Goal: Task Accomplishment & Management: Manage account settings

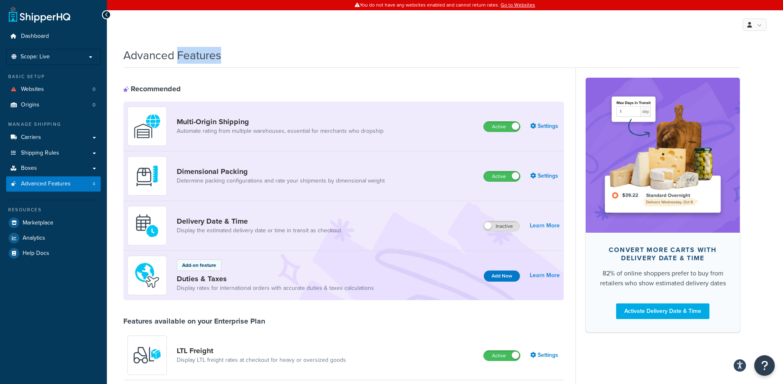
drag, startPoint x: 273, startPoint y: 58, endPoint x: 179, endPoint y: 54, distance: 94.2
click at [179, 54] on div "Advanced Features" at bounding box center [431, 53] width 616 height 20
click at [179, 54] on h1 "Advanced Features" at bounding box center [172, 55] width 98 height 16
drag, startPoint x: 179, startPoint y: 54, endPoint x: 253, endPoint y: 62, distance: 74.4
click at [242, 61] on div "Advanced Features" at bounding box center [431, 53] width 616 height 20
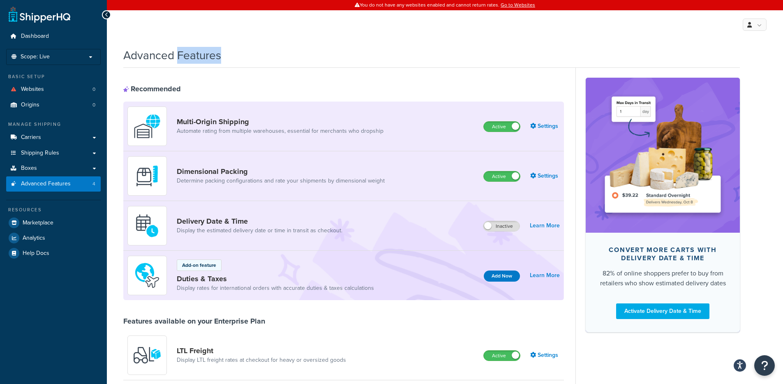
click at [253, 62] on div "Advanced Features" at bounding box center [431, 53] width 616 height 20
click at [251, 62] on div "Advanced Features" at bounding box center [431, 53] width 616 height 20
drag, startPoint x: 215, startPoint y: 56, endPoint x: 125, endPoint y: 56, distance: 90.0
click at [125, 55] on div "Advanced Features" at bounding box center [431, 53] width 616 height 20
click at [125, 56] on h1 "Advanced Features" at bounding box center [172, 55] width 98 height 16
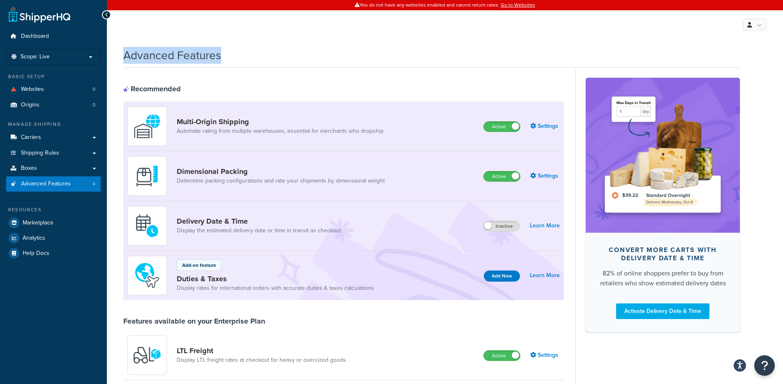
drag, startPoint x: 126, startPoint y: 57, endPoint x: 241, endPoint y: 60, distance: 115.5
click at [241, 60] on div "Advanced Features" at bounding box center [431, 53] width 616 height 20
click at [243, 61] on div "Advanced Features" at bounding box center [431, 53] width 616 height 20
drag, startPoint x: 257, startPoint y: 73, endPoint x: 168, endPoint y: 52, distance: 91.6
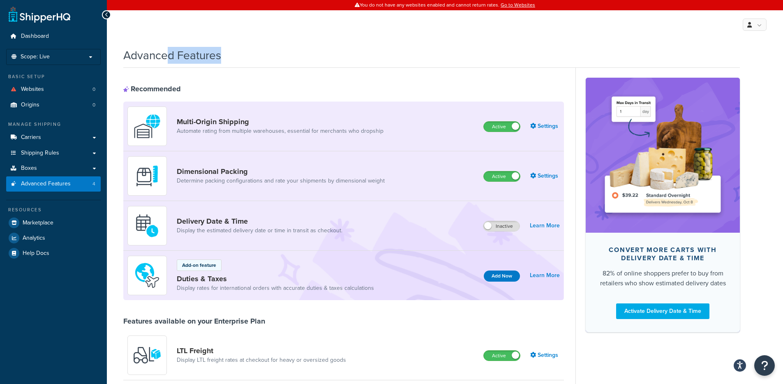
click at [168, 53] on h1 "Advanced Features" at bounding box center [172, 55] width 98 height 16
drag, startPoint x: 168, startPoint y: 52, endPoint x: 275, endPoint y: 60, distance: 107.5
click at [265, 59] on div "Advanced Features" at bounding box center [431, 53] width 616 height 20
click at [295, 62] on div "Advanced Features" at bounding box center [431, 53] width 616 height 20
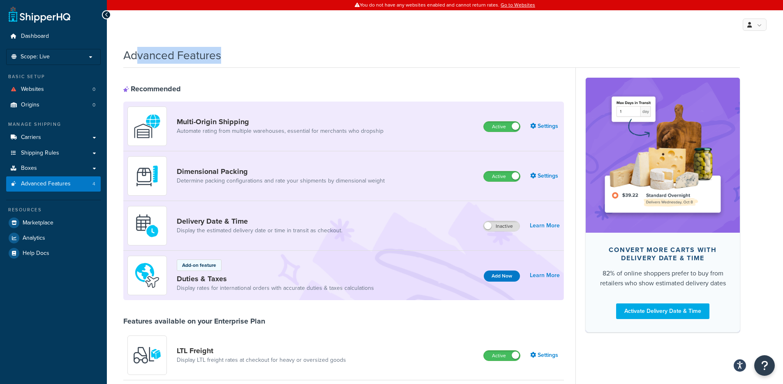
drag, startPoint x: 247, startPoint y: 56, endPoint x: 137, endPoint y: 55, distance: 109.7
click at [137, 55] on div "Advanced Features" at bounding box center [431, 53] width 616 height 20
click at [137, 55] on h1 "Advanced Features" at bounding box center [172, 55] width 98 height 16
drag, startPoint x: 137, startPoint y: 55, endPoint x: 229, endPoint y: 62, distance: 92.3
click at [229, 62] on div "Advanced Features" at bounding box center [431, 53] width 616 height 20
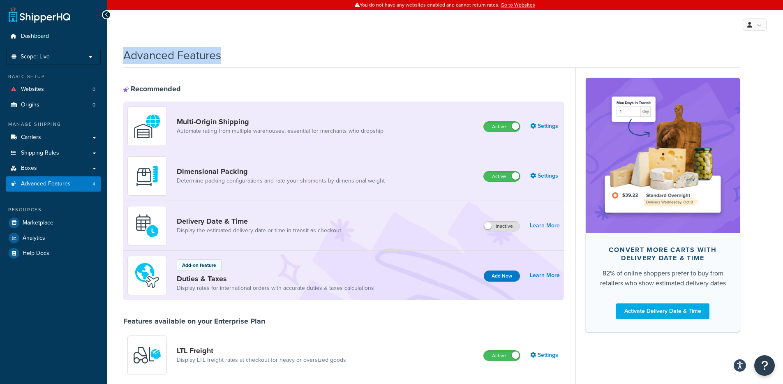
click at [229, 62] on div "Advanced Features" at bounding box center [431, 53] width 616 height 20
click at [67, 57] on p "Scope: Live" at bounding box center [53, 56] width 87 height 7
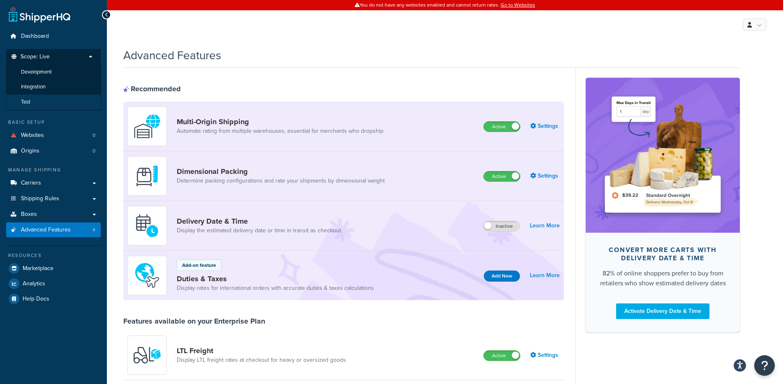
click at [46, 99] on li "Test" at bounding box center [53, 102] width 95 height 15
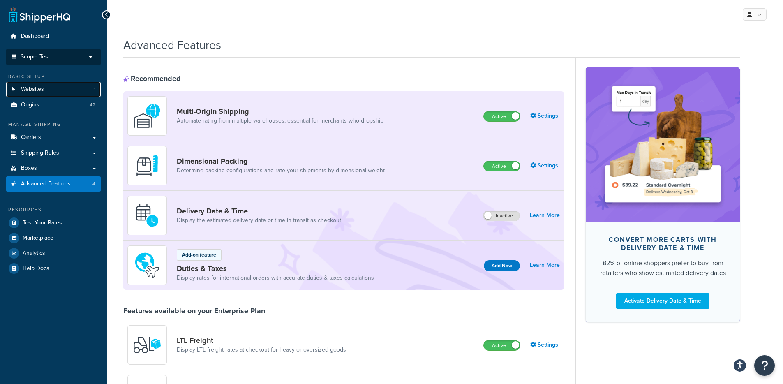
click at [65, 85] on link "Websites 1" at bounding box center [53, 89] width 95 height 15
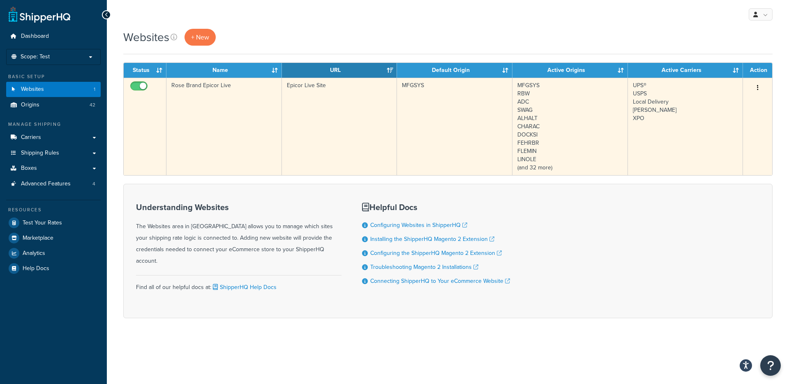
click at [275, 144] on td "Rose Brand Epicor Live" at bounding box center [223, 126] width 115 height 97
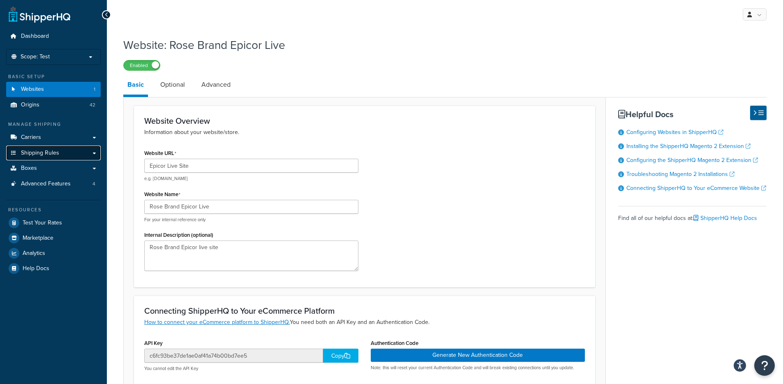
click at [23, 147] on link "Shipping Rules" at bounding box center [53, 152] width 95 height 15
click at [32, 138] on span "Carriers" at bounding box center [31, 137] width 20 height 7
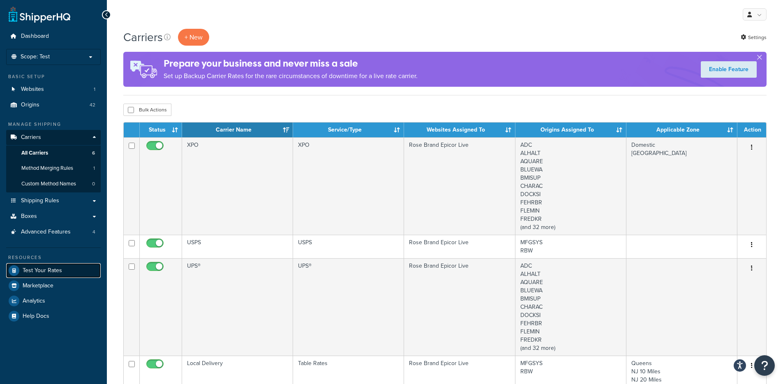
click at [52, 268] on span "Test Your Rates" at bounding box center [42, 270] width 39 height 7
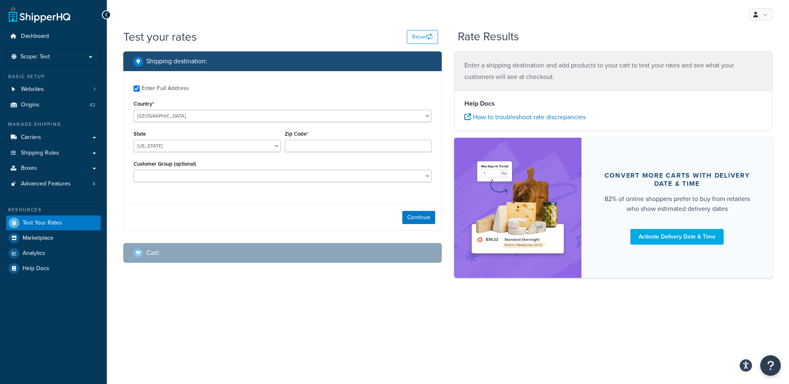
checkbox input "true"
type input "03874"
select select "NH"
select select "Cust_Default"
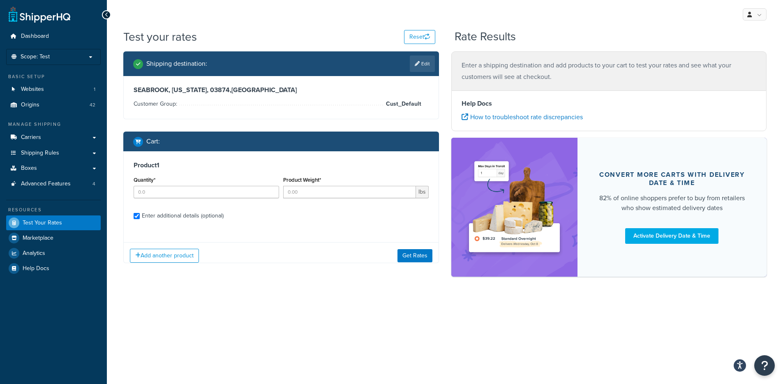
checkbox input "true"
type input "5"
type input "32"
select select "68252"
select select "150"
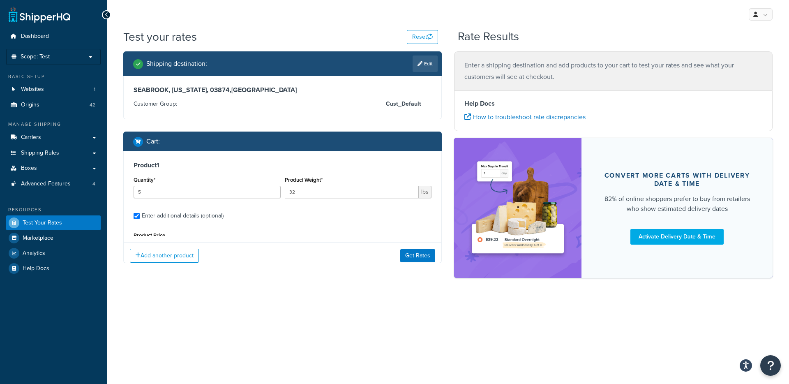
scroll to position [53, 0]
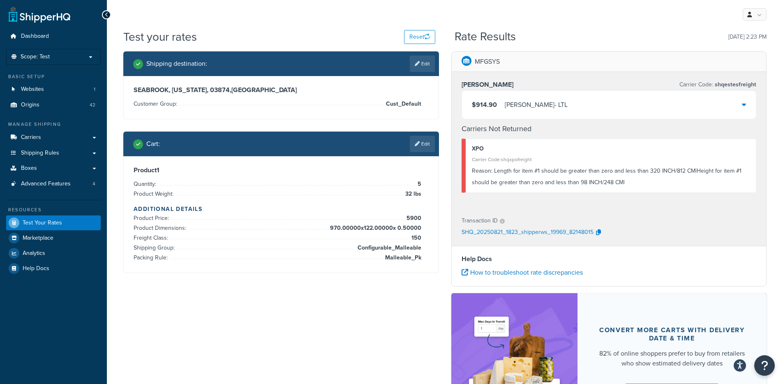
click at [546, 108] on div "$914.90 Estes - LTL" at bounding box center [609, 105] width 294 height 28
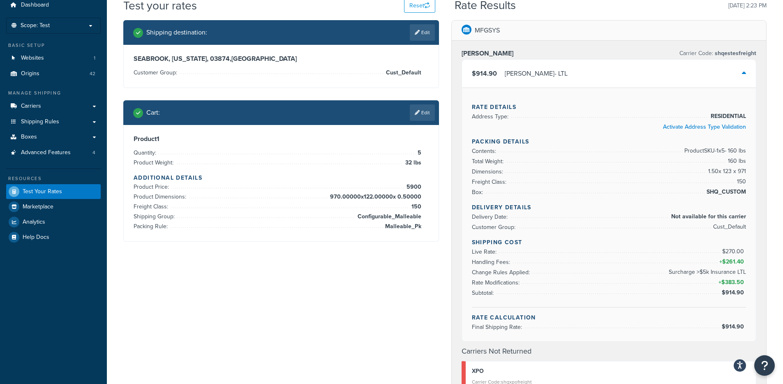
scroll to position [31, 0]
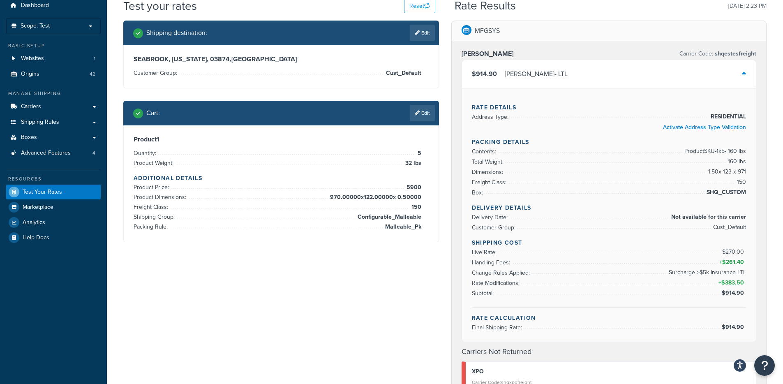
click at [520, 69] on div "Estes - LTL" at bounding box center [536, 74] width 63 height 12
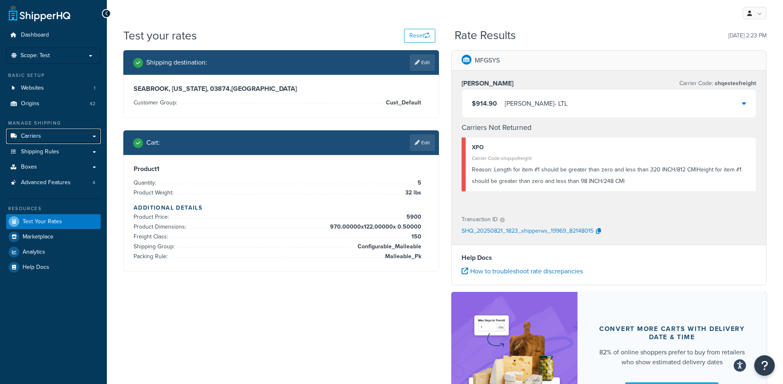
scroll to position [0, 0]
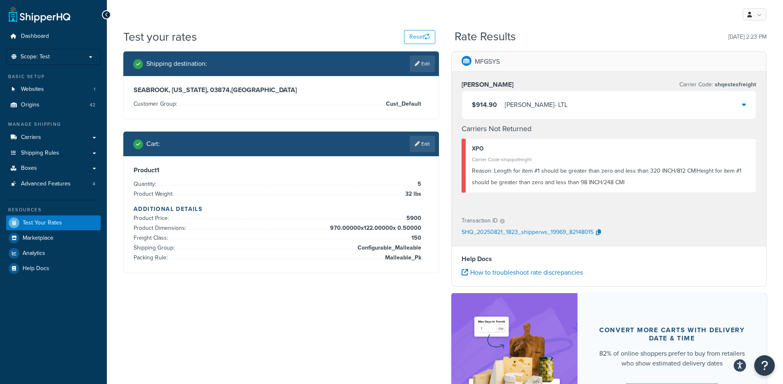
click at [463, 186] on div "XPO Carrier Code: shqxpofreight Reason: Length for item #1 should be greater th…" at bounding box center [608, 165] width 295 height 54
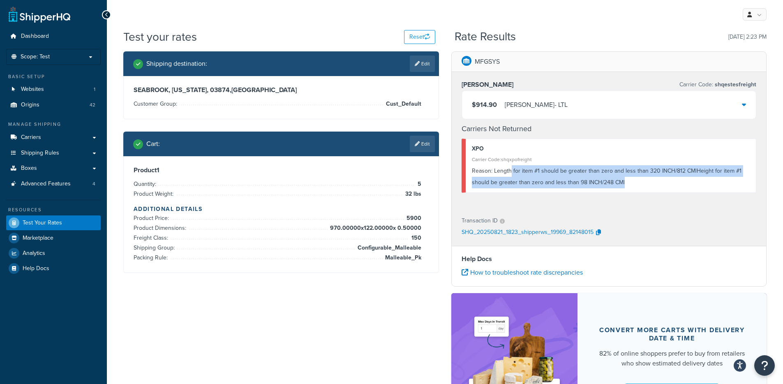
drag, startPoint x: 523, startPoint y: 172, endPoint x: 623, endPoint y: 183, distance: 100.1
click at [623, 183] on div "Reason: Length for item #1 should be greater than zero and less than 320 INCH/8…" at bounding box center [611, 176] width 278 height 23
click at [625, 185] on div "Reason: Length for item #1 should be greater than zero and less than 320 INCH/8…" at bounding box center [611, 176] width 278 height 23
drag, startPoint x: 626, startPoint y: 185, endPoint x: 494, endPoint y: 167, distance: 132.7
click at [494, 167] on div "Reason: Length for item #1 should be greater than zero and less than 320 INCH/8…" at bounding box center [611, 176] width 278 height 23
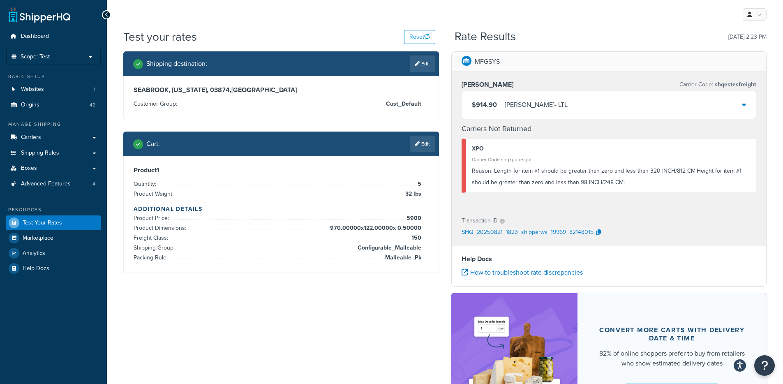
click at [561, 96] on div "$914.90 Estes - LTL" at bounding box center [609, 105] width 294 height 28
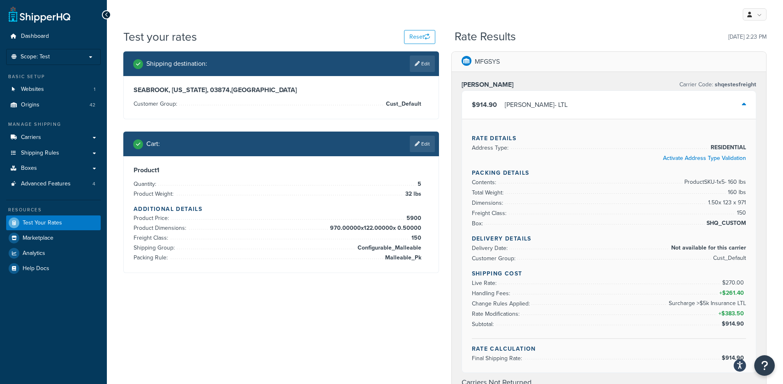
click at [565, 82] on div "Estes Carrier Code: shqestesfreight" at bounding box center [608, 85] width 295 height 12
click at [705, 212] on li "Freight Class: 150" at bounding box center [609, 213] width 274 height 10
drag, startPoint x: 728, startPoint y: 213, endPoint x: 754, endPoint y: 215, distance: 25.6
click at [754, 215] on div "Rate Details Address Type: RESIDENTIAL Activate Address Type Validation Packing…" at bounding box center [609, 246] width 294 height 254
click at [749, 205] on div "Rate Details Address Type: RESIDENTIAL Activate Address Type Validation Packing…" at bounding box center [609, 246] width 294 height 254
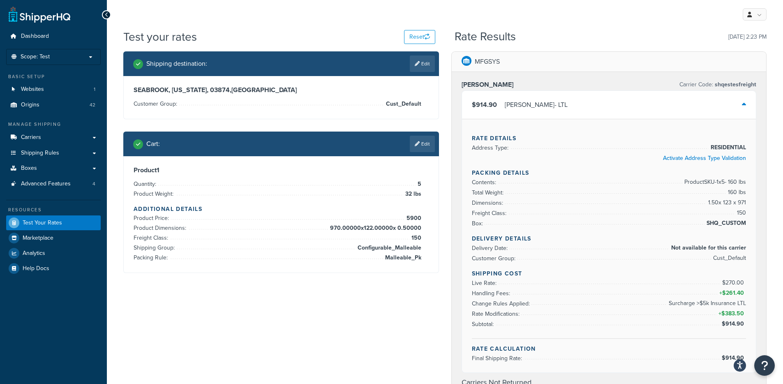
drag, startPoint x: 744, startPoint y: 227, endPoint x: 762, endPoint y: 227, distance: 18.1
click at [762, 227] on div "Estes Carrier Code: shqestesfreight $914.90 Estes - LTL Rate Details Address Ty…" at bounding box center [609, 267] width 315 height 390
click at [669, 208] on li "Freight Class: 150" at bounding box center [609, 213] width 274 height 10
drag, startPoint x: 708, startPoint y: 202, endPoint x: 740, endPoint y: 223, distance: 38.6
click at [747, 205] on div "Rate Details Address Type: RESIDENTIAL Activate Address Type Validation Packing…" at bounding box center [609, 246] width 294 height 254
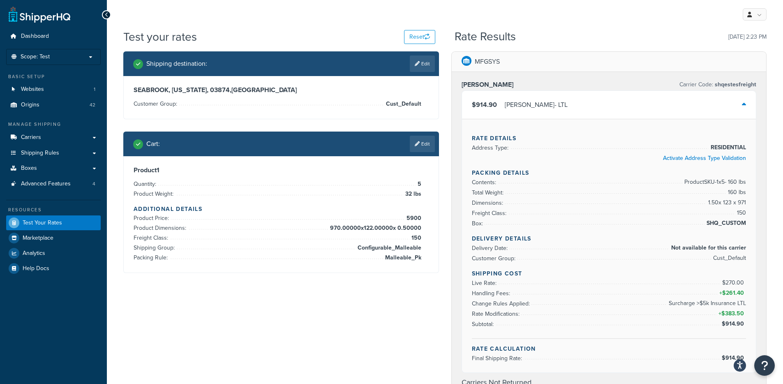
drag, startPoint x: 415, startPoint y: 211, endPoint x: 417, endPoint y: 205, distance: 6.5
click at [415, 211] on h4 "Additional Details" at bounding box center [281, 209] width 295 height 9
drag, startPoint x: 421, startPoint y: 199, endPoint x: 406, endPoint y: 194, distance: 15.5
click at [406, 194] on div "Product 1 Quantity: 5 Product Weight: 32 lbs Additional Details Product Price: …" at bounding box center [281, 214] width 295 height 97
click at [407, 192] on span "32 lbs" at bounding box center [412, 194] width 18 height 10
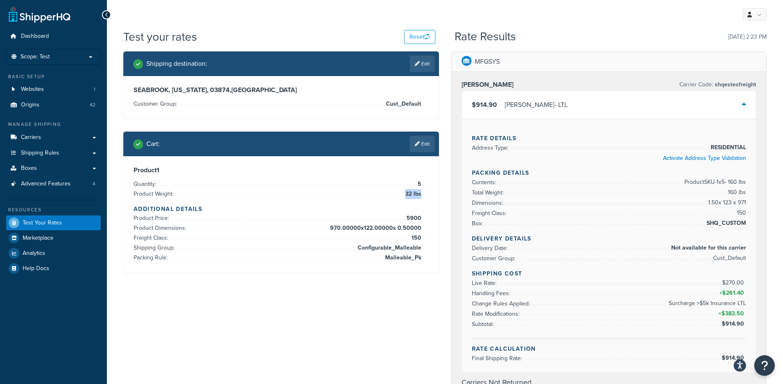
drag, startPoint x: 406, startPoint y: 192, endPoint x: 421, endPoint y: 200, distance: 16.4
click at [420, 199] on div "Product 1 Quantity: 5 Product Weight: 32 lbs Additional Details Product Price: …" at bounding box center [281, 214] width 295 height 97
click at [596, 48] on div "Test your rates Reset Rate Results 08/21/2025, 2:23 PM" at bounding box center [444, 40] width 643 height 23
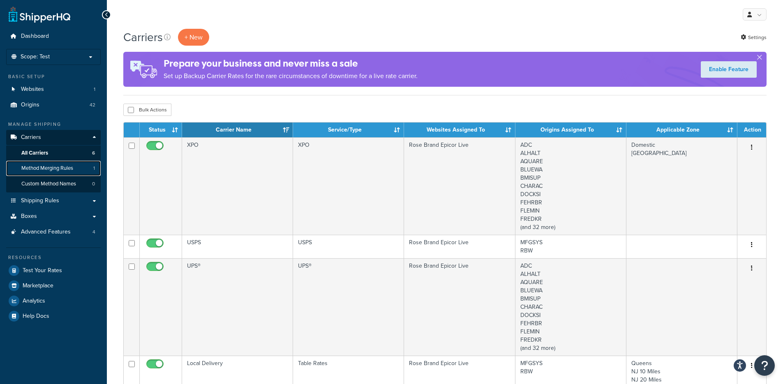
click at [53, 173] on link "Method Merging Rules 1" at bounding box center [53, 168] width 95 height 15
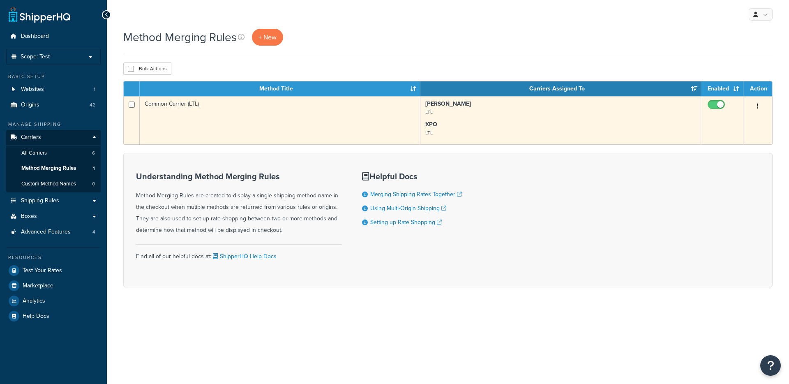
click at [245, 119] on td "Common Carrier (LTL)" at bounding box center [280, 120] width 281 height 48
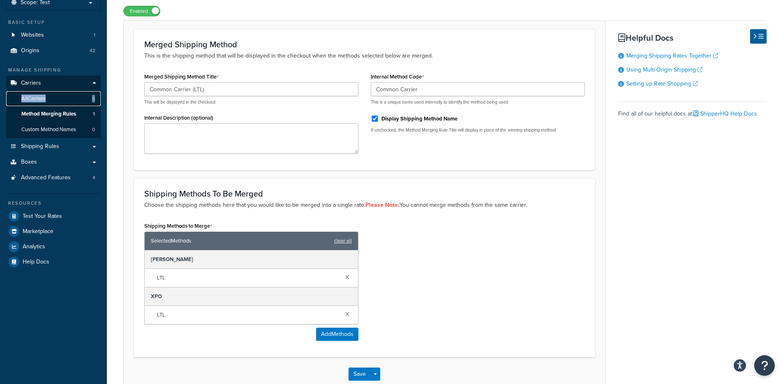
scroll to position [103, 0]
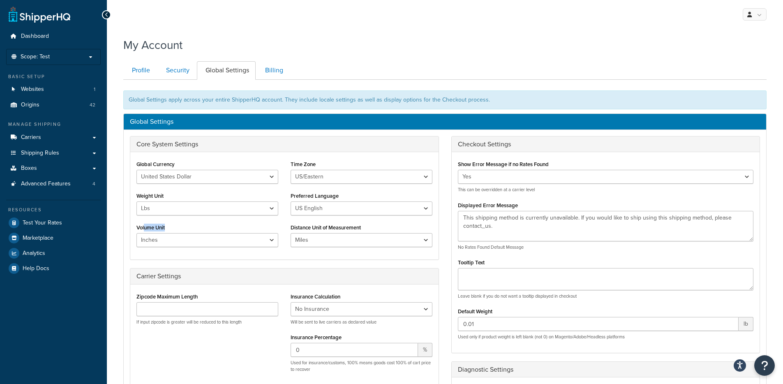
drag, startPoint x: 147, startPoint y: 230, endPoint x: 175, endPoint y: 235, distance: 28.1
click at [174, 230] on div "Volume Unit Inches Centimetres Feet Yards Metres" at bounding box center [207, 233] width 142 height 25
click at [150, 266] on div "Core System Settings Global Currency United States Dollar Euro British Pound Au…" at bounding box center [284, 264] width 321 height 257
click at [39, 171] on link "Boxes" at bounding box center [53, 168] width 95 height 15
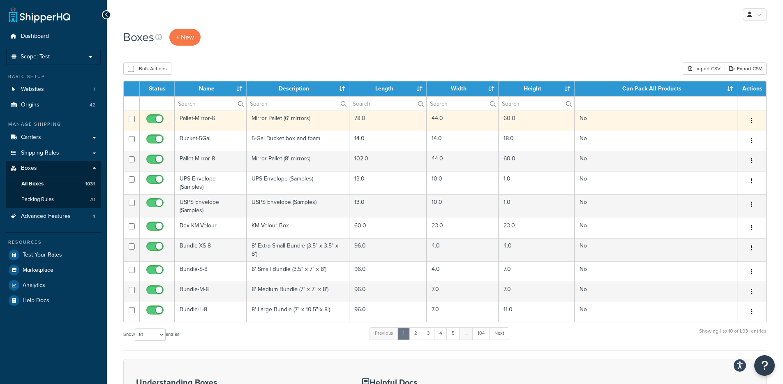
click at [314, 125] on td "Mirror Pallet (6' mirrors)" at bounding box center [298, 121] width 103 height 20
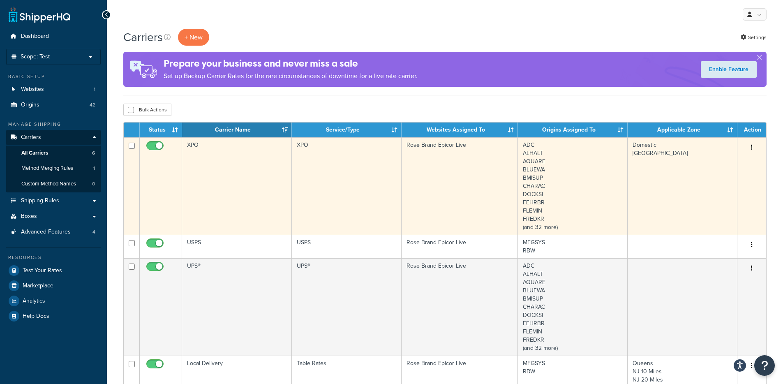
scroll to position [2, 0]
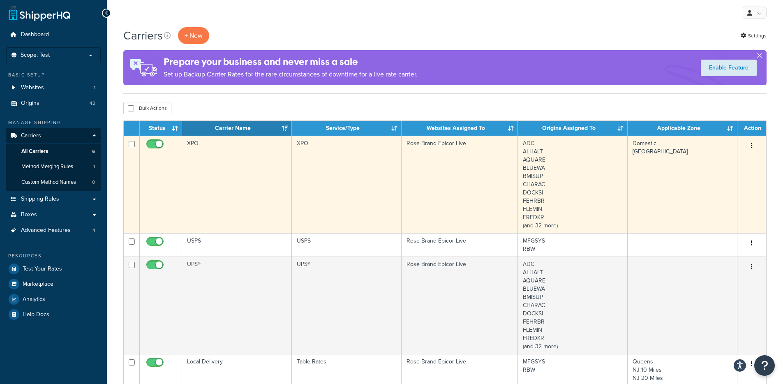
click at [277, 196] on td "XPO" at bounding box center [237, 184] width 110 height 97
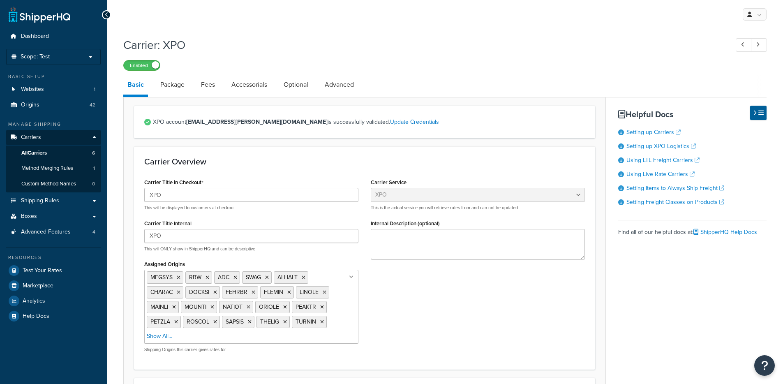
select select "xpoFreight"
select select "THIRD PARTY"
click at [288, 87] on link "Optional" at bounding box center [295, 85] width 33 height 20
select select "70"
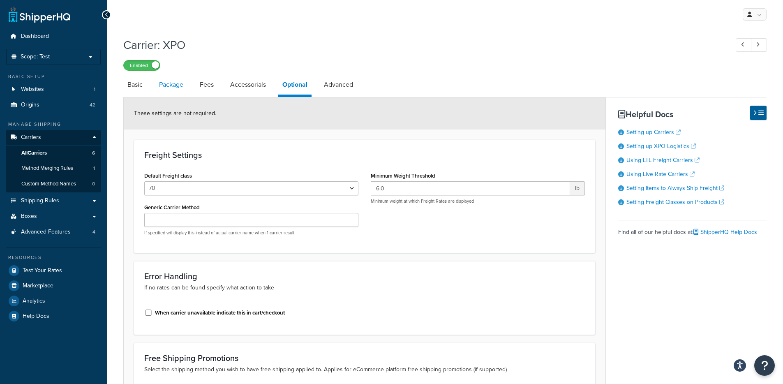
click at [159, 90] on link "Package" at bounding box center [171, 85] width 32 height 20
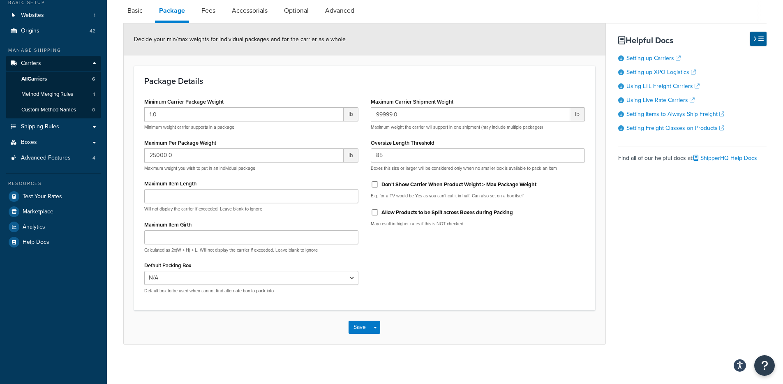
scroll to position [77, 0]
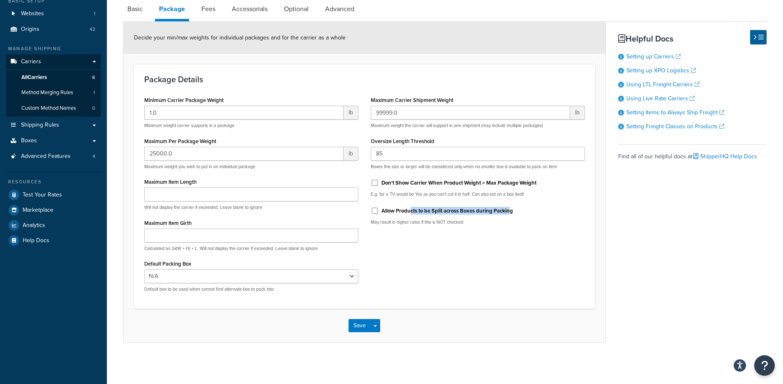
drag, startPoint x: 420, startPoint y: 210, endPoint x: 514, endPoint y: 214, distance: 94.6
click at [513, 214] on label "Allow Products to be Split across Boxes during Packing" at bounding box center [446, 210] width 131 height 7
click at [457, 297] on div "Minimum Carrier Package Weight 1.0 lb Minimum weight carrier supports in a pack…" at bounding box center [364, 196] width 453 height 204
drag, startPoint x: 149, startPoint y: 141, endPoint x: 232, endPoint y: 148, distance: 83.6
click at [224, 143] on div "Maximum Per Package Weight 25000.0 lb Maximum weight you wish to put in an indi…" at bounding box center [251, 152] width 214 height 35
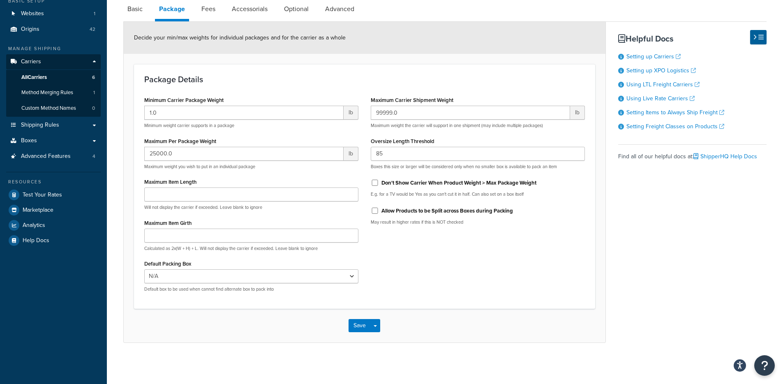
click at [516, 306] on div "Package Details Minimum Carrier Package Weight 1.0 lb Minimum weight carrier su…" at bounding box center [364, 186] width 461 height 244
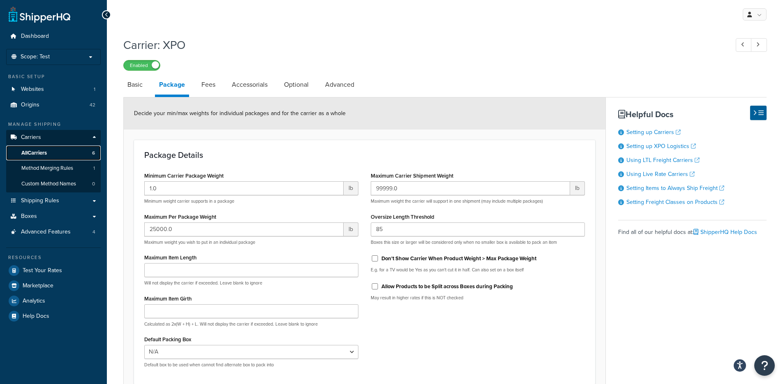
click at [67, 152] on link "All Carriers 6" at bounding box center [53, 152] width 95 height 15
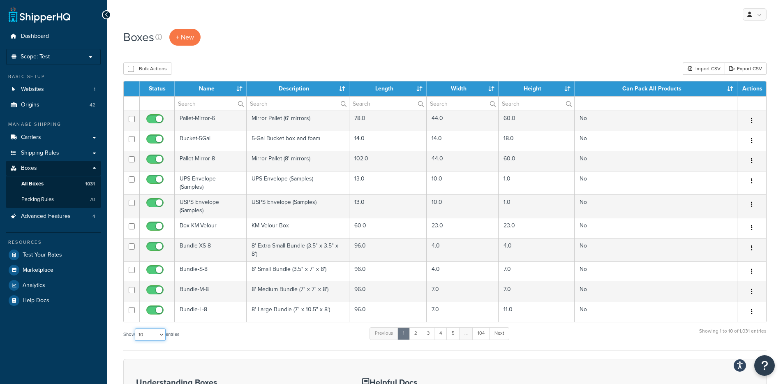
click at [154, 334] on select "10 15 25 50 100 1000" at bounding box center [150, 334] width 31 height 12
select select "1000"
click at [136, 329] on select "10 15 25 50 100 1000" at bounding box center [150, 334] width 31 height 12
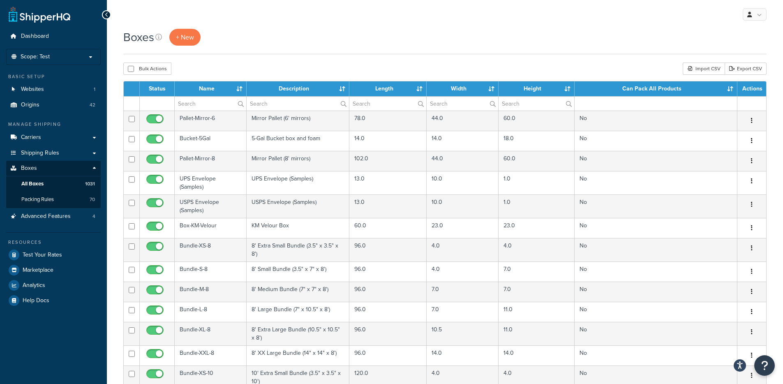
click at [417, 89] on th "Length" at bounding box center [387, 88] width 77 height 15
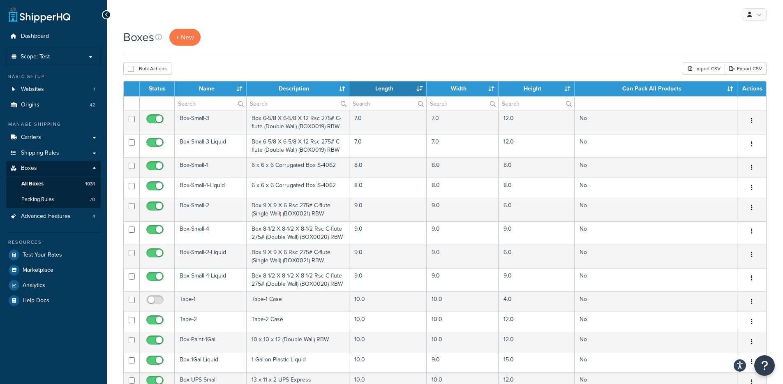
drag, startPoint x: 410, startPoint y: 63, endPoint x: 417, endPoint y: 85, distance: 23.3
click at [410, 63] on div "Bulk Actions Duplicate Delete Import CSV Export CSV" at bounding box center [444, 68] width 643 height 12
click at [418, 87] on th "Length" at bounding box center [387, 88] width 77 height 15
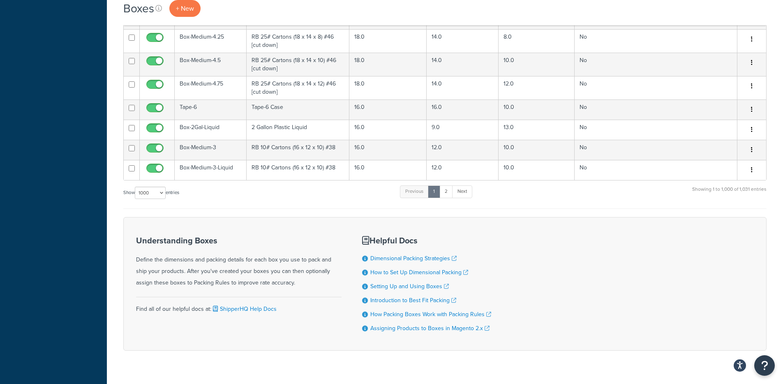
scroll to position [20527, 0]
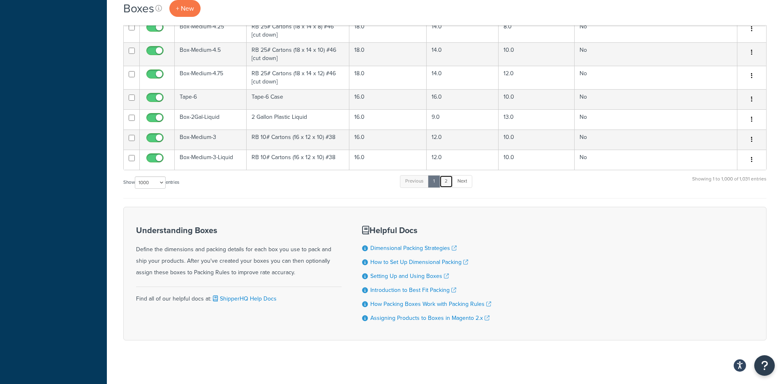
drag, startPoint x: 450, startPoint y: 176, endPoint x: 450, endPoint y: 181, distance: 5.0
click at [450, 176] on link "2" at bounding box center [446, 181] width 14 height 12
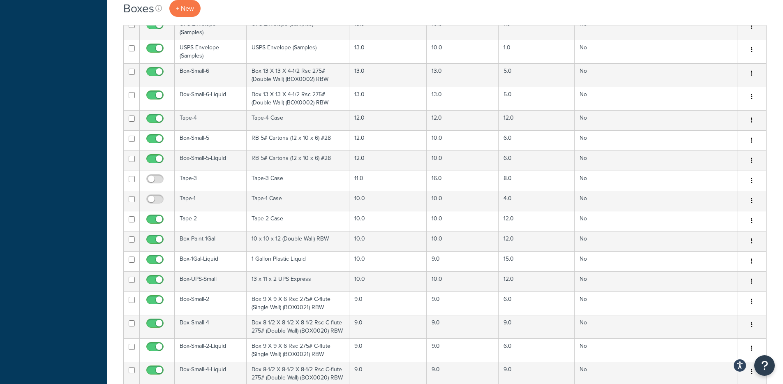
scroll to position [619, 0]
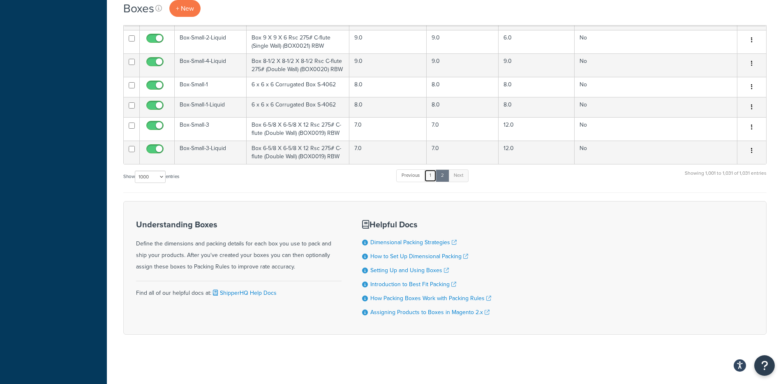
click at [436, 173] on link "1" at bounding box center [430, 175] width 12 height 12
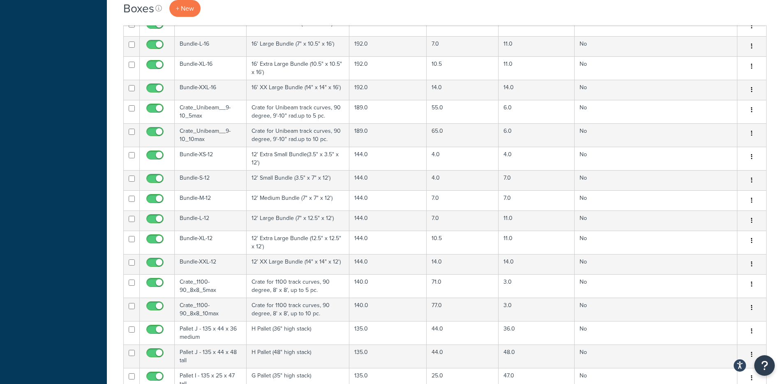
scroll to position [0, 0]
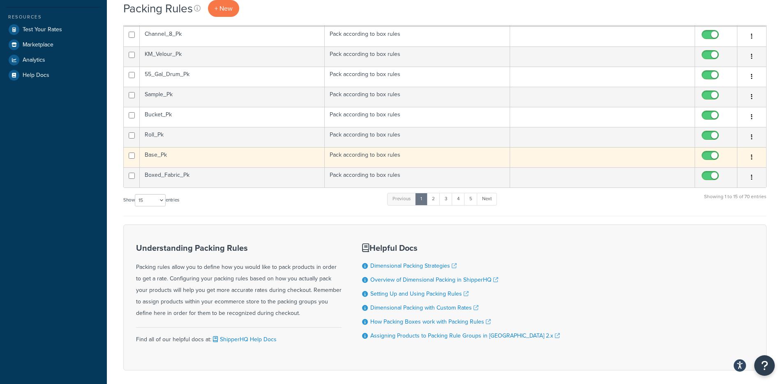
scroll to position [261, 0]
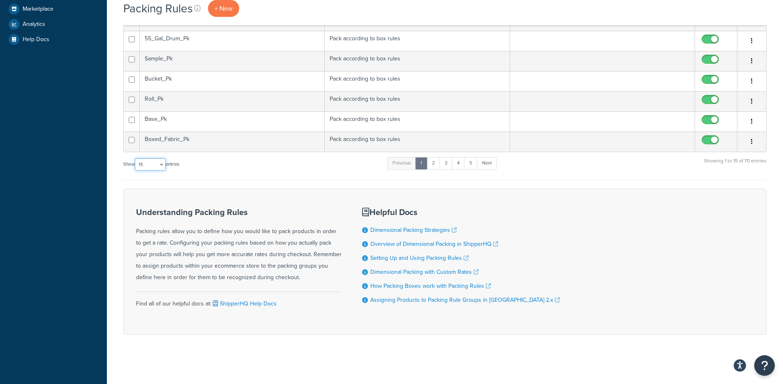
click at [147, 169] on select "10 15 25 50 100" at bounding box center [150, 164] width 31 height 12
select select "100"
click at [136, 171] on select "10 15 25 50 100" at bounding box center [150, 164] width 31 height 12
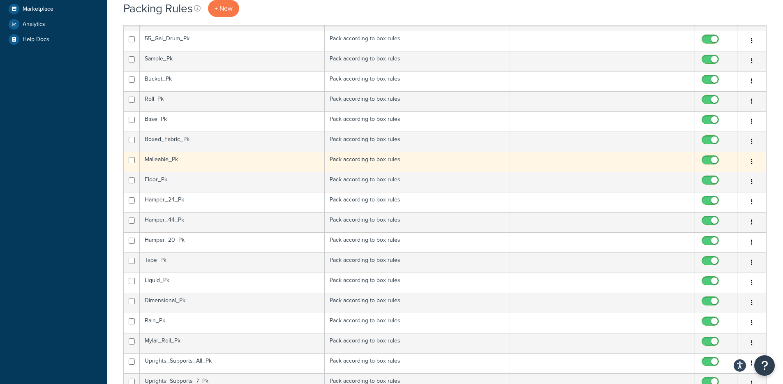
click at [263, 162] on td "Malleable_Pk" at bounding box center [232, 162] width 185 height 20
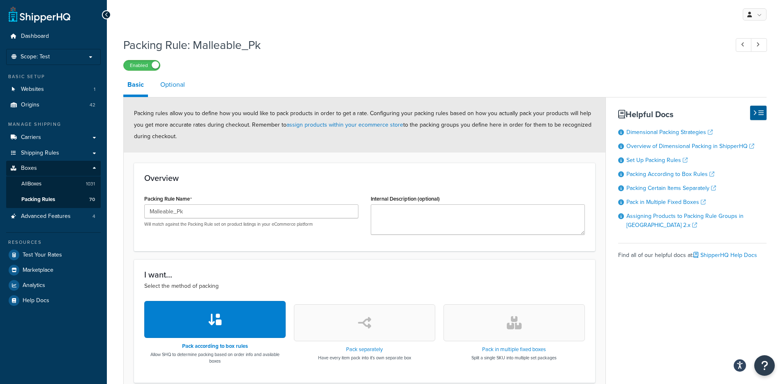
click at [165, 87] on link "Optional" at bounding box center [172, 85] width 33 height 20
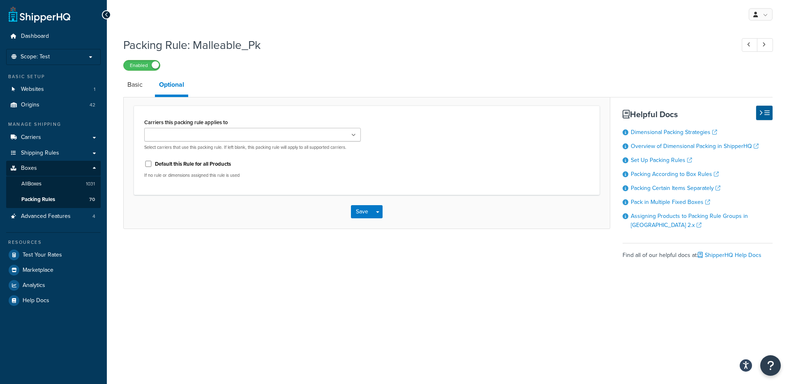
drag, startPoint x: 140, startPoint y: 88, endPoint x: 150, endPoint y: 89, distance: 9.9
click at [140, 88] on link "Basic" at bounding box center [134, 85] width 23 height 20
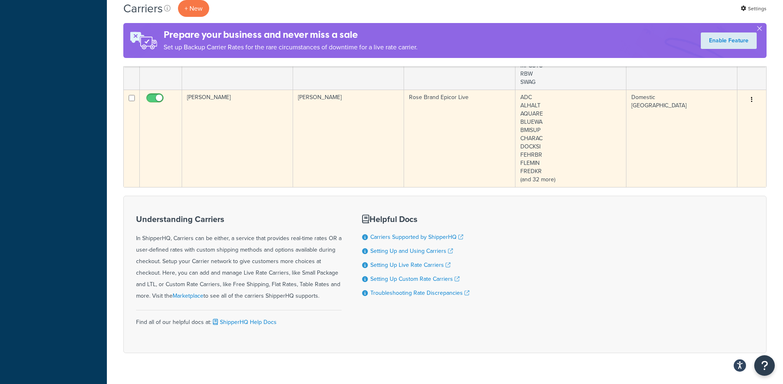
scroll to position [410, 0]
click at [346, 155] on td "[PERSON_NAME]" at bounding box center [348, 139] width 111 height 97
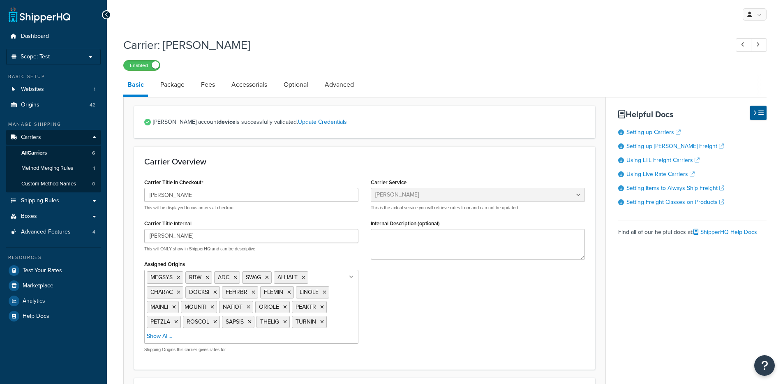
select select "estesFreight"
click at [159, 84] on link "Package" at bounding box center [172, 85] width 32 height 20
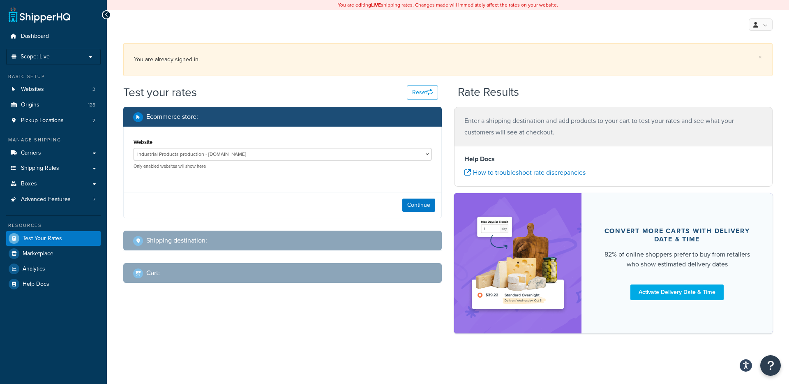
click at [542, 70] on div "× You are already signed in." at bounding box center [447, 59] width 649 height 33
drag, startPoint x: 526, startPoint y: 92, endPoint x: 453, endPoint y: 82, distance: 74.2
click at [453, 82] on div "× You are already signed in. Test your rates Reset Rate Results Ecommerce store…" at bounding box center [448, 200] width 682 height 323
click at [453, 81] on div "× You are already signed in." at bounding box center [447, 61] width 649 height 45
drag, startPoint x: 453, startPoint y: 81, endPoint x: 565, endPoint y: 103, distance: 113.9
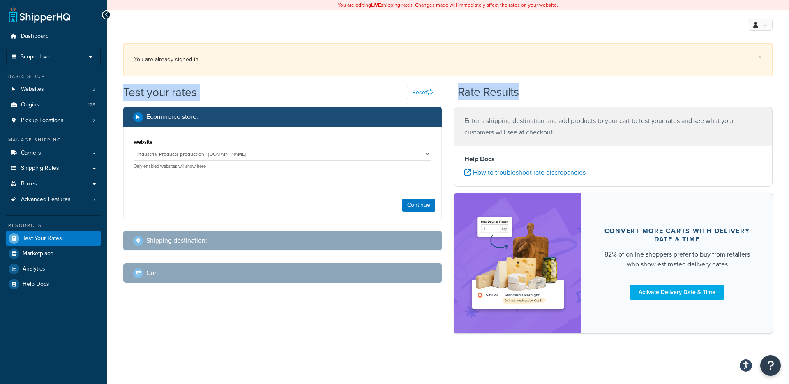
click at [565, 103] on div "× You are already signed in. Test your rates Reset Rate Results Ecommerce store…" at bounding box center [448, 200] width 682 height 323
click at [565, 103] on div "Test your rates Reset Rate Results" at bounding box center [447, 95] width 649 height 23
drag, startPoint x: 559, startPoint y: 100, endPoint x: 485, endPoint y: 75, distance: 78.1
click at [485, 75] on div "× You are already signed in. Test your rates Reset Rate Results Ecommerce store…" at bounding box center [448, 200] width 682 height 323
drag, startPoint x: 485, startPoint y: 75, endPoint x: 486, endPoint y: 80, distance: 5.0
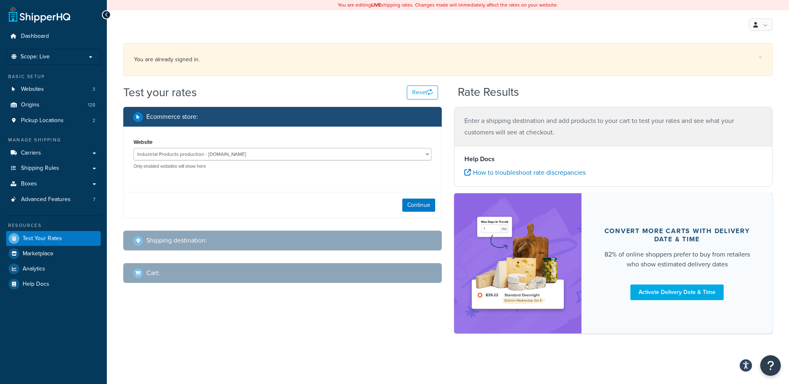
click at [485, 75] on div "× You are already signed in." at bounding box center [447, 59] width 649 height 33
drag, startPoint x: 214, startPoint y: 63, endPoint x: 120, endPoint y: 56, distance: 94.8
click at [120, 56] on div "× You are already signed in. Test your rates Reset Rate Results Ecommerce store…" at bounding box center [448, 200] width 682 height 323
drag, startPoint x: 456, startPoint y: 91, endPoint x: 549, endPoint y: 92, distance: 92.5
click at [548, 92] on div "Test your rates Reset Rate Results" at bounding box center [447, 95] width 649 height 23
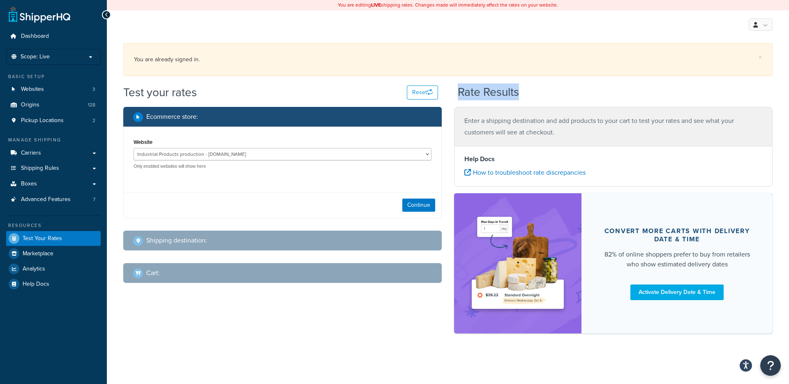
click at [549, 92] on div "Rate Results" at bounding box center [615, 92] width 315 height 13
click at [509, 88] on h2 "Rate Results" at bounding box center [488, 92] width 61 height 13
click at [330, 93] on div "Test your rates Reset" at bounding box center [280, 92] width 315 height 16
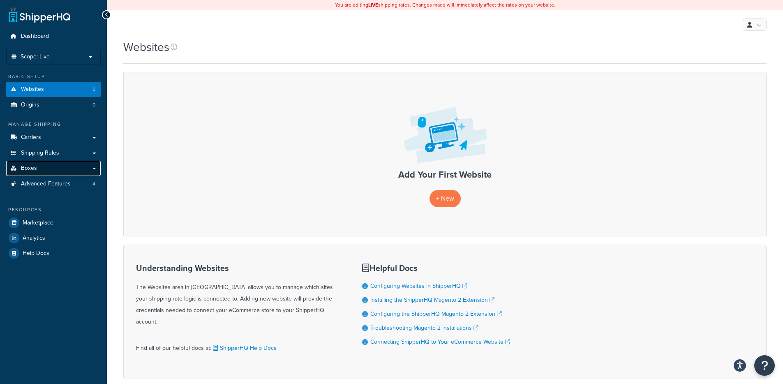
click at [58, 170] on link "Boxes" at bounding box center [53, 168] width 95 height 15
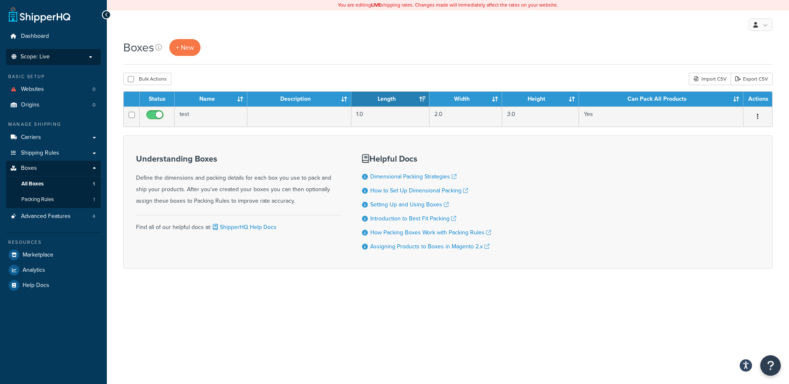
click at [44, 52] on li "Scope: Live Development Integration Test" at bounding box center [53, 57] width 95 height 16
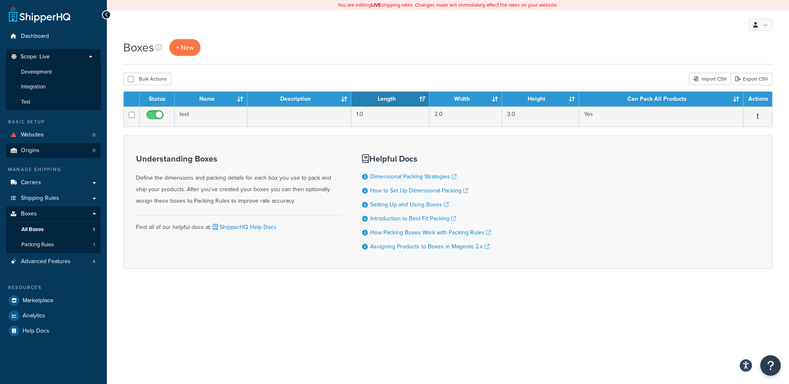
click at [54, 98] on li "Test" at bounding box center [53, 102] width 95 height 15
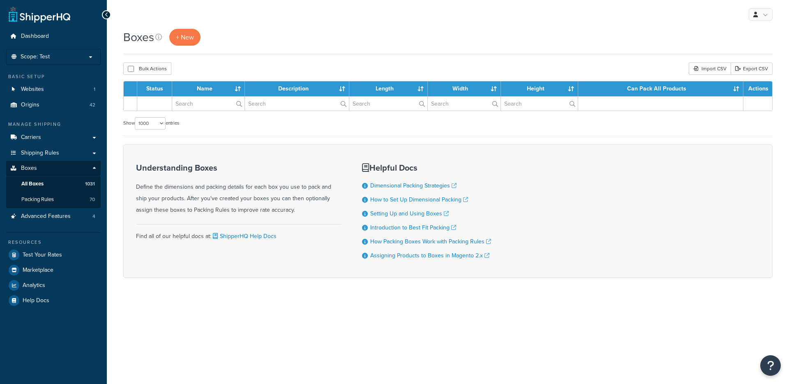
select select "1000"
click at [118, 171] on div "Boxes + New Bulk Actions Duplicate [GEOGRAPHIC_DATA] Import CSV Export CSV Cont…" at bounding box center [448, 168] width 682 height 278
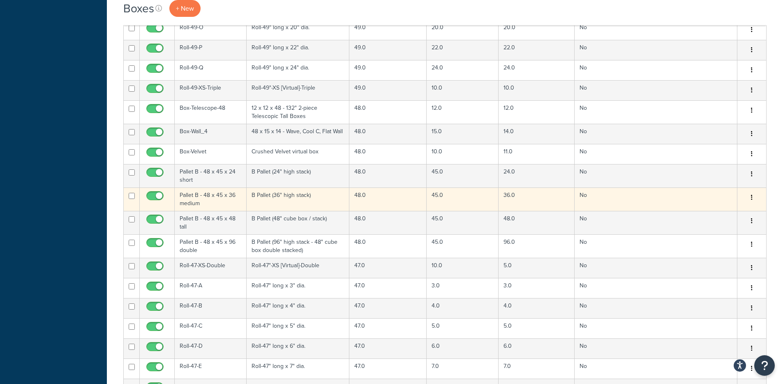
click at [274, 191] on td "B Pallet (36" high stack)" at bounding box center [298, 198] width 103 height 23
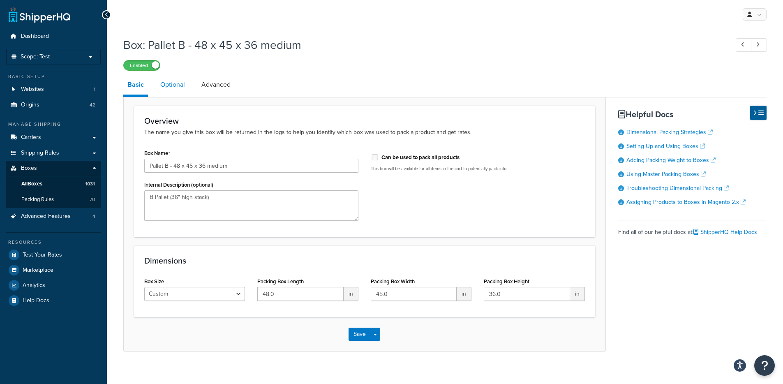
click at [172, 89] on link "Optional" at bounding box center [172, 85] width 33 height 20
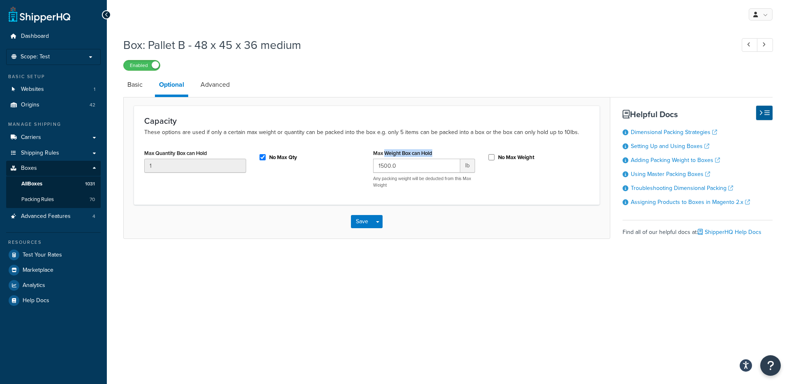
drag, startPoint x: 440, startPoint y: 155, endPoint x: 359, endPoint y: 120, distance: 88.6
click at [385, 153] on div "Max Weight Box can Hold 1500.0 lb Any packing weight will be deducted from this…" at bounding box center [424, 167] width 102 height 41
click at [350, 136] on p "These options are used if only a certain max weight or quantity can be packed i…" at bounding box center [366, 132] width 445 height 9
click at [227, 83] on link "Advanced" at bounding box center [214, 85] width 37 height 20
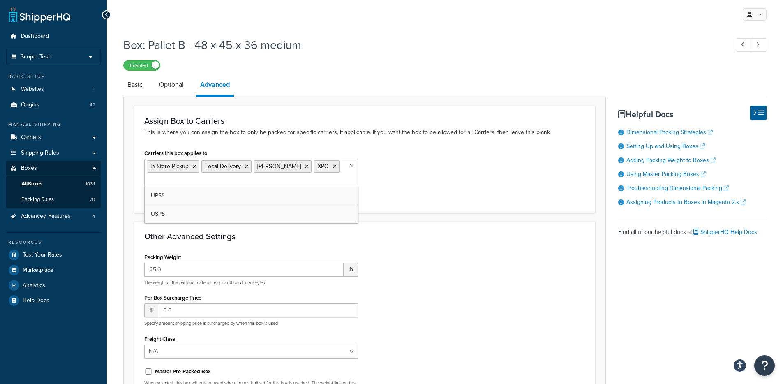
click at [348, 176] on ul "In-Store Pickup Local Delivery [PERSON_NAME] XPO" at bounding box center [251, 173] width 214 height 28
click at [458, 170] on div "Carriers this box applies to In-Store Pickup Local Delivery [PERSON_NAME] XPO U…" at bounding box center [364, 174] width 453 height 55
click at [180, 89] on link "Optional" at bounding box center [171, 85] width 33 height 20
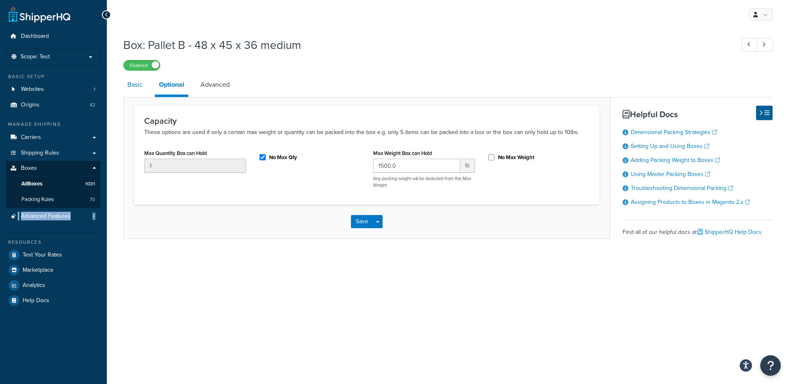
click at [130, 92] on link "Basic" at bounding box center [134, 85] width 23 height 20
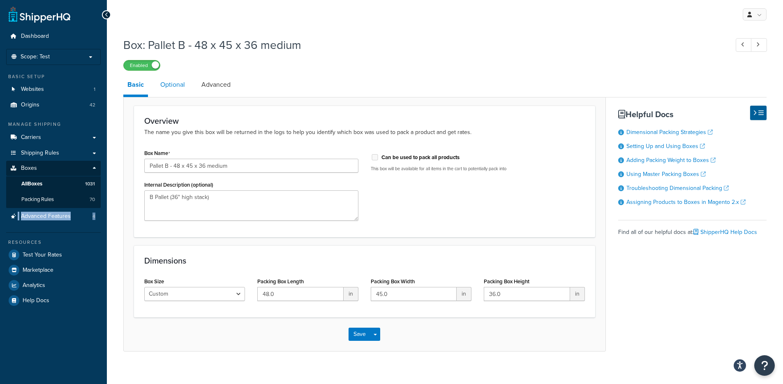
click at [182, 89] on link "Optional" at bounding box center [172, 85] width 33 height 20
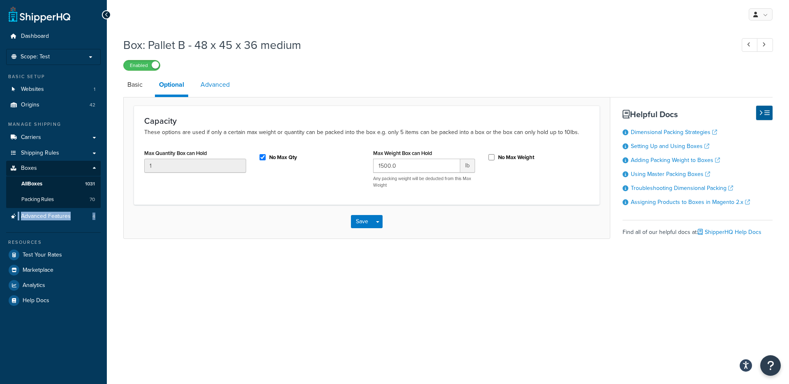
click at [216, 87] on link "Advanced" at bounding box center [214, 85] width 37 height 20
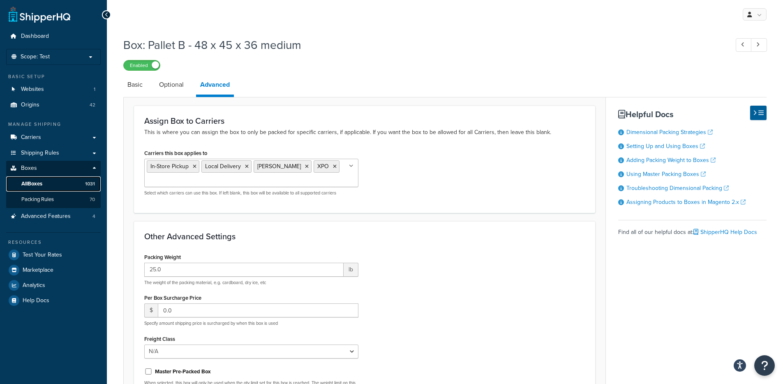
click at [50, 186] on link "All Boxes 1031" at bounding box center [53, 183] width 95 height 15
click at [179, 90] on link "Optional" at bounding box center [171, 85] width 33 height 20
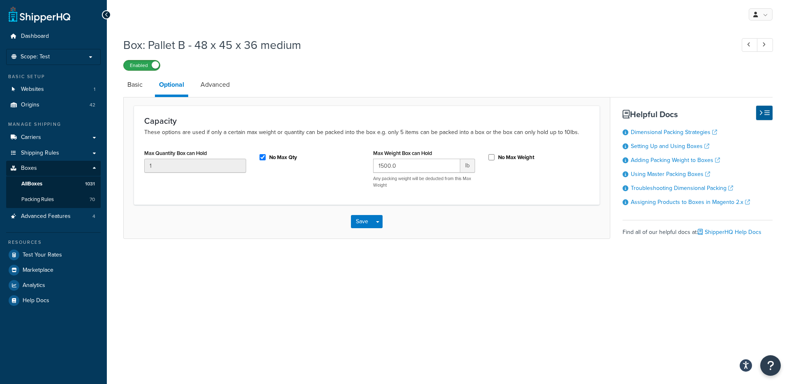
click at [141, 65] on label "Enabled" at bounding box center [142, 65] width 36 height 10
click at [147, 65] on label "Disabled" at bounding box center [142, 65] width 36 height 10
click at [150, 88] on li "Basic" at bounding box center [139, 85] width 32 height 20
click at [145, 88] on link "Basic" at bounding box center [134, 85] width 23 height 20
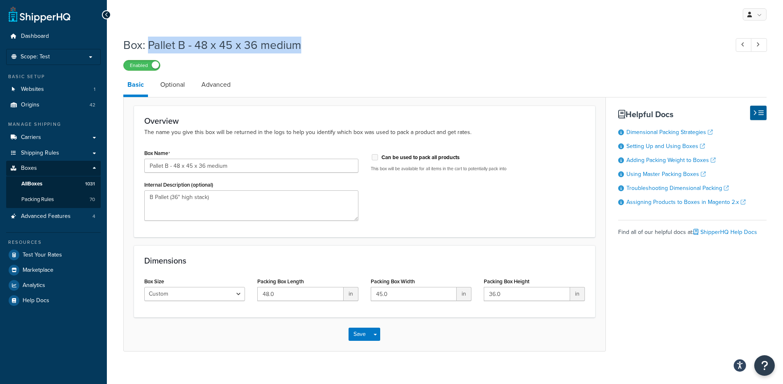
drag, startPoint x: 297, startPoint y: 50, endPoint x: 150, endPoint y: 3, distance: 155.2
click at [150, 44] on h1 "Box: Pallet B - 48 x 45 x 36 medium" at bounding box center [421, 45] width 597 height 16
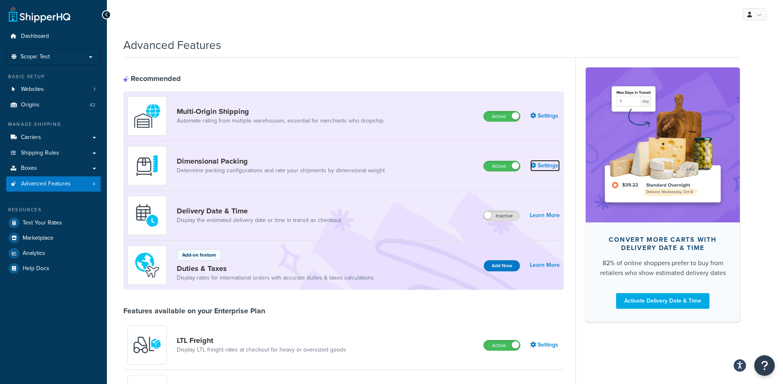
drag, startPoint x: 542, startPoint y: 170, endPoint x: 533, endPoint y: 170, distance: 9.0
click at [542, 170] on link "Settings" at bounding box center [545, 166] width 30 height 12
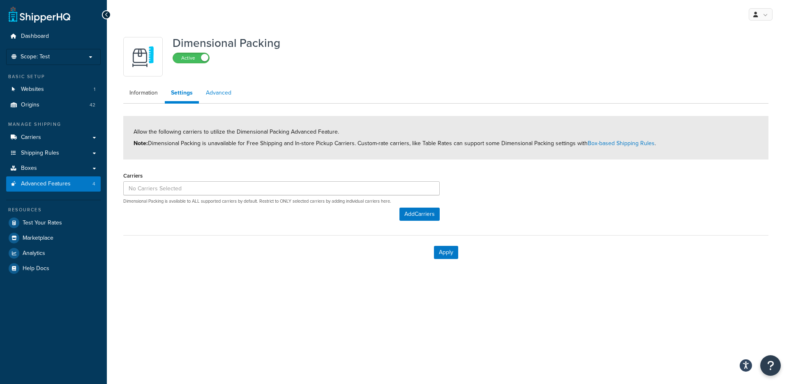
click at [221, 95] on link "Advanced" at bounding box center [219, 93] width 38 height 16
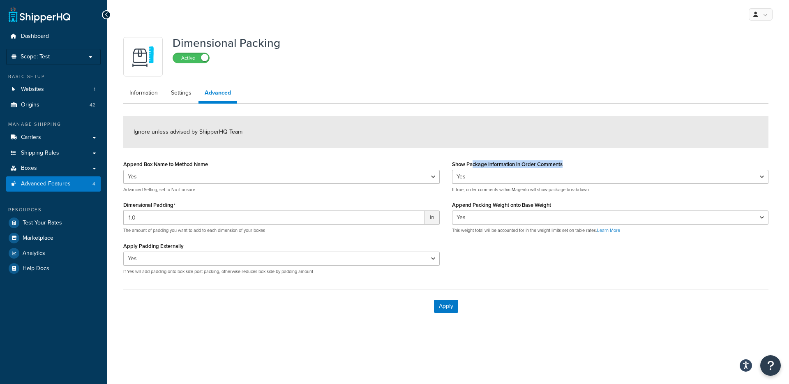
drag, startPoint x: 474, startPoint y: 163, endPoint x: 582, endPoint y: 162, distance: 108.5
click at [582, 162] on div "Show Package Information in Order Comments Yes No If true, order comments withi…" at bounding box center [610, 175] width 316 height 35
drag, startPoint x: 555, startPoint y: 203, endPoint x: 493, endPoint y: 207, distance: 62.6
click at [493, 207] on div "Append Packing Weight onto Base Weight Yes No This weight total will be account…" at bounding box center [610, 216] width 316 height 35
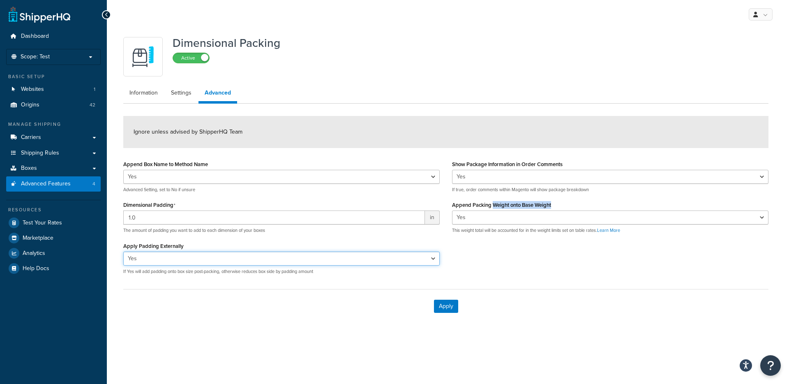
click at [160, 252] on select "Yes No" at bounding box center [281, 258] width 316 height 14
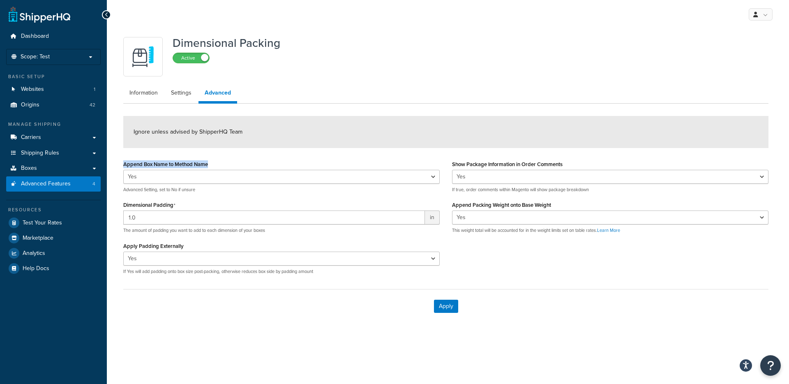
drag, startPoint x: 168, startPoint y: 159, endPoint x: 144, endPoint y: 157, distance: 24.8
click at [144, 157] on form "Ignore unless advised by ShipperHQ Team Append Box Name to Method Name Yes No A…" at bounding box center [445, 219] width 645 height 207
click at [281, 132] on div "Ignore unless advised by ShipperHQ Team" at bounding box center [445, 132] width 645 height 32
click at [50, 143] on link "Carriers" at bounding box center [53, 137] width 95 height 15
drag, startPoint x: 548, startPoint y: 157, endPoint x: 616, endPoint y: 157, distance: 67.8
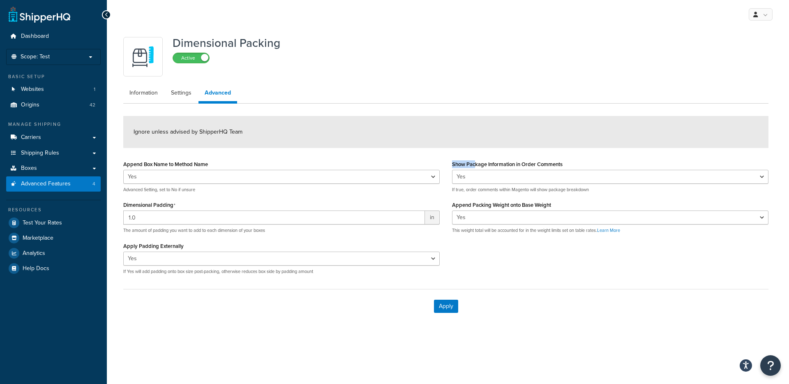
click at [616, 157] on form "Ignore unless advised by ShipperHQ Team Append Box Name to Method Name Yes No A…" at bounding box center [445, 219] width 645 height 207
click at [186, 100] on link "Settings" at bounding box center [181, 93] width 33 height 16
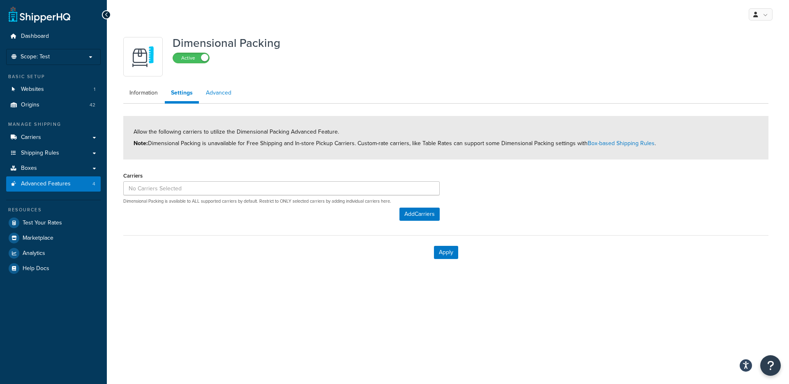
click at [204, 101] on link "Advanced" at bounding box center [219, 93] width 38 height 16
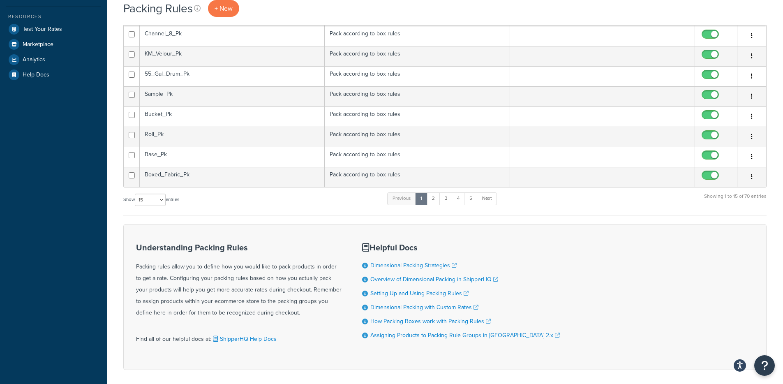
scroll to position [261, 0]
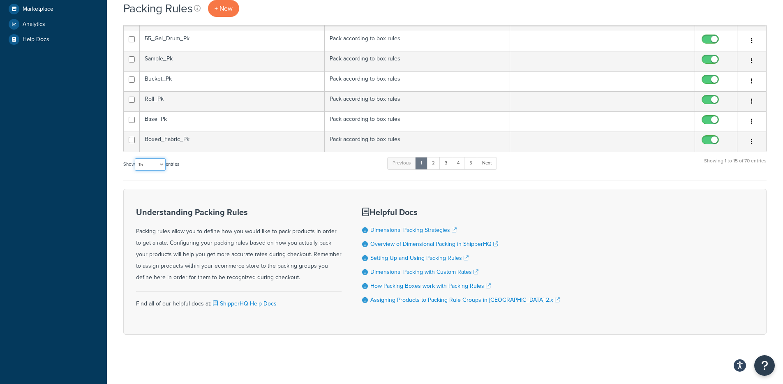
click at [162, 167] on select "10 15 25 50 100" at bounding box center [150, 164] width 31 height 12
select select "100"
click at [136, 171] on select "10 15 25 50 100" at bounding box center [150, 164] width 31 height 12
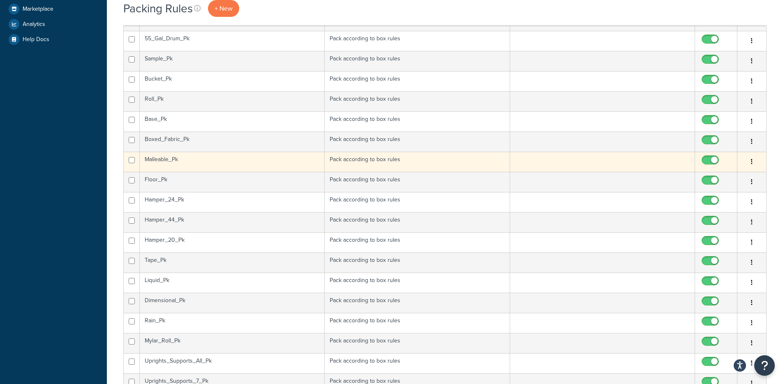
click at [226, 162] on td "Malleable_Pk" at bounding box center [232, 162] width 185 height 20
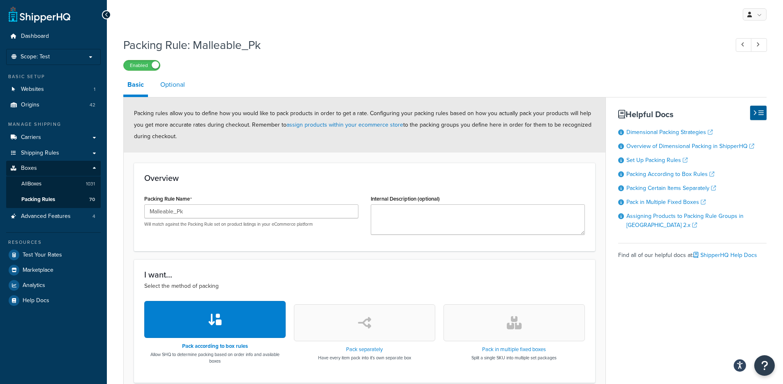
scroll to position [2, 0]
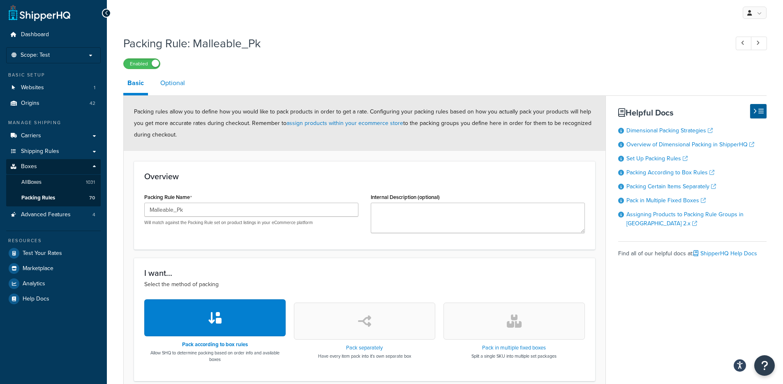
click at [169, 88] on link "Optional" at bounding box center [172, 83] width 33 height 20
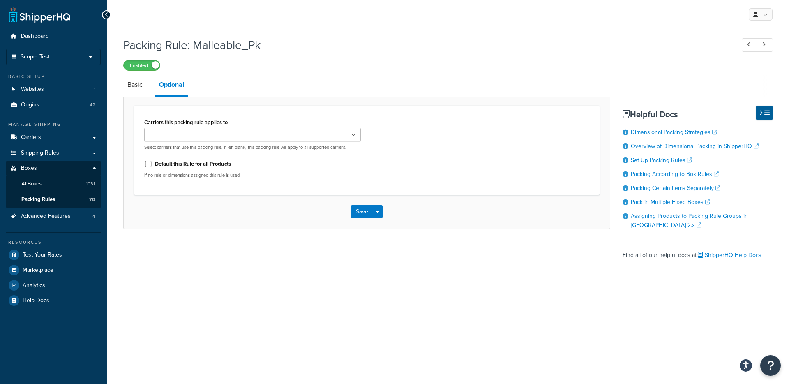
click at [246, 144] on div "UPS® USPS In-Store Pickup Local Delivery [PERSON_NAME] XPO Select carriers that…" at bounding box center [252, 139] width 217 height 23
click at [262, 136] on ul at bounding box center [252, 135] width 217 height 14
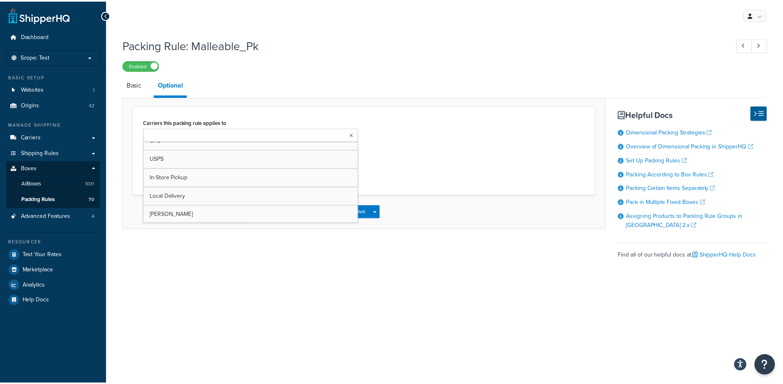
scroll to position [29, 0]
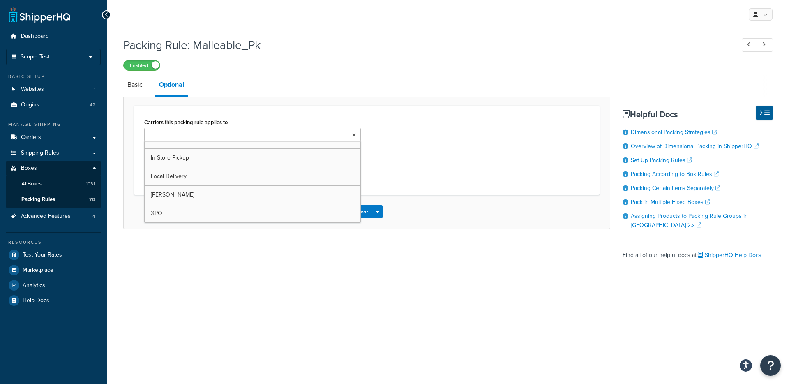
click at [402, 106] on div "Carriers this packing rule applies to UPS® USPS In-Store Pickup Local Delivery …" at bounding box center [367, 150] width 466 height 89
click at [142, 88] on link "Basic" at bounding box center [134, 85] width 23 height 20
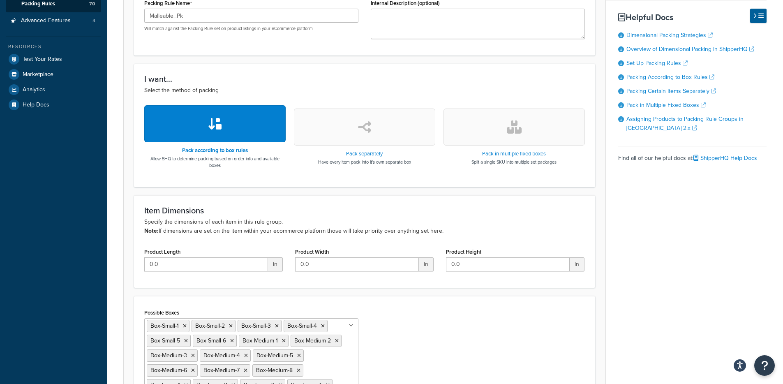
scroll to position [186, 0]
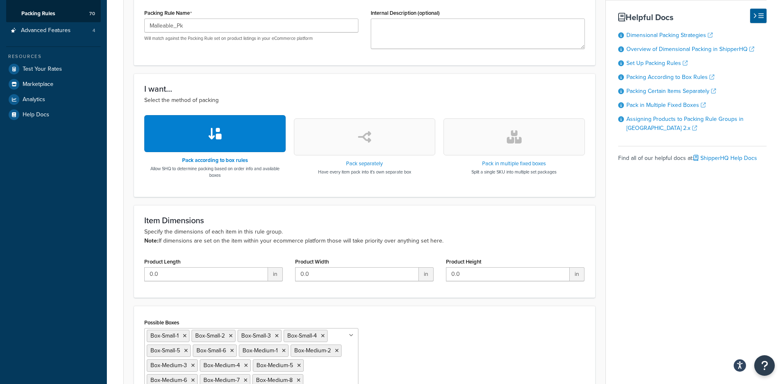
drag, startPoint x: 163, startPoint y: 242, endPoint x: 487, endPoint y: 240, distance: 323.8
click at [487, 240] on p "Specify the dimensions of each item in this rule group. Note: If dimensions are…" at bounding box center [364, 236] width 440 height 18
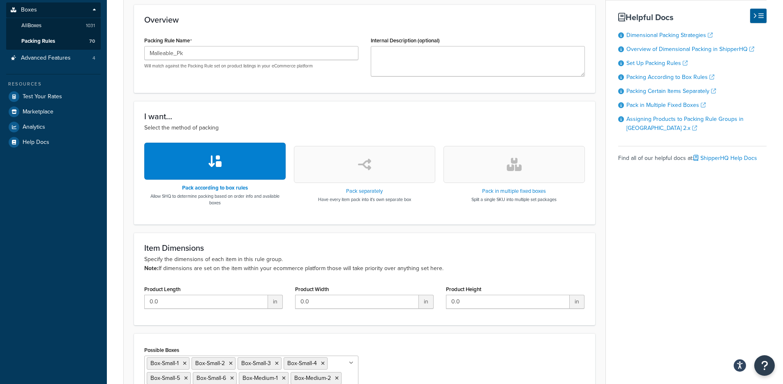
scroll to position [0, 0]
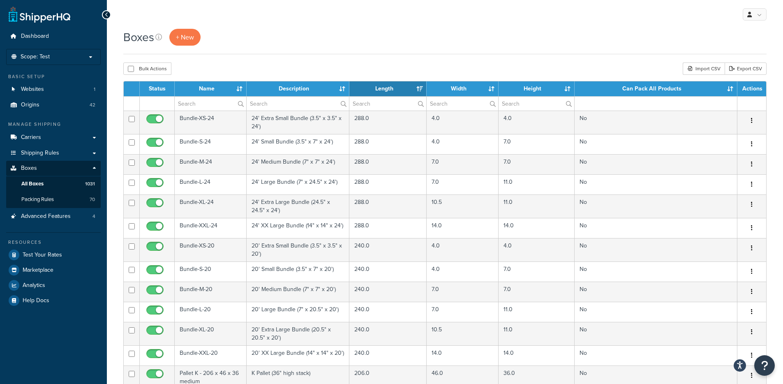
select select "1000"
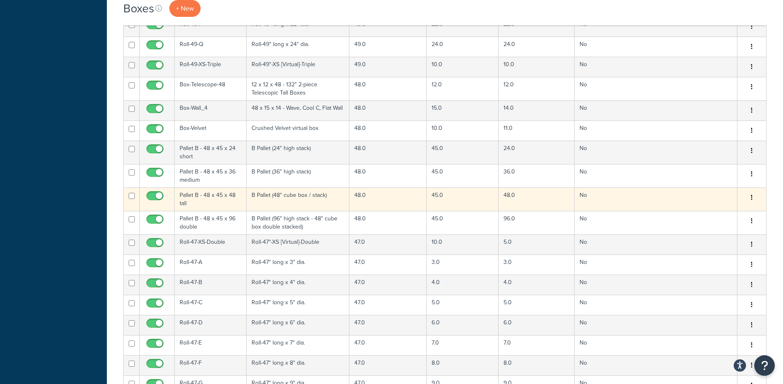
click at [240, 188] on td "Pallet B - 48 x 45 x 48 tall" at bounding box center [211, 198] width 72 height 23
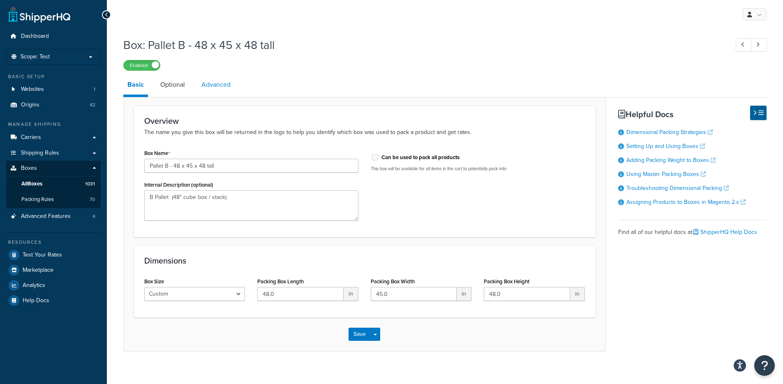
click at [209, 90] on link "Advanced" at bounding box center [215, 85] width 37 height 20
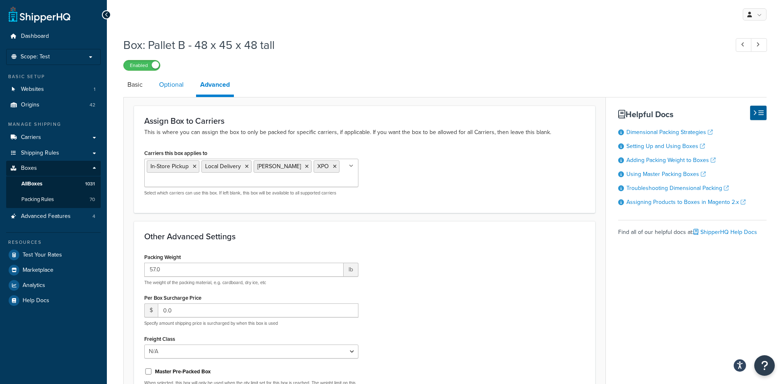
click at [176, 92] on link "Optional" at bounding box center [171, 85] width 33 height 20
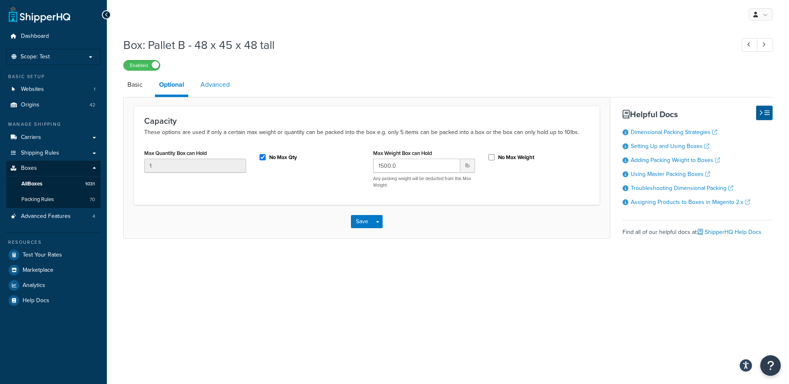
click at [212, 92] on link "Advanced" at bounding box center [214, 85] width 37 height 20
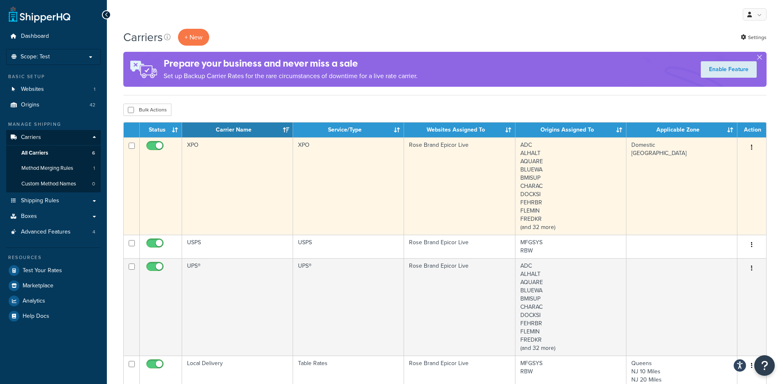
click at [321, 173] on td "XPO" at bounding box center [348, 185] width 111 height 97
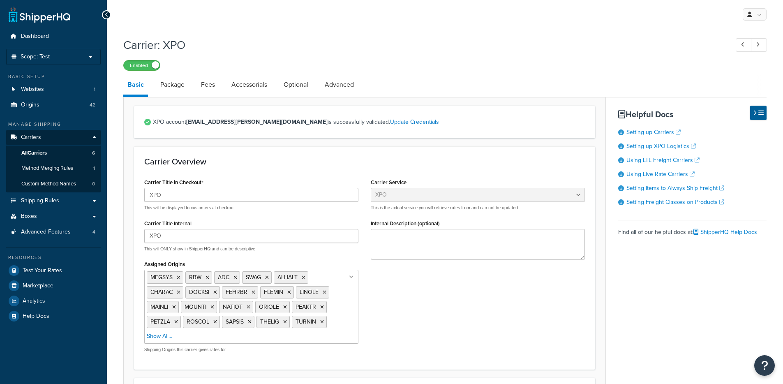
select select "xpoFreight"
select select "THIRD PARTY"
click at [229, 86] on link "Accessorials" at bounding box center [249, 85] width 44 height 20
select select "residential"
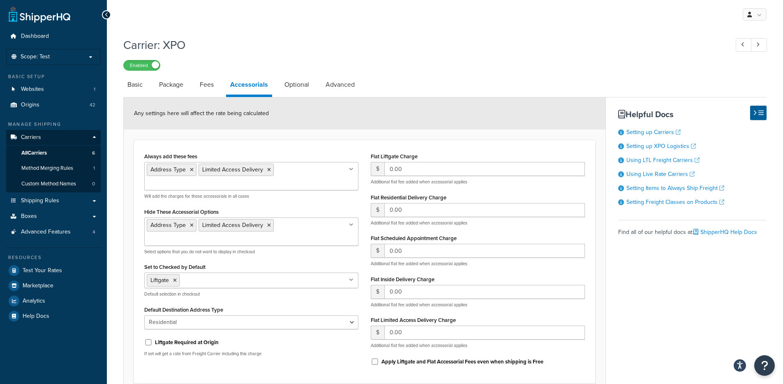
click at [189, 84] on li "Package" at bounding box center [175, 85] width 41 height 20
click at [178, 89] on link "Package" at bounding box center [171, 85] width 32 height 20
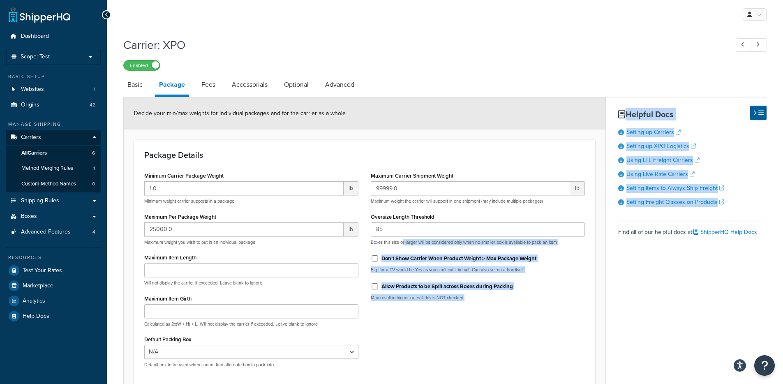
drag, startPoint x: 403, startPoint y: 244, endPoint x: 607, endPoint y: 241, distance: 203.8
click at [607, 241] on div "Basic Package Fees Accessorials Optional Advanced Decide your min/max weights f…" at bounding box center [444, 247] width 643 height 344
click at [606, 261] on div "Basic Package Fees Accessorials Optional Advanced Decide your min/max weights f…" at bounding box center [444, 247] width 643 height 344
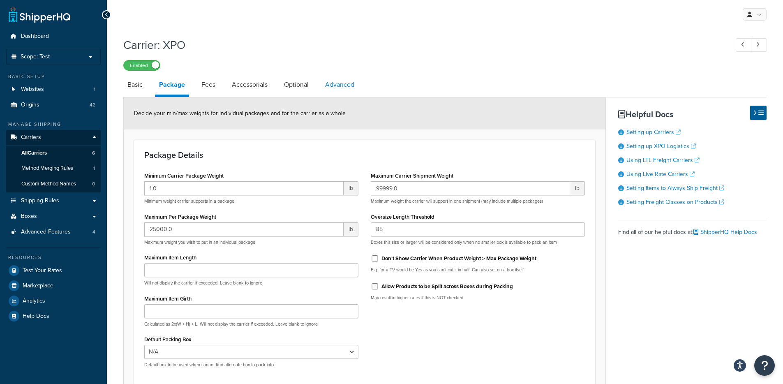
click at [337, 89] on link "Advanced" at bounding box center [339, 85] width 37 height 20
select select "false"
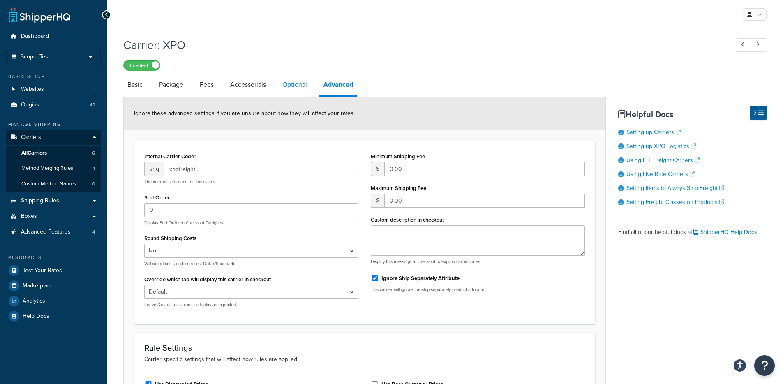
click at [300, 88] on link "Optional" at bounding box center [294, 85] width 33 height 20
select select "70"
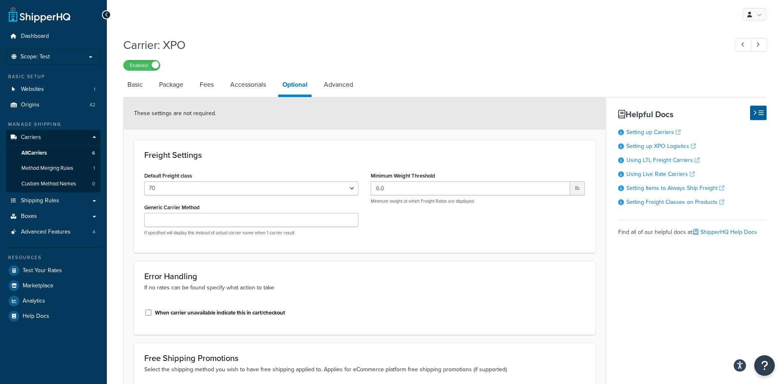
click at [254, 90] on link "Accessorials" at bounding box center [248, 85] width 44 height 20
select select "residential"
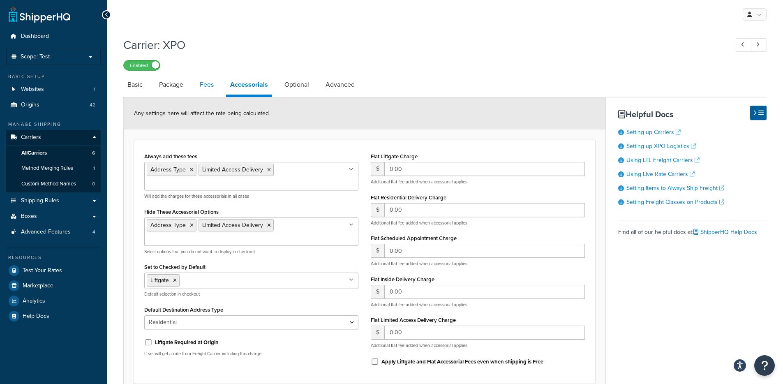
click at [199, 87] on link "Fees" at bounding box center [207, 85] width 22 height 20
select select "AFTER"
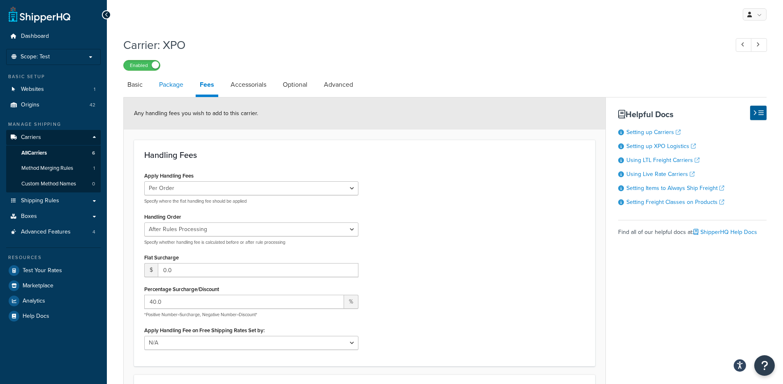
click at [175, 89] on link "Package" at bounding box center [171, 85] width 32 height 20
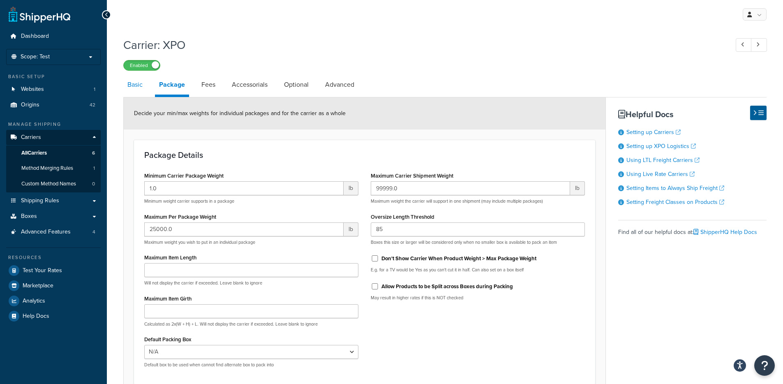
click at [138, 90] on link "Basic" at bounding box center [134, 85] width 23 height 20
select select "xpoFreight"
select select "THIRD PARTY"
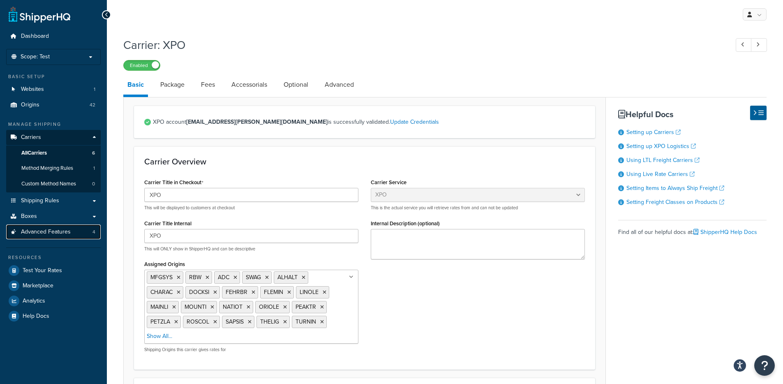
click at [35, 228] on span "Advanced Features" at bounding box center [46, 231] width 50 height 7
click at [243, 90] on link "Accessorials" at bounding box center [249, 85] width 44 height 20
select select "residential"
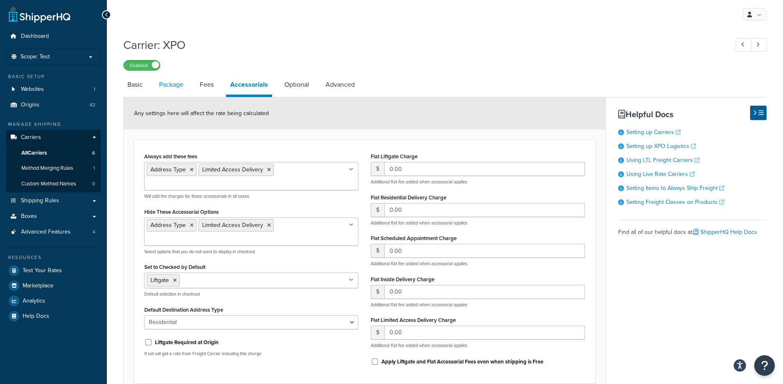
click at [173, 88] on link "Package" at bounding box center [171, 85] width 32 height 20
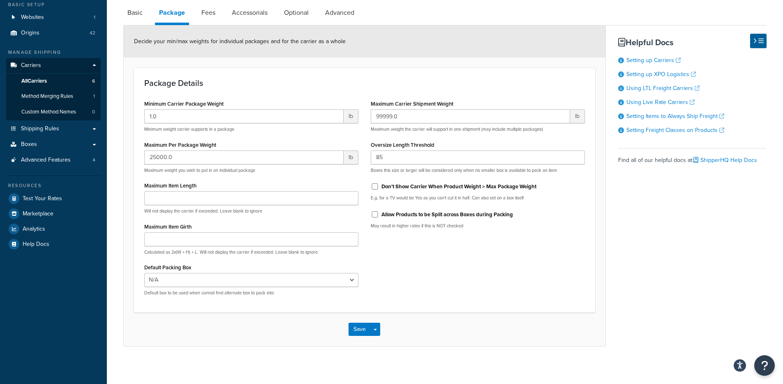
scroll to position [77, 0]
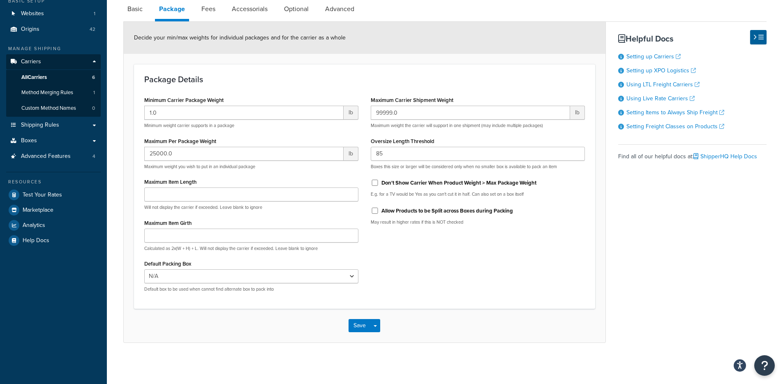
click at [385, 209] on label "Allow Products to be Split across Boxes during Packing" at bounding box center [446, 210] width 131 height 7
click at [379, 209] on input "Allow Products to be Split across Boxes during Packing" at bounding box center [375, 211] width 8 height 6
checkbox input "true"
click at [374, 330] on button "Save Dropdown" at bounding box center [375, 325] width 10 height 13
click at [373, 340] on button "Save and Edit" at bounding box center [378, 340] width 60 height 17
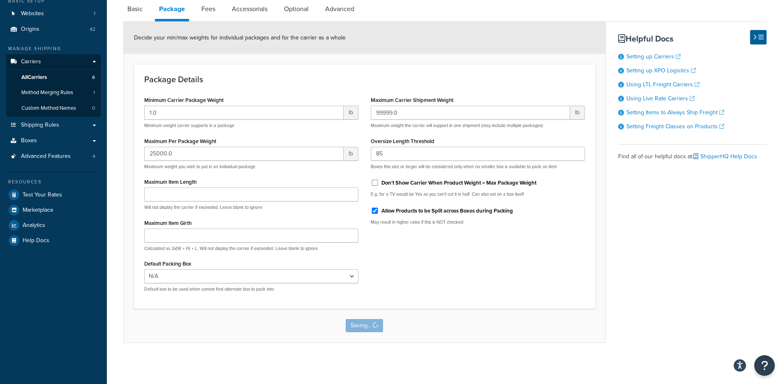
scroll to position [0, 0]
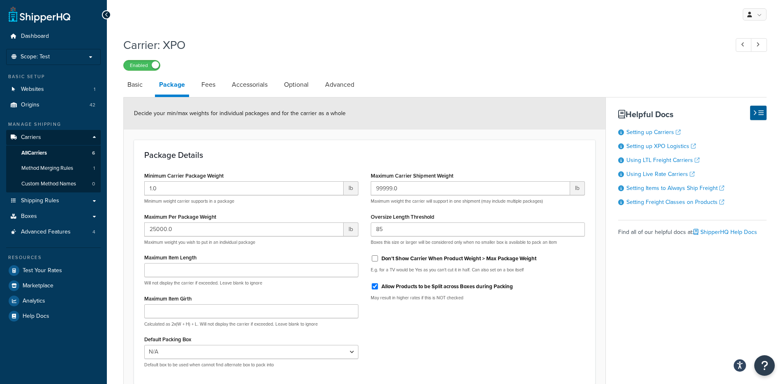
click at [475, 289] on label "Allow Products to be Split across Boxes during Packing" at bounding box center [446, 286] width 131 height 7
click at [379, 289] on input "Allow Products to be Split across Boxes during Packing" at bounding box center [375, 286] width 8 height 6
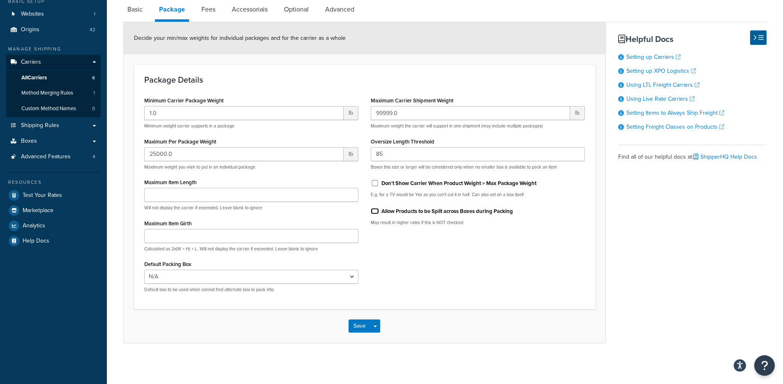
scroll to position [77, 0]
click at [417, 215] on div "Allow Products to be Split across Boxes during Packing" at bounding box center [478, 210] width 214 height 12
click at [415, 212] on label "Allow Products to be Split across Boxes during Packing" at bounding box center [446, 210] width 131 height 7
click at [379, 212] on input "Allow Products to be Split across Boxes during Packing" at bounding box center [375, 211] width 8 height 6
checkbox input "true"
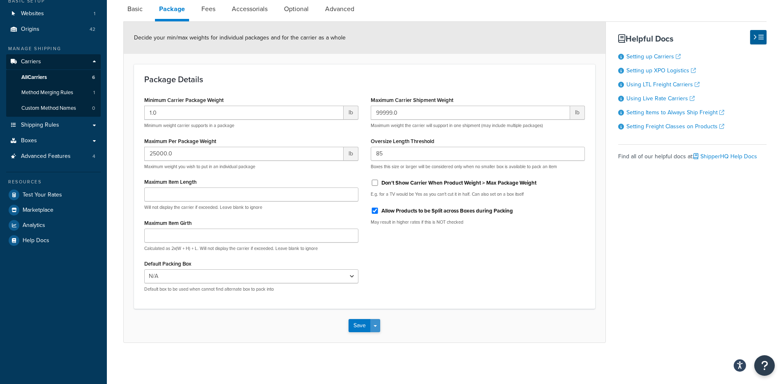
click at [378, 325] on button "Save Dropdown" at bounding box center [375, 325] width 10 height 13
click at [378, 336] on button "Save and Edit" at bounding box center [378, 340] width 60 height 17
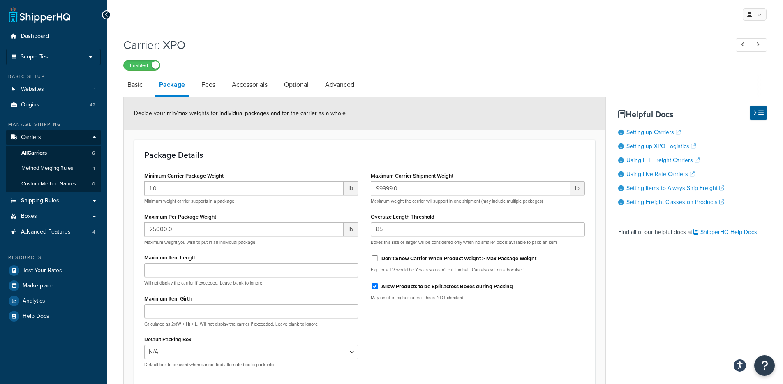
click at [435, 285] on label "Allow Products to be Split across Boxes during Packing" at bounding box center [446, 286] width 131 height 7
click at [379, 285] on input "Allow Products to be Split across Boxes during Packing" at bounding box center [375, 286] width 8 height 6
checkbox input "false"
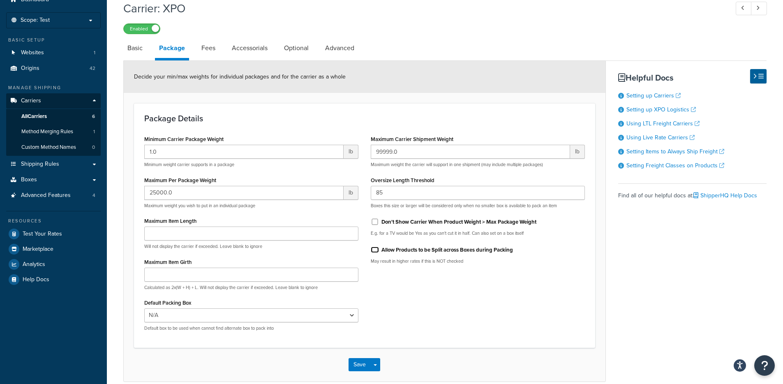
scroll to position [77, 0]
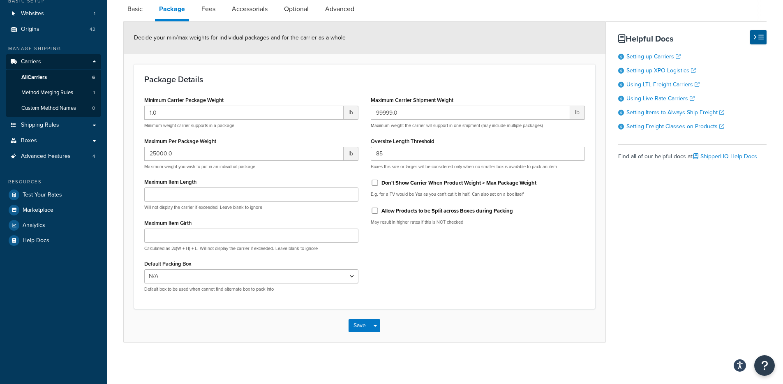
click at [384, 330] on div "Save Save Dropdown Save and Edit" at bounding box center [365, 326] width 482 height 34
click at [374, 325] on span "button" at bounding box center [375, 326] width 3 height 2
click at [378, 343] on button "Save and Edit" at bounding box center [378, 340] width 60 height 17
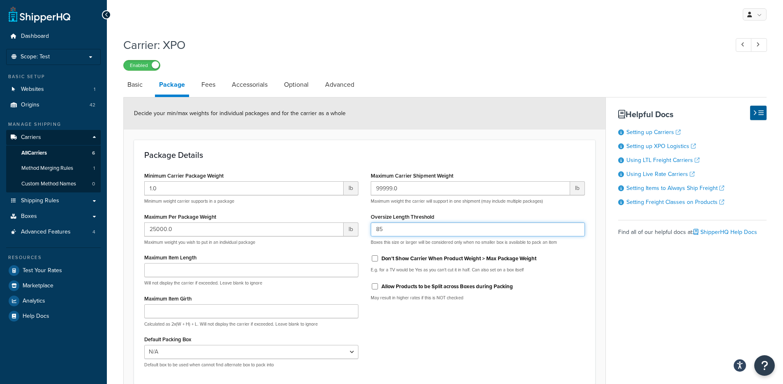
drag, startPoint x: 404, startPoint y: 230, endPoint x: 317, endPoint y: 214, distance: 88.2
click at [317, 214] on div "Minimum Carrier Package Weight 1.0 lb Minimum weight carrier supports in a pack…" at bounding box center [364, 272] width 453 height 204
click at [569, 301] on p "May result in higher rates if this is NOT checked" at bounding box center [478, 298] width 214 height 6
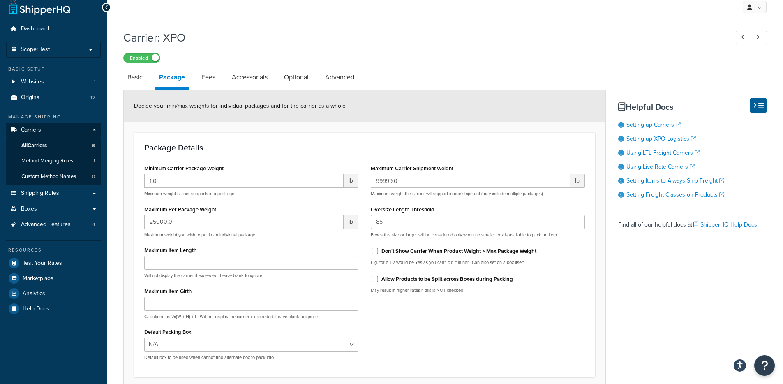
scroll to position [77, 0]
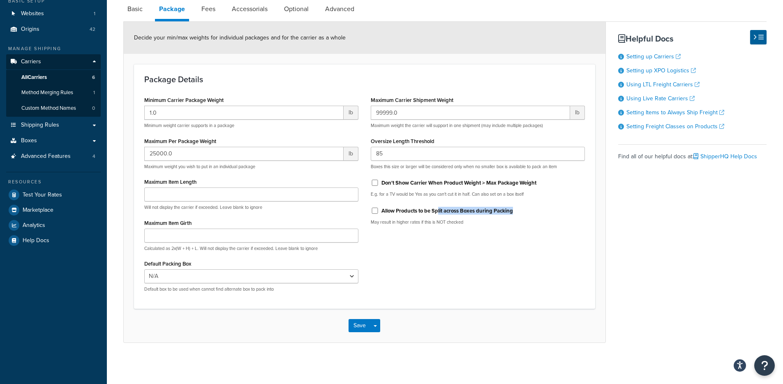
drag, startPoint x: 439, startPoint y: 208, endPoint x: 538, endPoint y: 214, distance: 98.8
click at [538, 214] on div "Allow Products to be Split across Boxes during Packing" at bounding box center [478, 210] width 214 height 12
drag, startPoint x: 548, startPoint y: 183, endPoint x: 420, endPoint y: 186, distance: 128.2
click at [420, 186] on div "Don't Show Carrier When Product Weight > Max Package Weight" at bounding box center [478, 182] width 214 height 12
drag, startPoint x: 405, startPoint y: 208, endPoint x: 514, endPoint y: 211, distance: 108.9
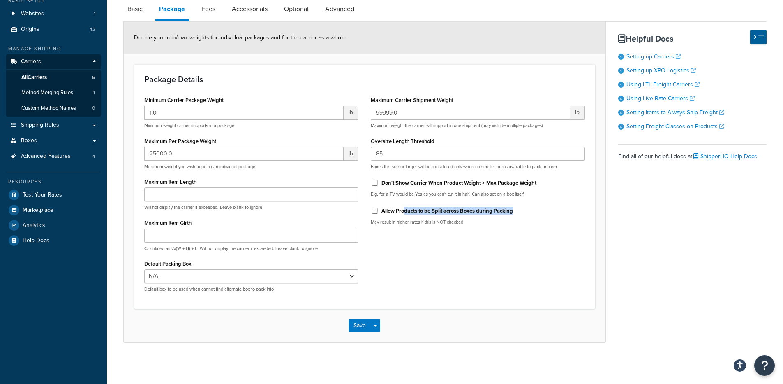
click at [513, 211] on label "Allow Products to be Split across Boxes during Packing" at bounding box center [446, 210] width 131 height 7
click at [528, 221] on p "May result in higher rates if this is NOT checked" at bounding box center [478, 222] width 214 height 6
drag, startPoint x: 541, startPoint y: 187, endPoint x: 429, endPoint y: 176, distance: 112.6
click at [430, 177] on div "Don't Show Carrier When Product Weight > Max Package Weight" at bounding box center [478, 182] width 214 height 12
click at [404, 151] on input "85" at bounding box center [478, 154] width 214 height 14
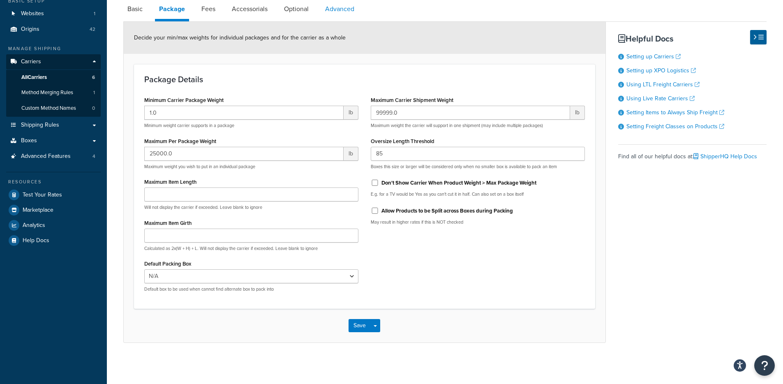
click at [344, 13] on link "Advanced" at bounding box center [339, 9] width 37 height 20
select select "false"
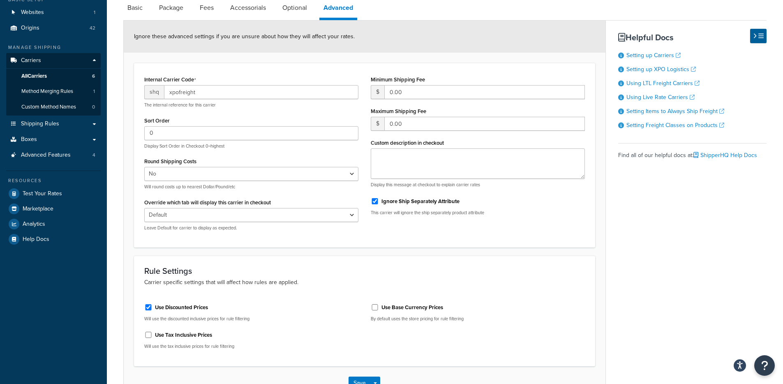
drag, startPoint x: 489, startPoint y: 213, endPoint x: 480, endPoint y: 222, distance: 12.8
click at [436, 218] on div "Minimum Shipping Fee $ 0.00 Maximum Shipping Fee $ 0.00 Custom description in c…" at bounding box center [477, 148] width 226 height 148
click at [500, 227] on div "Internal Carrier Code shq xpofreight The internal reference for this carrier So…" at bounding box center [364, 156] width 453 height 164
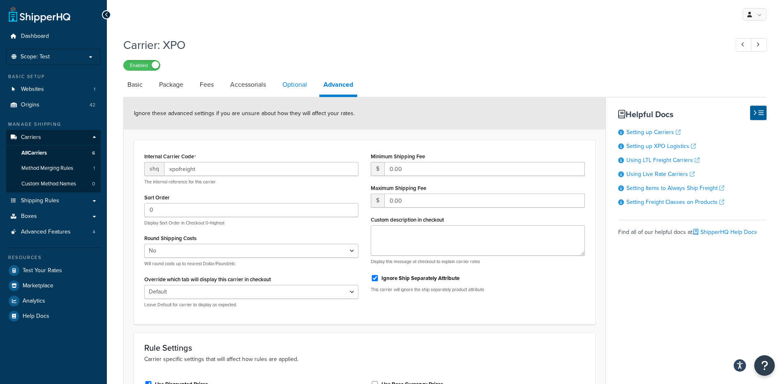
click at [302, 88] on link "Optional" at bounding box center [294, 85] width 33 height 20
select select "70"
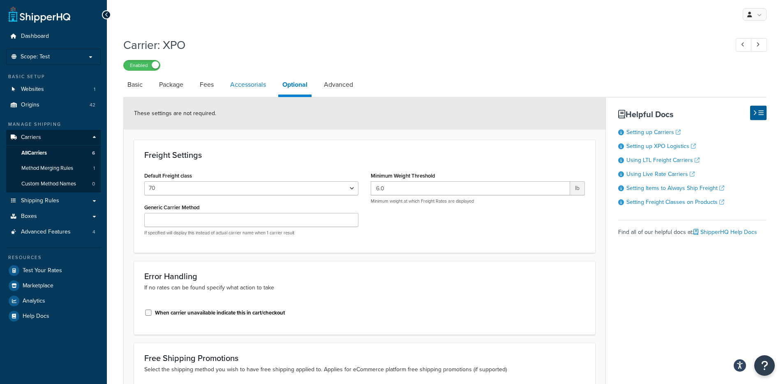
click at [265, 85] on link "Accessorials" at bounding box center [248, 85] width 44 height 20
select select "residential"
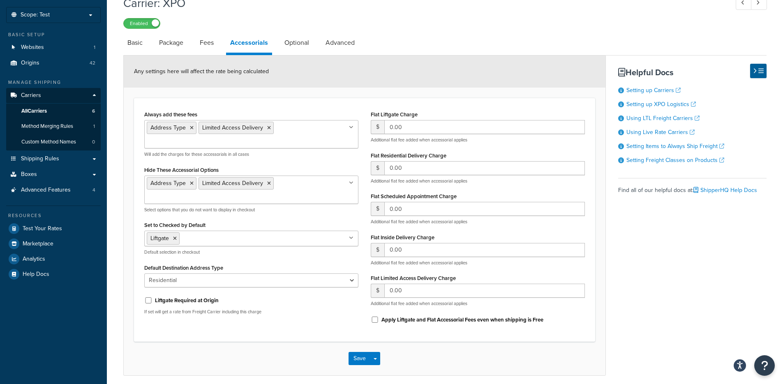
scroll to position [40, 0]
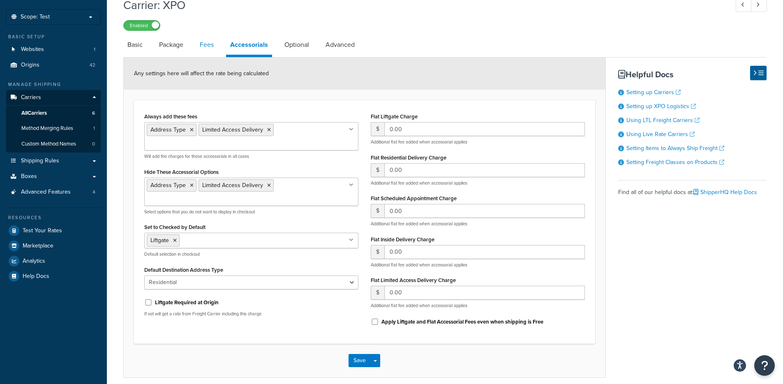
click at [210, 47] on link "Fees" at bounding box center [207, 45] width 22 height 20
select select "AFTER"
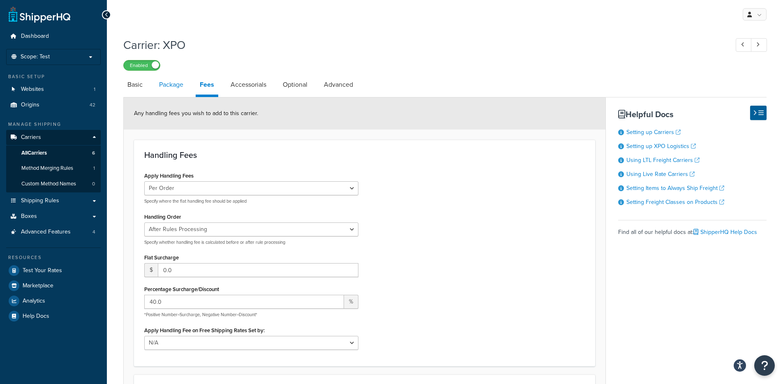
click at [182, 80] on link "Package" at bounding box center [171, 85] width 32 height 20
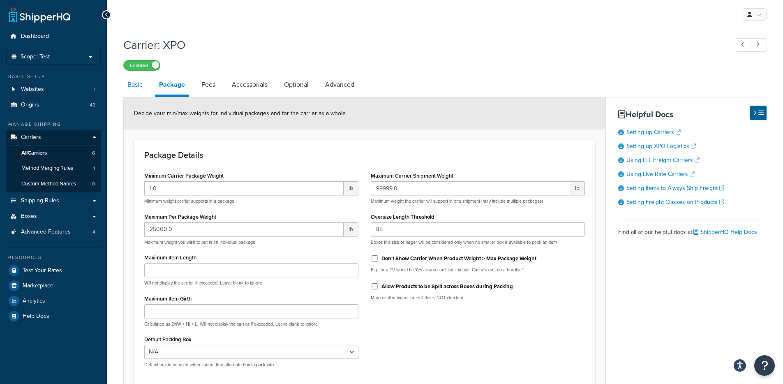
click at [146, 81] on link "Basic" at bounding box center [134, 85] width 23 height 20
select select "xpoFreight"
select select "THIRD PARTY"
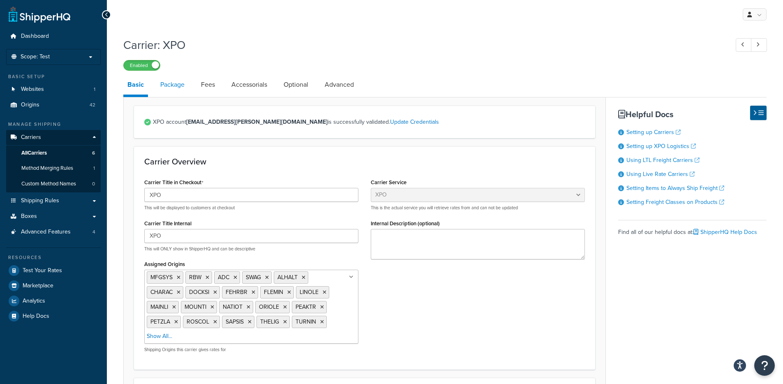
click at [179, 87] on link "Package" at bounding box center [172, 85] width 32 height 20
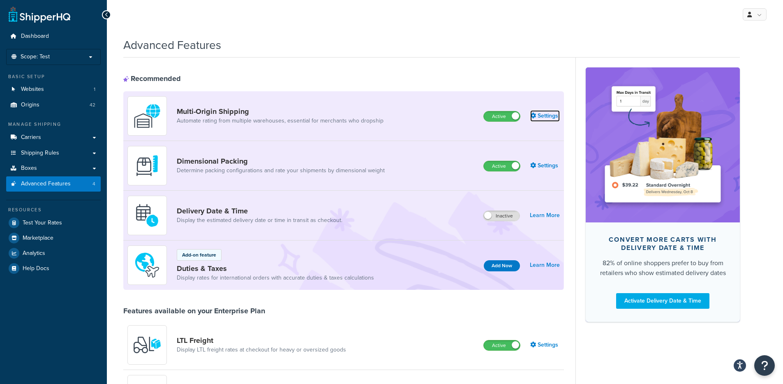
click at [535, 114] on icon at bounding box center [533, 116] width 6 height 6
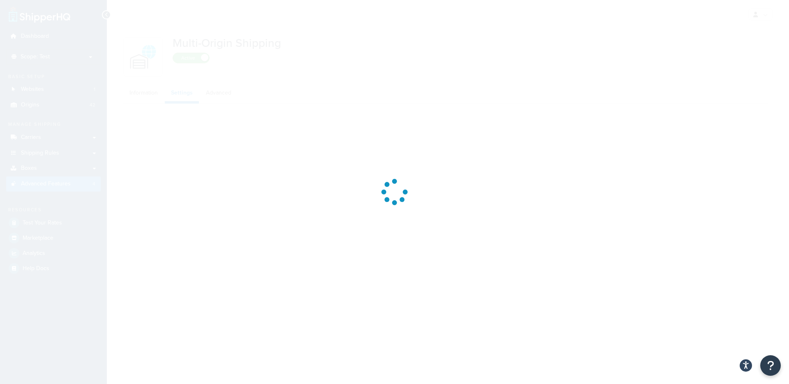
select select "false"
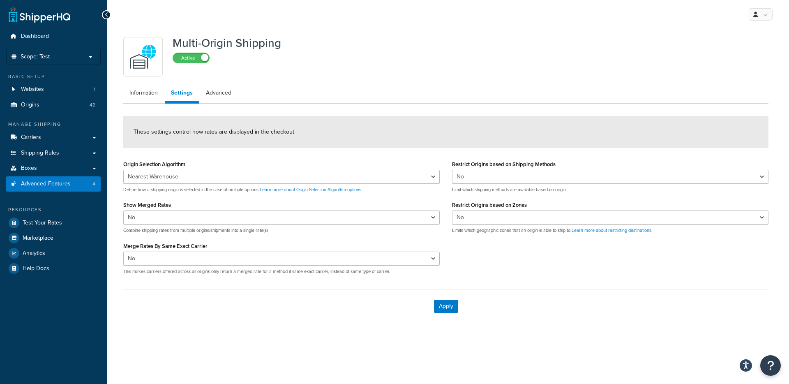
click at [236, 101] on ul "Information Settings Advanced" at bounding box center [445, 94] width 645 height 19
click at [63, 181] on span "Advanced Features" at bounding box center [46, 183] width 50 height 7
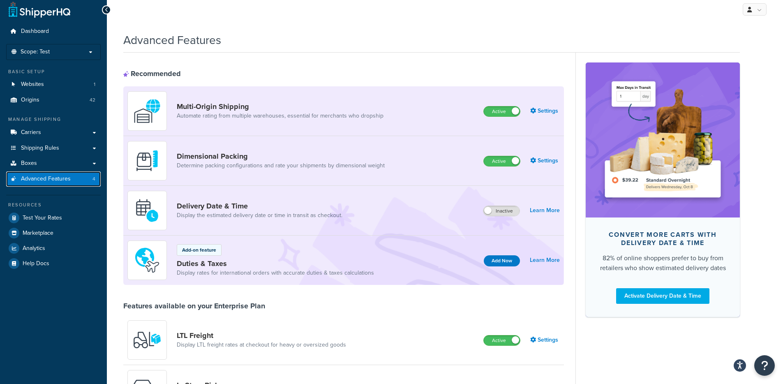
scroll to position [62, 0]
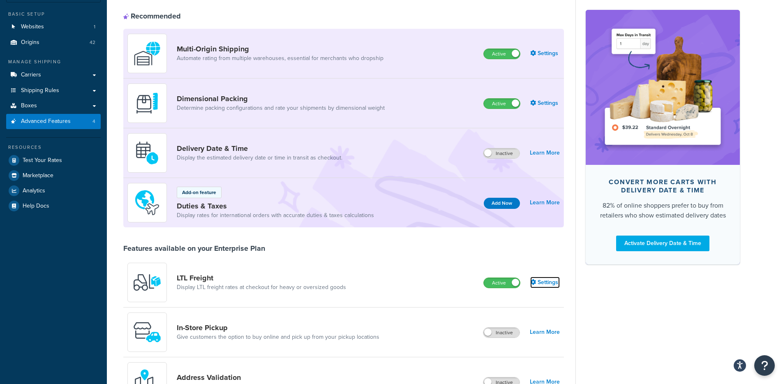
click at [543, 278] on link "Settings" at bounding box center [545, 283] width 30 height 12
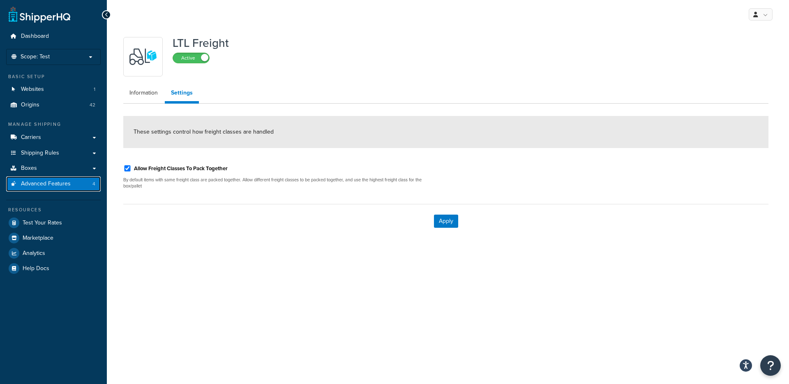
click at [55, 182] on span "Advanced Features" at bounding box center [46, 183] width 50 height 7
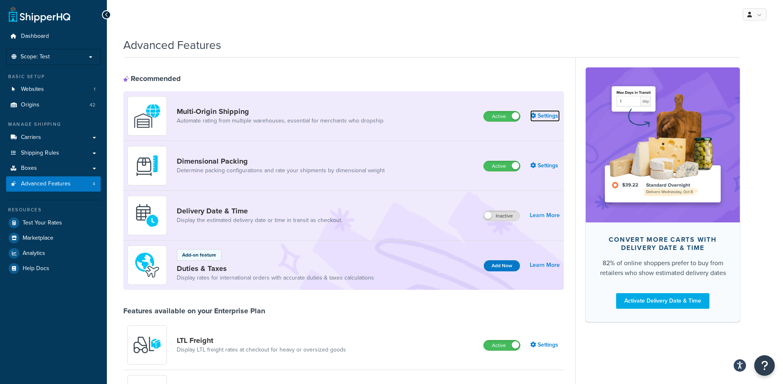
click at [540, 115] on link "Settings" at bounding box center [545, 116] width 30 height 12
select select "false"
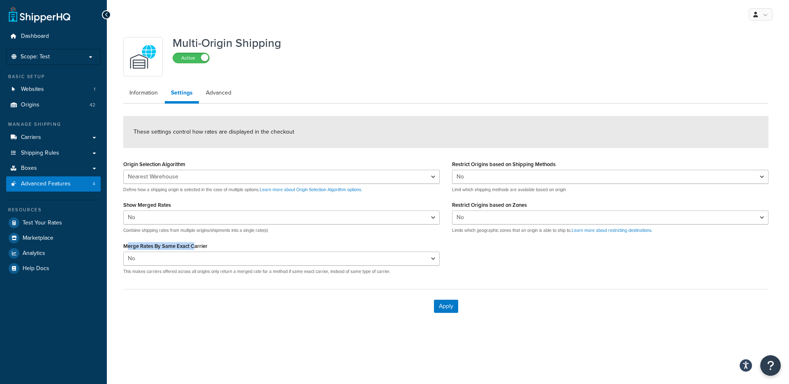
drag, startPoint x: 143, startPoint y: 248, endPoint x: 193, endPoint y: 248, distance: 50.1
click at [193, 248] on label "Merge Rates By Same Exact Carrier" at bounding box center [165, 246] width 84 height 6
click at [215, 297] on div "Apply" at bounding box center [445, 306] width 645 height 34
click at [210, 99] on link "Advanced" at bounding box center [219, 93] width 38 height 16
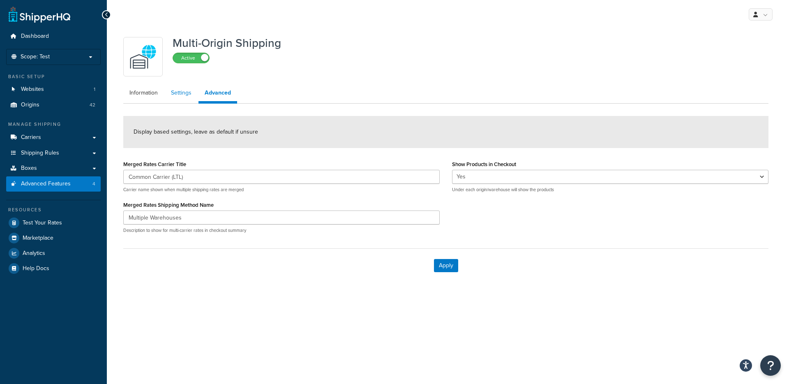
click at [185, 99] on link "Settings" at bounding box center [181, 93] width 33 height 16
select select "false"
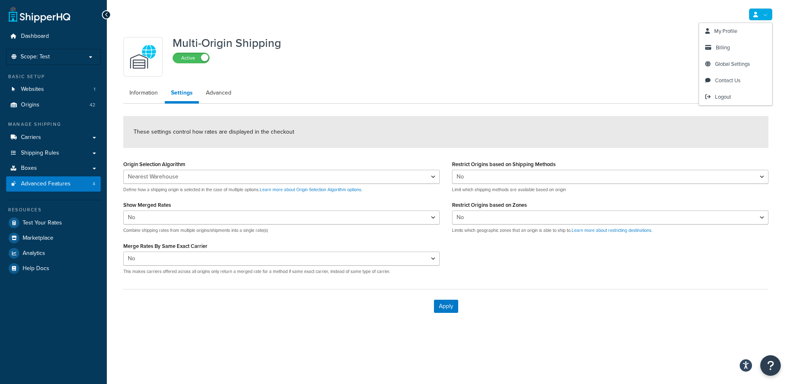
click at [520, 42] on div "Multi-Origin Shipping Active" at bounding box center [445, 56] width 645 height 39
drag, startPoint x: 597, startPoint y: 85, endPoint x: 592, endPoint y: 84, distance: 5.0
click at [597, 84] on div "Multi-Origin Shipping Active Information Settings Advanced These settings contr…" at bounding box center [445, 178] width 657 height 290
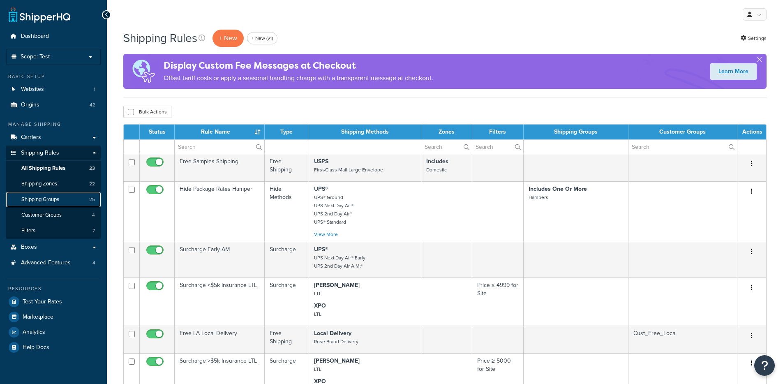
click at [57, 199] on span "Shipping Groups" at bounding box center [40, 199] width 38 height 7
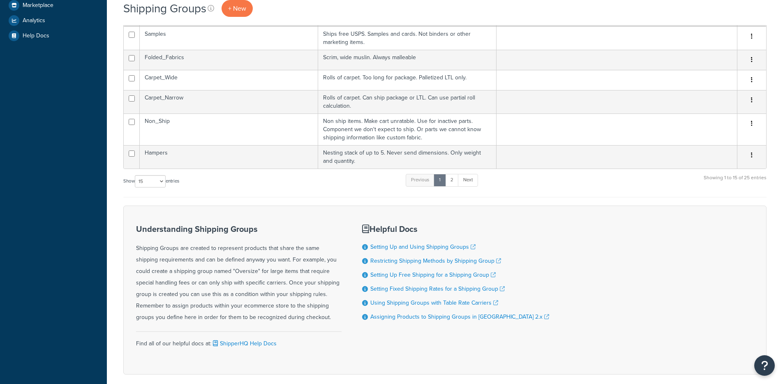
scroll to position [351, 0]
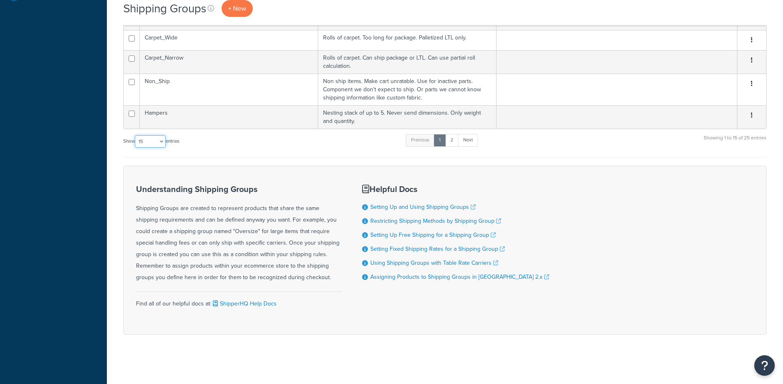
click at [156, 145] on select "10 15 25 50 100" at bounding box center [150, 141] width 31 height 12
select select "100"
click at [136, 148] on select "10 15 25 50 100" at bounding box center [150, 141] width 31 height 12
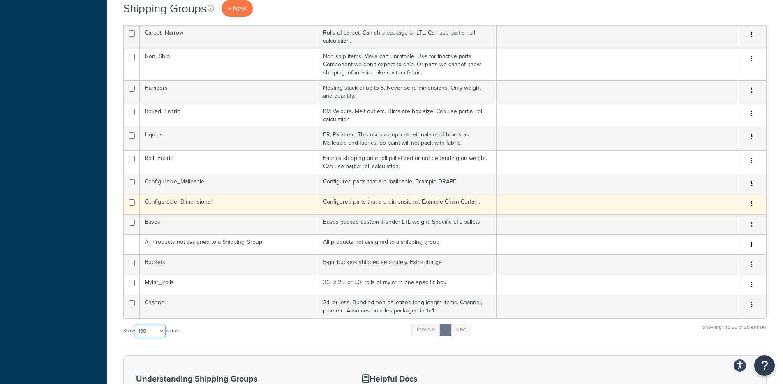
scroll to position [296, 0]
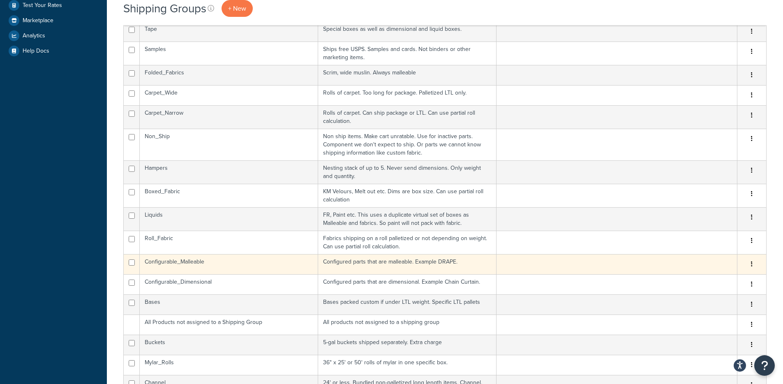
click at [214, 268] on td "Configurable_Malleable" at bounding box center [229, 264] width 178 height 20
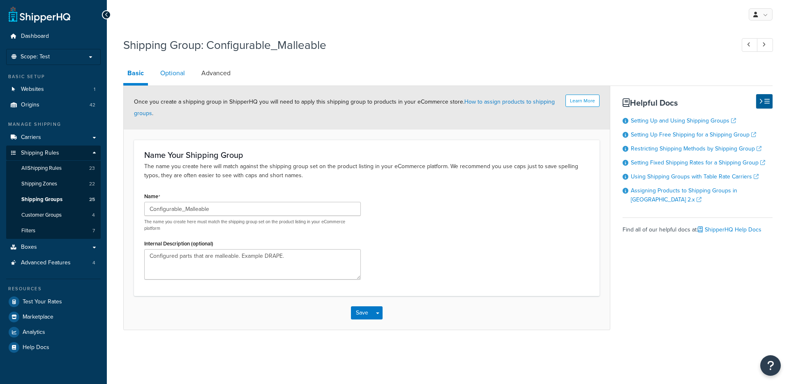
click at [175, 71] on link "Optional" at bounding box center [172, 73] width 33 height 20
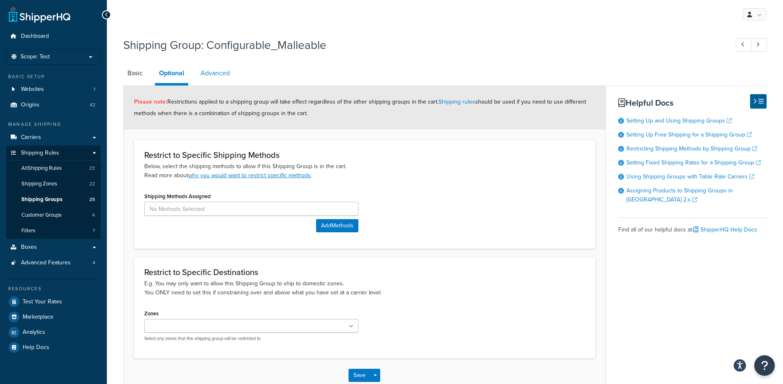
click at [221, 78] on link "Advanced" at bounding box center [214, 73] width 37 height 20
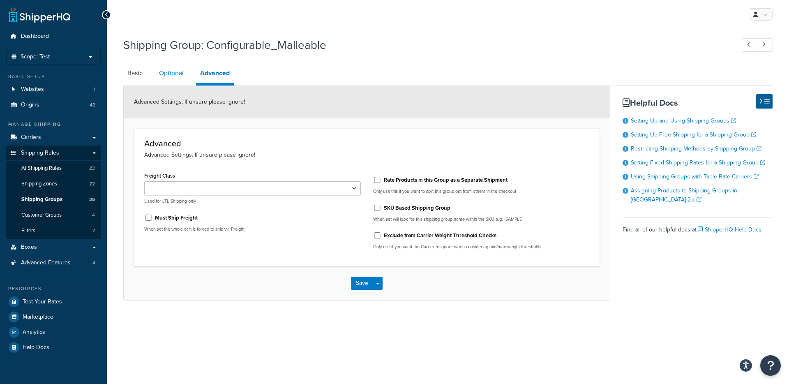
click at [178, 78] on link "Optional" at bounding box center [171, 73] width 33 height 20
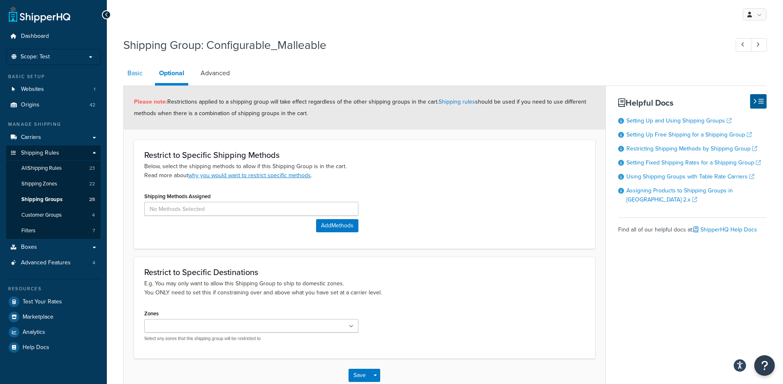
click at [135, 76] on link "Basic" at bounding box center [134, 73] width 23 height 20
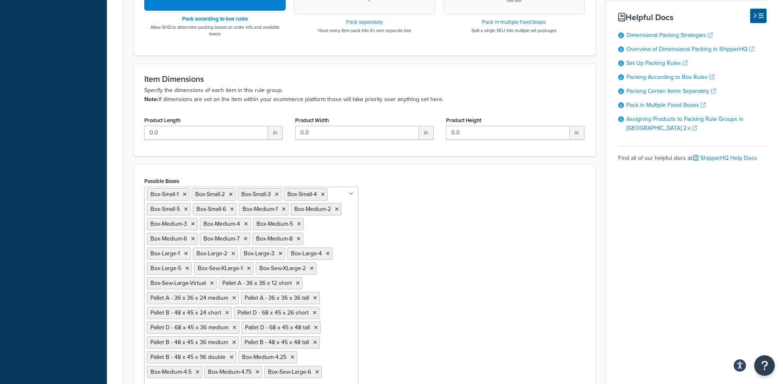
scroll to position [332, 0]
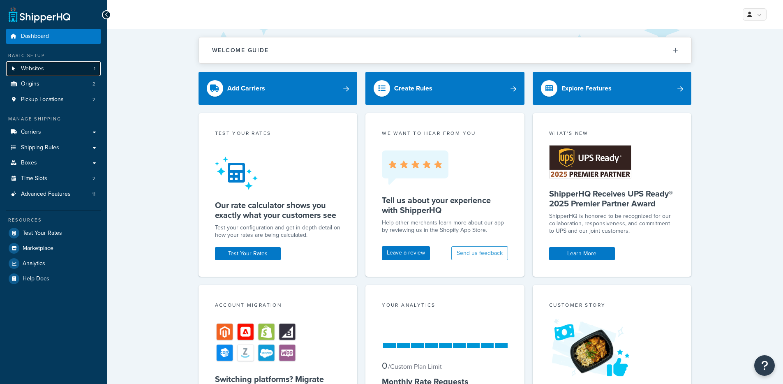
click at [40, 71] on span "Websites" at bounding box center [32, 68] width 23 height 7
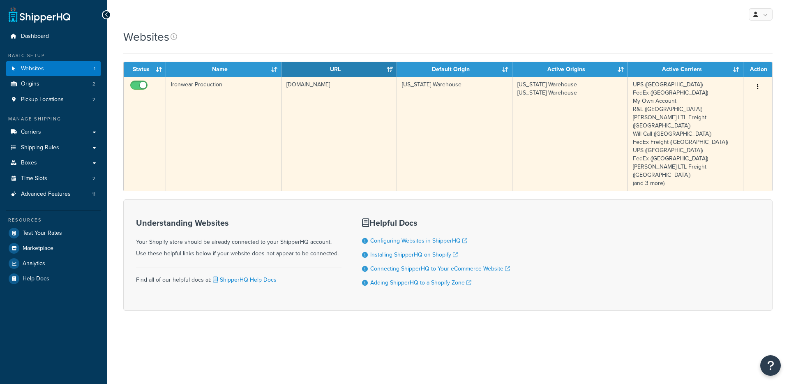
click at [191, 107] on td "Ironwear Production" at bounding box center [223, 134] width 115 height 114
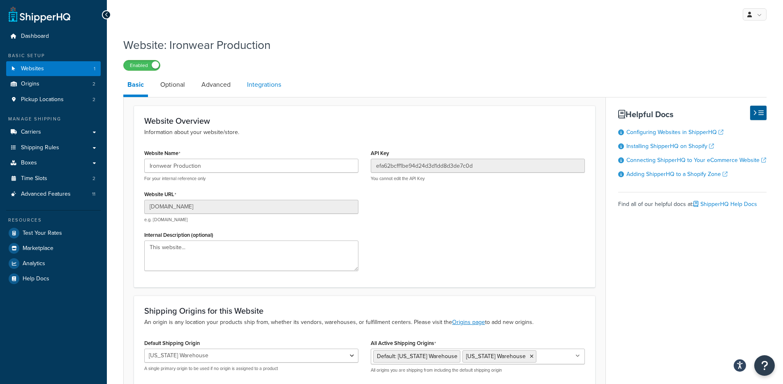
click at [274, 83] on link "Integrations" at bounding box center [264, 85] width 42 height 20
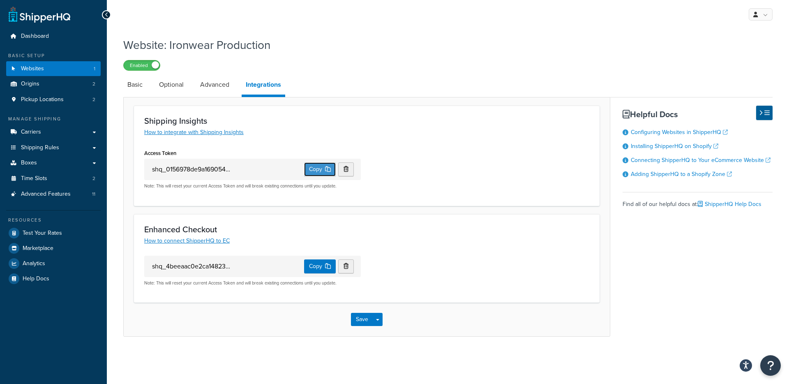
click at [311, 170] on button "Copy" at bounding box center [320, 169] width 32 height 14
click at [308, 165] on button "Copy" at bounding box center [320, 169] width 32 height 14
click at [53, 240] on link "Test Your Rates" at bounding box center [53, 233] width 95 height 15
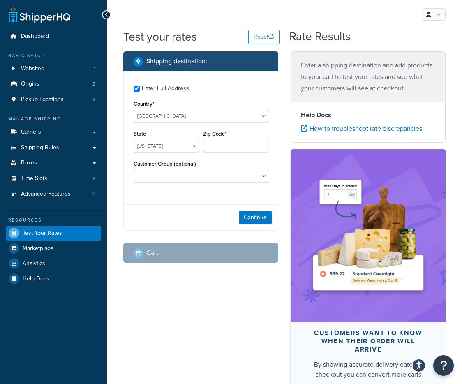
checkbox input "true"
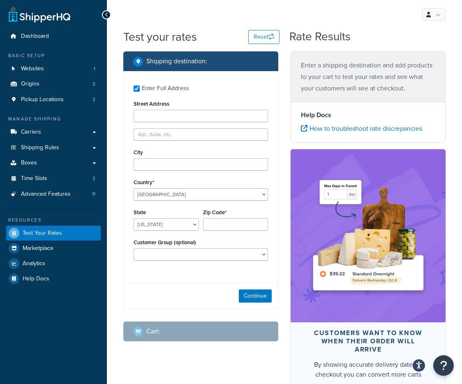
type input "7205 Indianapolis Blvd"
type input "Hammond"
type input "46324"
select select "IN"
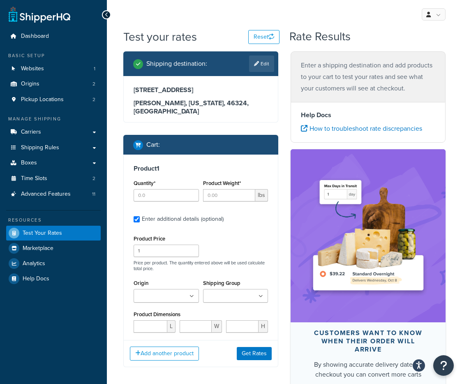
type input "12"
type input "0.441"
type input "8"
type input "8.27"
type input "11.02"
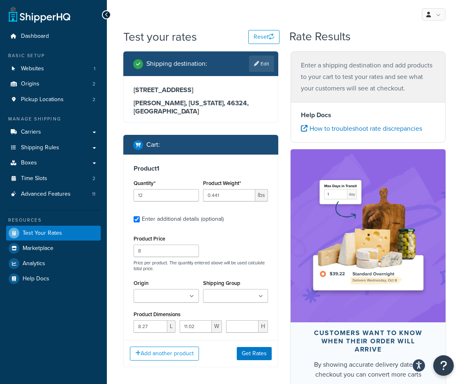
type input "0.5"
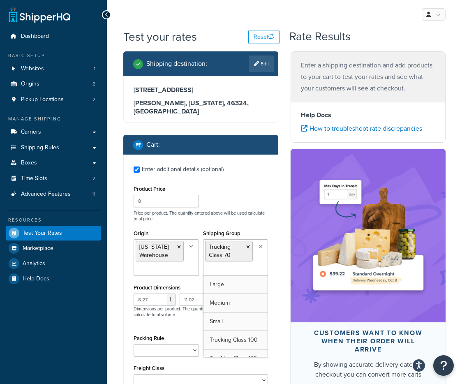
type input "12"
type input "0.4895"
type input "8"
type input "8.27"
type input "11.02"
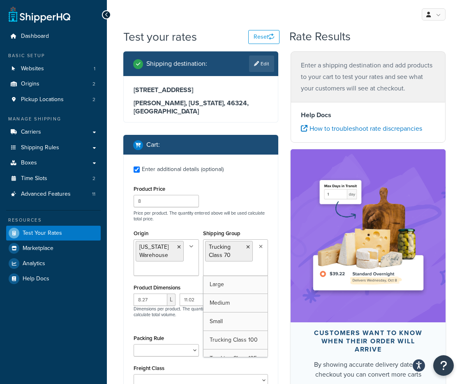
type input "0.55"
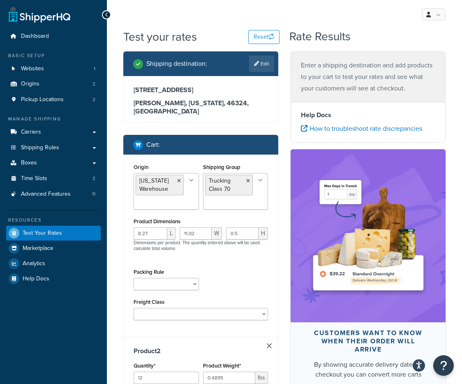
type input "6"
type input "0.4895"
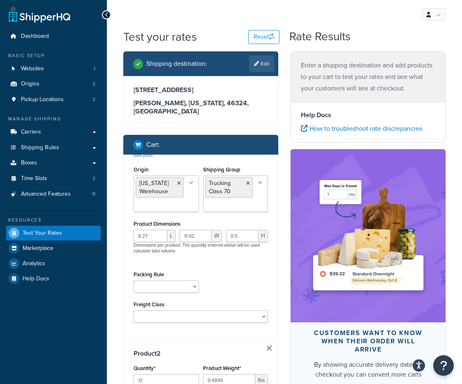
type input "8"
type input "8.27"
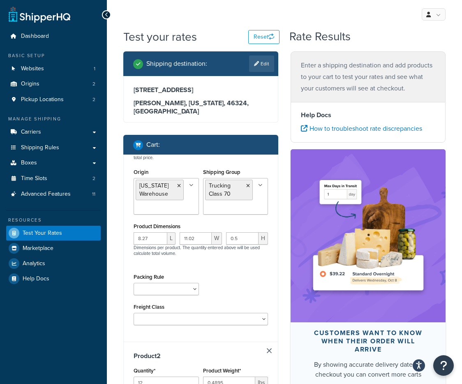
type input "11.02"
type input "0.55"
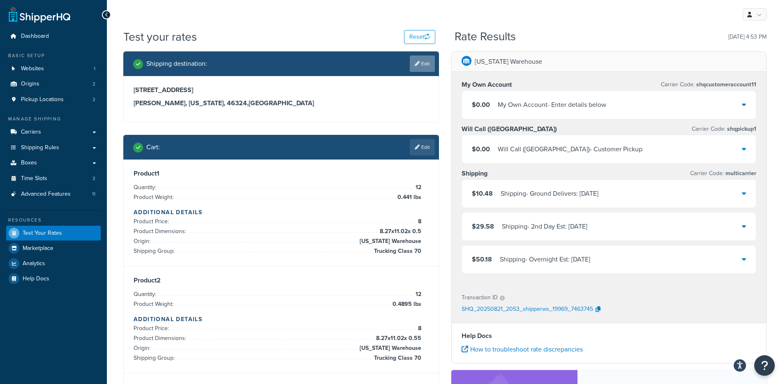
click at [414, 71] on link "Edit" at bounding box center [422, 63] width 25 height 16
select select "IN"
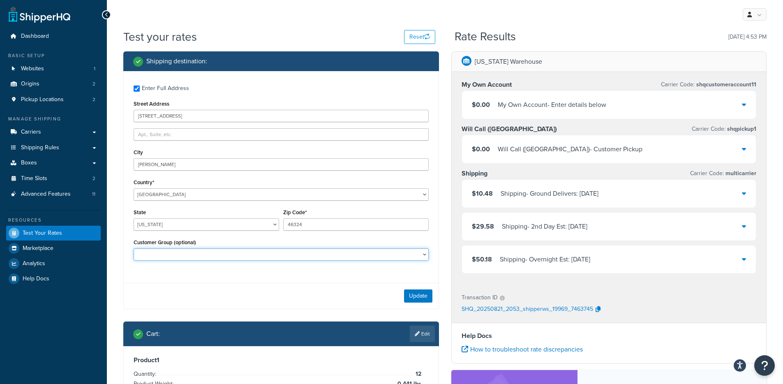
click at [145, 254] on select "class:Distributor class:End User fp_minimum:1500 fp_minimum:2000 fp_minimum:250…" at bounding box center [281, 254] width 295 height 12
click at [155, 256] on select "class:Distributor class:End User fp_minimum:1500 fp_minimum:2000 fp_minimum:250…" at bounding box center [281, 254] width 295 height 12
click at [325, 261] on div "Customer Group (optional) class:Distributor class:End User fp_minimum:1500 fp_m…" at bounding box center [280, 252] width 299 height 30
click at [316, 253] on select "class:Distributor class:End User fp_minimum:1500 fp_minimum:2000 fp_minimum:250…" at bounding box center [281, 254] width 295 height 12
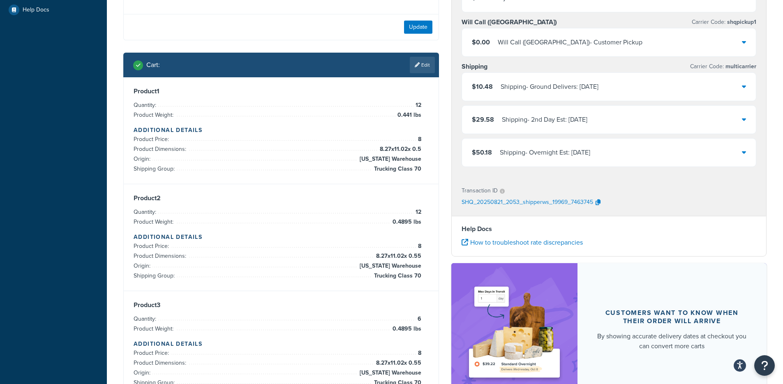
scroll to position [270, 0]
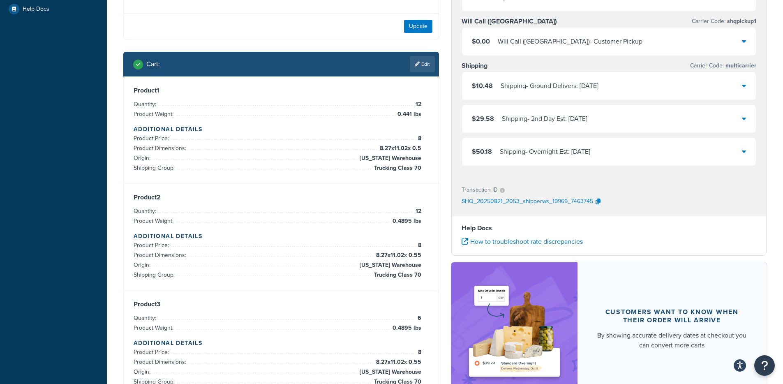
click at [329, 242] on li "Product Price: 8" at bounding box center [278, 245] width 288 height 10
drag, startPoint x: 379, startPoint y: 217, endPoint x: 408, endPoint y: 280, distance: 69.9
click at [408, 280] on div "Product 2 Quantity: 12 Product Weight: 0.4895 lbs Additional Details Product Pr…" at bounding box center [281, 236] width 295 height 87
click at [408, 280] on span "Trucking Class 70" at bounding box center [396, 275] width 49 height 10
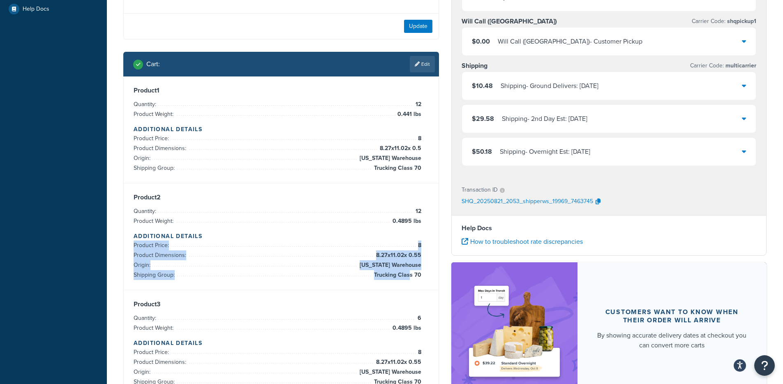
drag, startPoint x: 410, startPoint y: 279, endPoint x: 401, endPoint y: 244, distance: 36.7
click at [401, 244] on ul "Product Price: 8 Product Dimensions: 8.27 x 11.02 x 0.55 Origin: Texas Warehous…" at bounding box center [278, 259] width 288 height 39
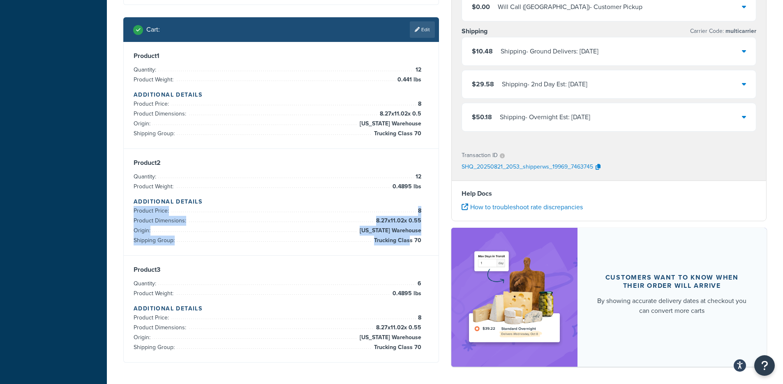
scroll to position [327, 0]
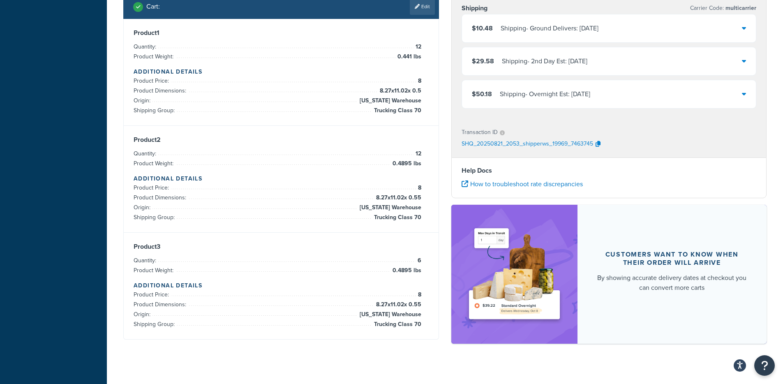
click at [380, 298] on li "Product Price: 8" at bounding box center [278, 295] width 288 height 10
drag, startPoint x: 396, startPoint y: 310, endPoint x: 416, endPoint y: 334, distance: 30.9
click at [414, 334] on div "Product 3 Quantity: 6 Product Weight: 0.4895 lbs Additional Details Product Pri…" at bounding box center [281, 286] width 315 height 106
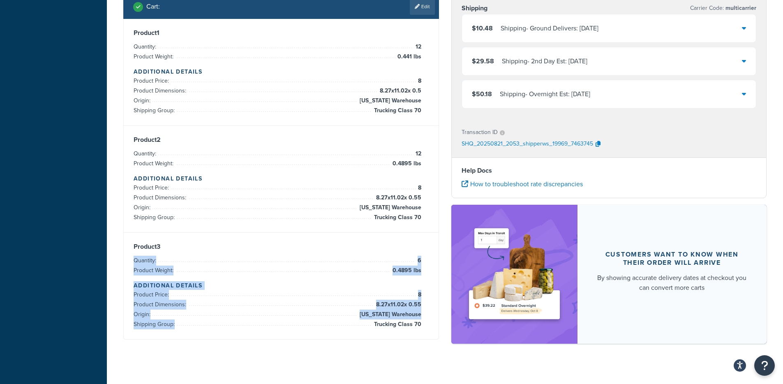
drag, startPoint x: 420, startPoint y: 331, endPoint x: 387, endPoint y: 252, distance: 85.8
click at [387, 252] on div "Product 3 Quantity: 6 Product Weight: 0.4895 lbs Additional Details Product Pri…" at bounding box center [281, 286] width 315 height 106
click at [387, 252] on div "Product 3 Quantity: 6 Product Weight: 0.4895 lbs Additional Details Product Pri…" at bounding box center [281, 285] width 295 height 87
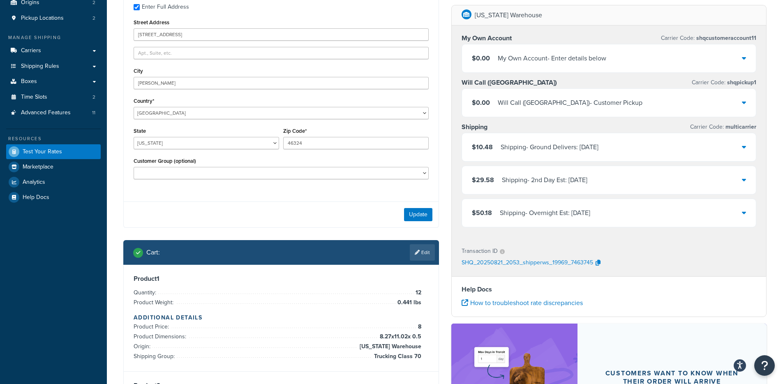
scroll to position [0, 0]
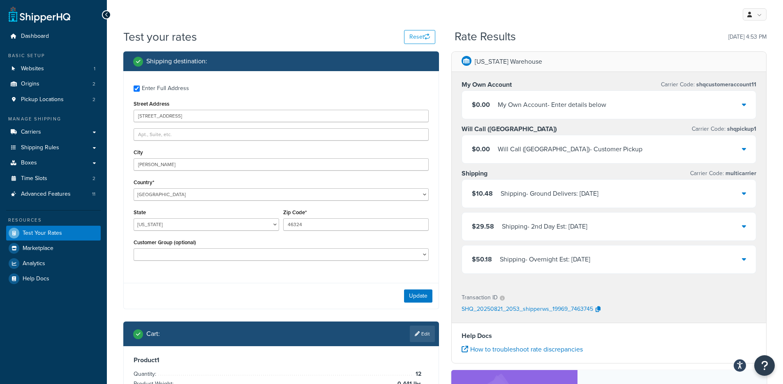
click at [301, 247] on div "Customer Group (optional) class:Distributor class:End User fp_minimum:1500 fp_m…" at bounding box center [281, 249] width 295 height 24
click at [300, 251] on select "class:Distributor class:End User fp_minimum:1500 fp_minimum:2000 fp_minimum:250…" at bounding box center [281, 254] width 295 height 12
click at [241, 254] on select "class:Distributor class:End User fp_minimum:1500 fp_minimum:2000 fp_minimum:250…" at bounding box center [281, 254] width 295 height 12
select select "class:End User"
click at [134, 249] on select "class:Distributor class:End User fp_minimum:1500 fp_minimum:2000 fp_minimum:250…" at bounding box center [281, 254] width 295 height 12
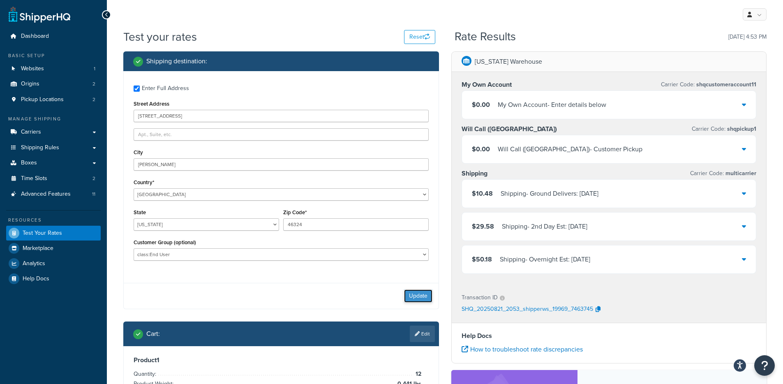
click at [417, 297] on button "Update" at bounding box center [418, 295] width 28 height 13
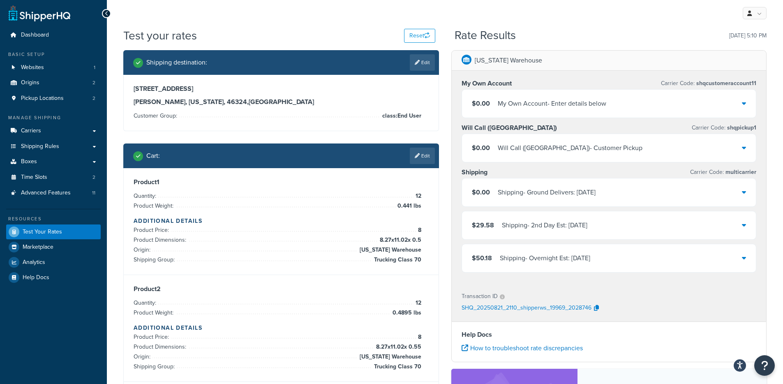
scroll to position [2, 0]
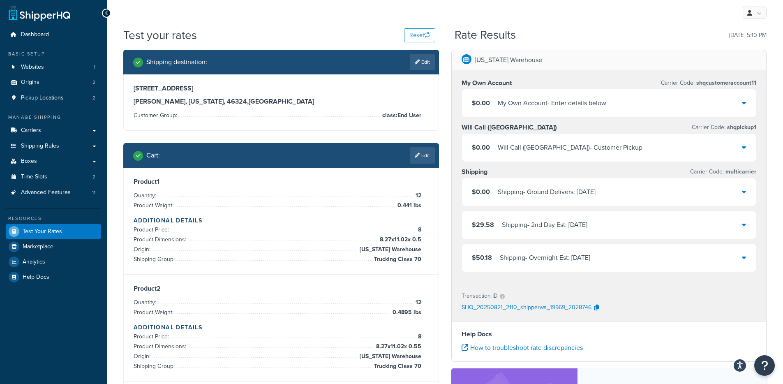
click at [498, 188] on div "Shipping - Ground Delivers: Tue, 8/26" at bounding box center [547, 192] width 98 height 12
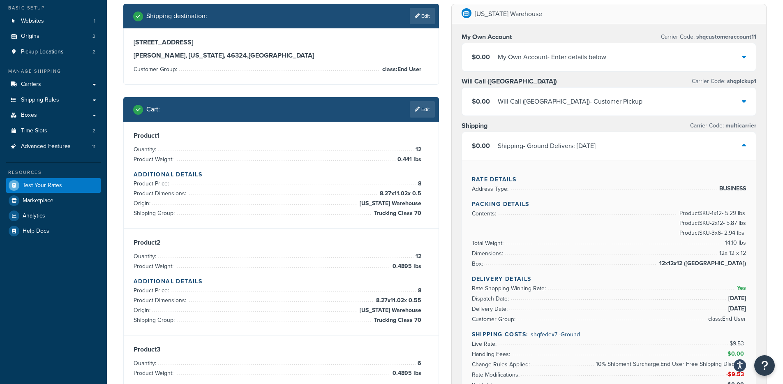
scroll to position [11, 0]
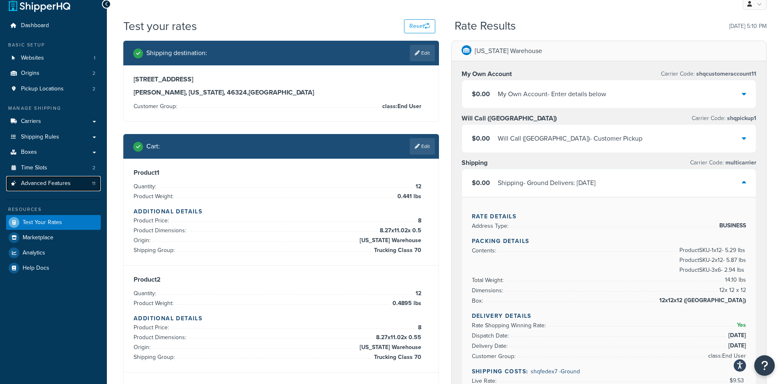
click at [44, 181] on span "Advanced Features" at bounding box center [46, 183] width 50 height 7
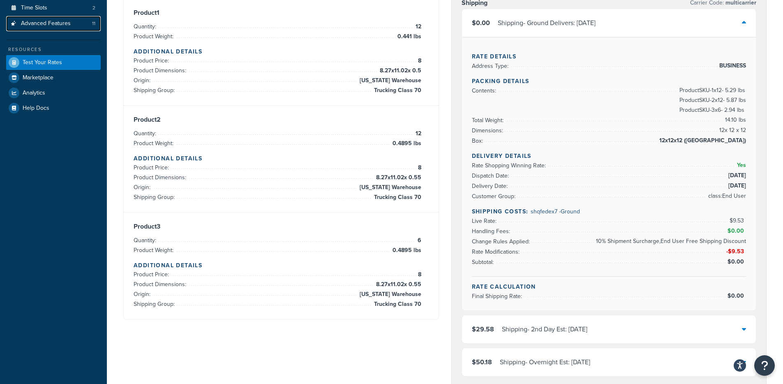
scroll to position [136, 0]
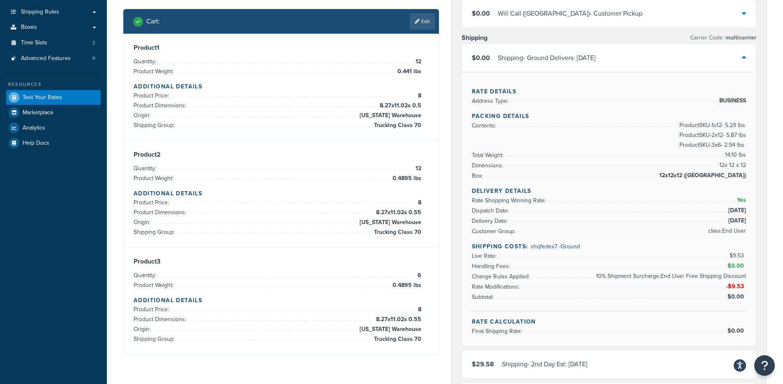
drag, startPoint x: 339, startPoint y: 74, endPoint x: 358, endPoint y: 159, distance: 87.2
click at [363, 113] on div "Product 1 Quantity: 12 Product Weight: 0.441 lbs Additional Details Product Pri…" at bounding box center [281, 87] width 295 height 87
drag, startPoint x: 364, startPoint y: 205, endPoint x: 379, endPoint y: 244, distance: 42.0
click at [377, 240] on div "Product 2 Quantity: 12 Product Weight: 0.4895 lbs Additional Details Product Pr…" at bounding box center [281, 194] width 315 height 107
drag, startPoint x: 376, startPoint y: 322, endPoint x: 390, endPoint y: 357, distance: 37.3
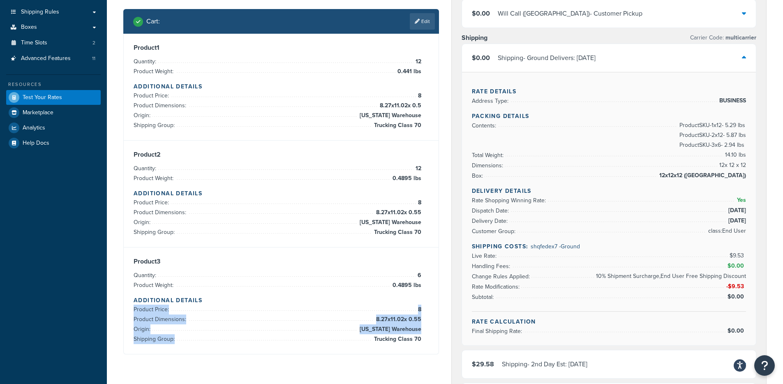
click at [389, 359] on div "Shipping destination : Edit 7205 Indianapolis Blvd Hammond, Indiana, 46324 , Un…" at bounding box center [281, 141] width 328 height 451
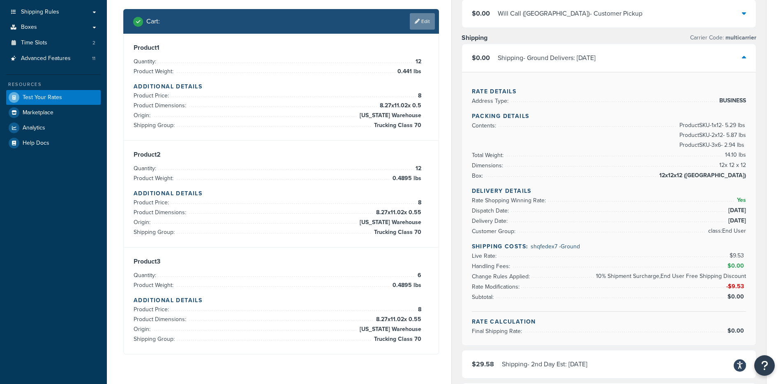
click at [422, 22] on link "Edit" at bounding box center [422, 21] width 25 height 16
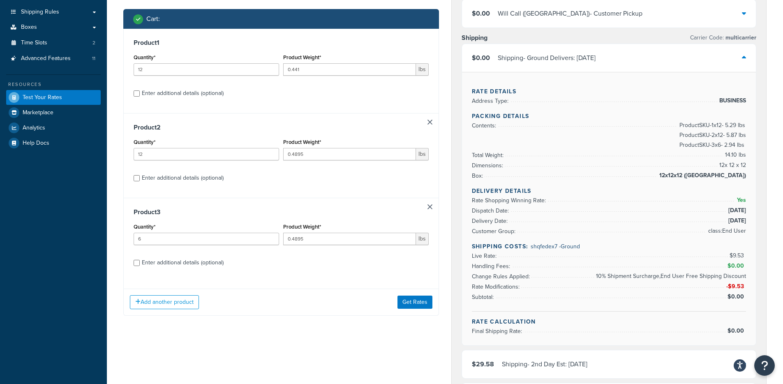
scroll to position [0, 0]
click at [206, 264] on div "Enter additional details (optional)" at bounding box center [183, 263] width 82 height 12
click at [140, 264] on input "Enter additional details (optional)" at bounding box center [137, 263] width 6 height 6
checkbox input "true"
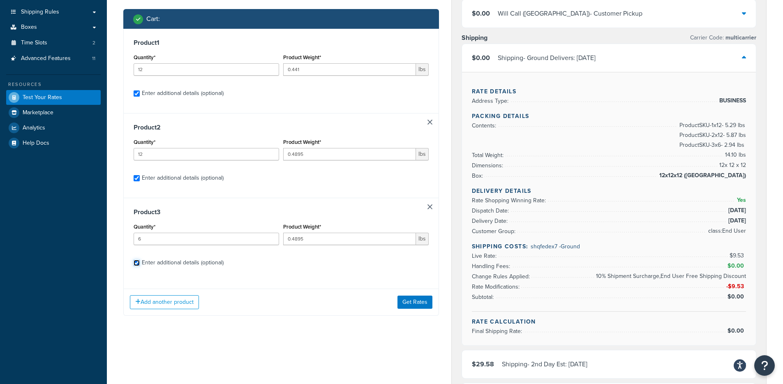
checkbox input "true"
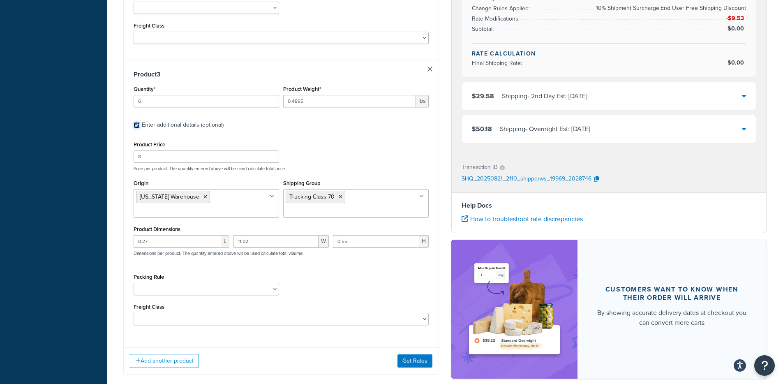
scroll to position [675, 0]
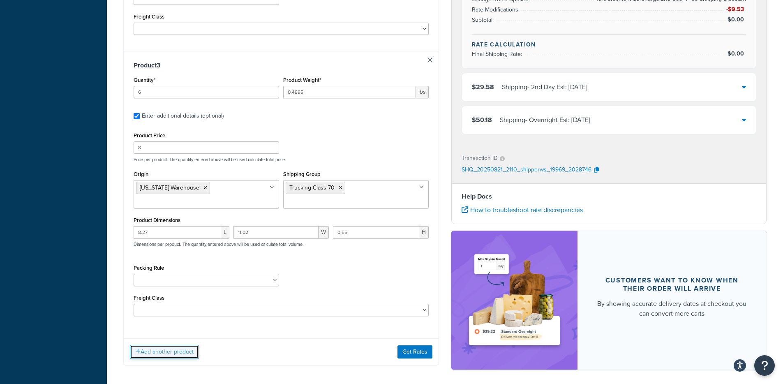
click at [167, 345] on button "Add another product" at bounding box center [164, 352] width 69 height 14
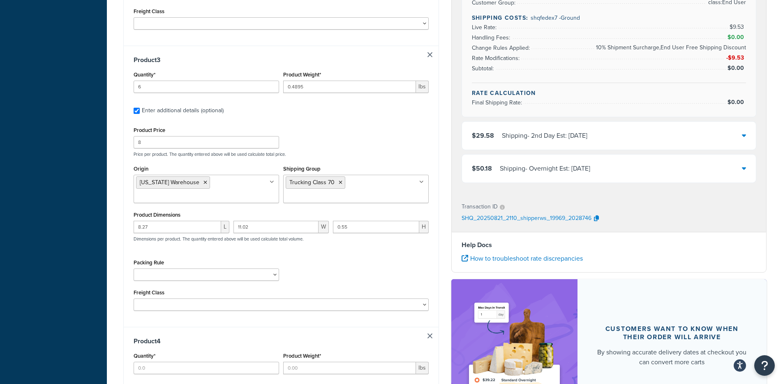
scroll to position [705, 0]
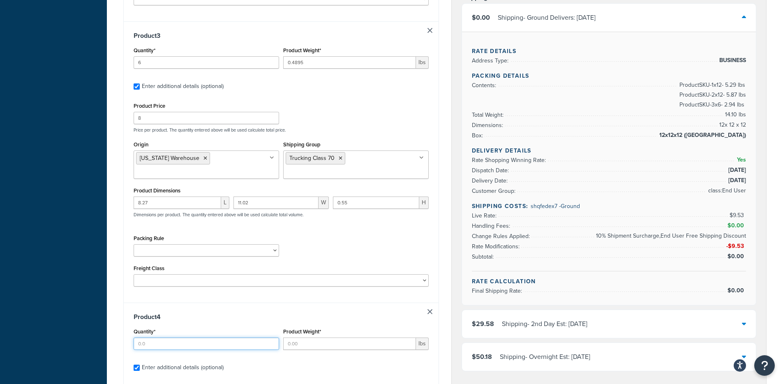
click at [198, 337] on input "Quantity*" at bounding box center [206, 343] width 145 height 12
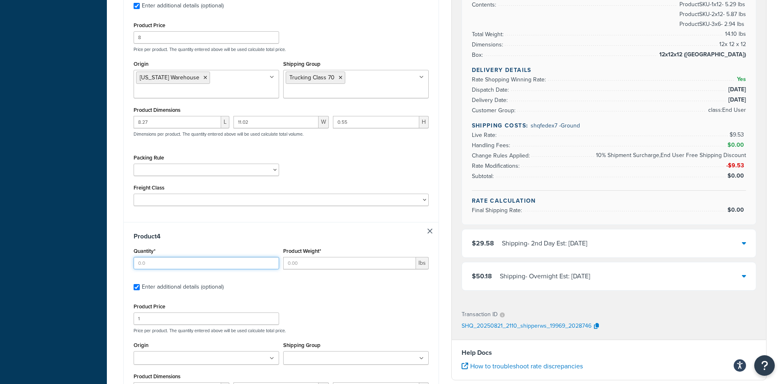
scroll to position [913, 0]
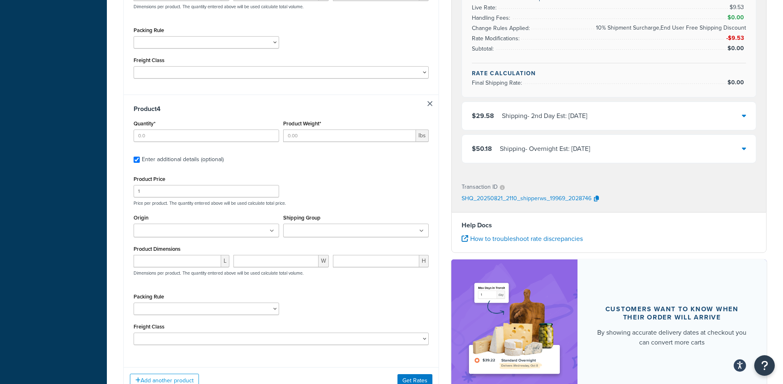
click at [429, 101] on link at bounding box center [429, 103] width 5 height 5
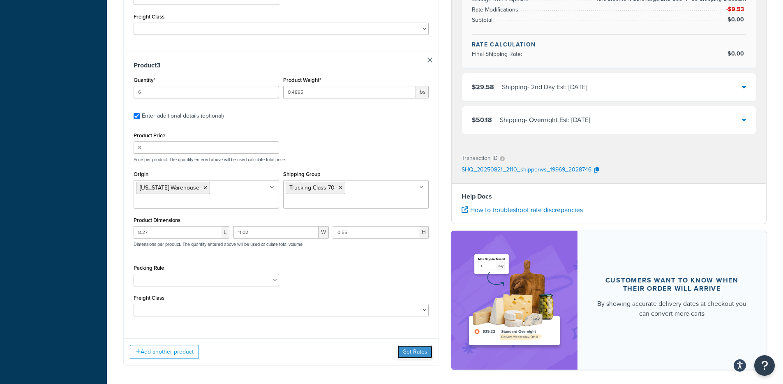
click at [419, 345] on button "Get Rates" at bounding box center [414, 351] width 35 height 13
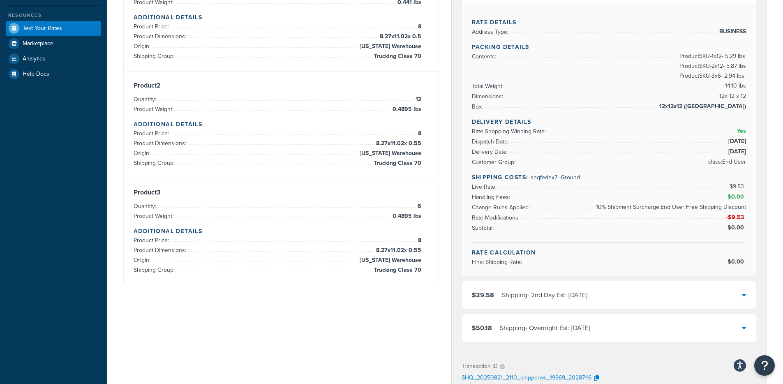
scroll to position [219, 0]
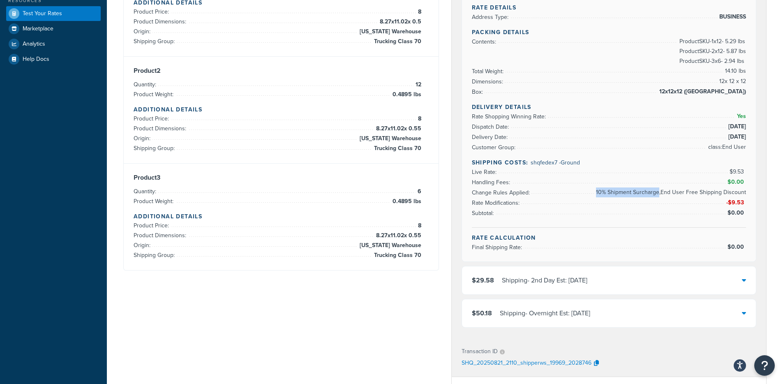
drag, startPoint x: 597, startPoint y: 193, endPoint x: 669, endPoint y: 212, distance: 74.0
click at [660, 194] on span "10% Shipment Surcharge,End User Free Shipping Discount" at bounding box center [670, 192] width 152 height 10
click at [670, 193] on span "10% Shipment Surcharge,End User Free Shipping Discount" at bounding box center [670, 192] width 152 height 10
drag, startPoint x: 664, startPoint y: 191, endPoint x: 745, endPoint y: 190, distance: 81.8
click at [745, 190] on span "10% Shipment Surcharge,End User Free Shipping Discount" at bounding box center [670, 192] width 152 height 10
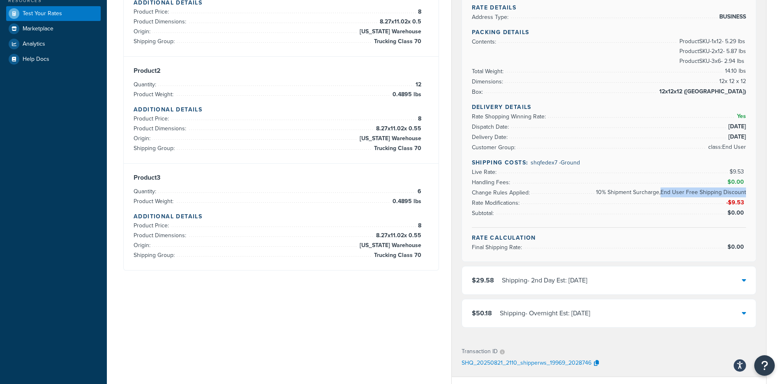
copy span "End User Free Shipping Discount"
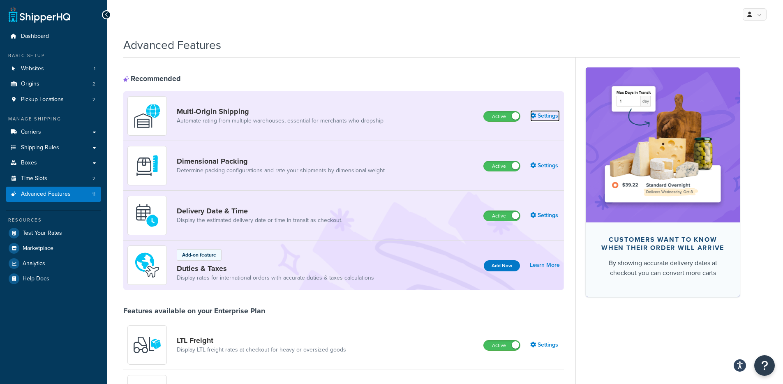
click at [549, 113] on link "Settings" at bounding box center [545, 116] width 30 height 12
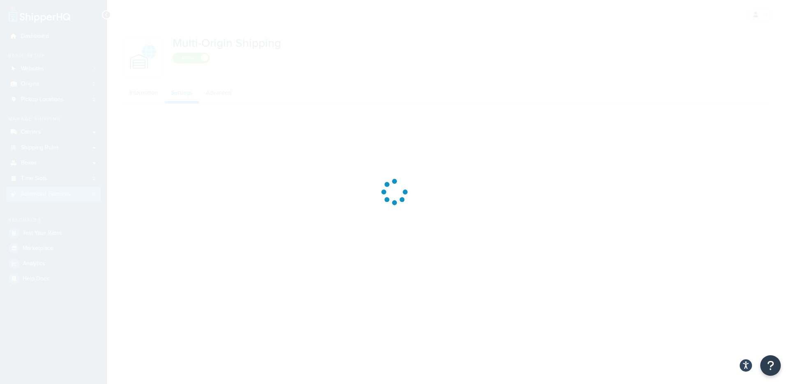
select select "false"
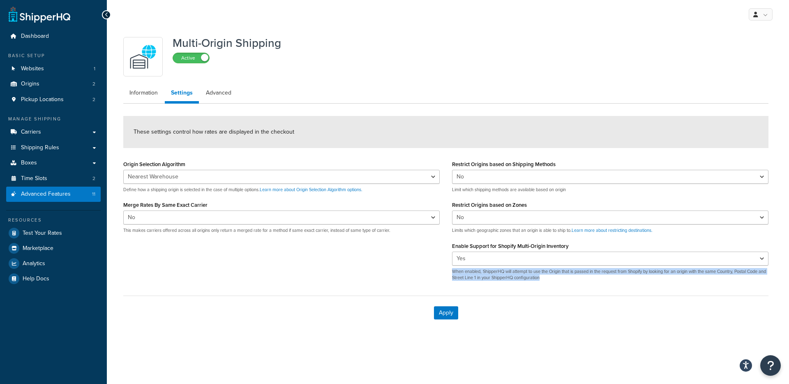
drag, startPoint x: 573, startPoint y: 281, endPoint x: 431, endPoint y: 273, distance: 142.8
click at [431, 273] on div "Origin Selection Algorithm Nearest Warehouse Fewest Warehouses Define how a shi…" at bounding box center [445, 222] width 657 height 129
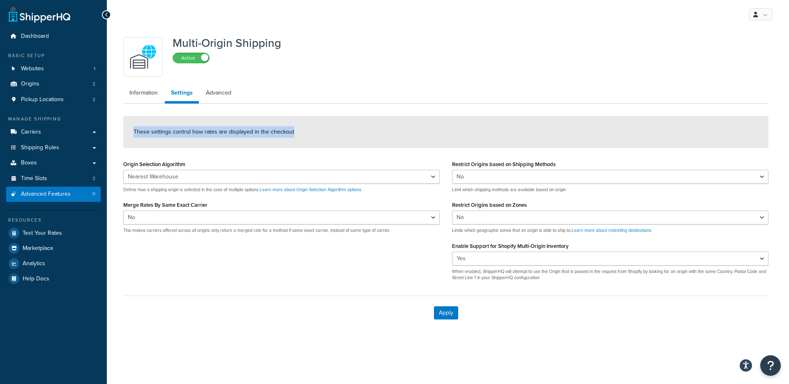
drag, startPoint x: 309, startPoint y: 130, endPoint x: 130, endPoint y: 130, distance: 179.2
click at [130, 130] on div "These settings control how rates are displayed in the checkout" at bounding box center [445, 132] width 645 height 32
drag, startPoint x: 138, startPoint y: 130, endPoint x: 298, endPoint y: 129, distance: 160.7
click at [296, 129] on div "These settings control how rates are displayed in the checkout" at bounding box center [445, 132] width 645 height 32
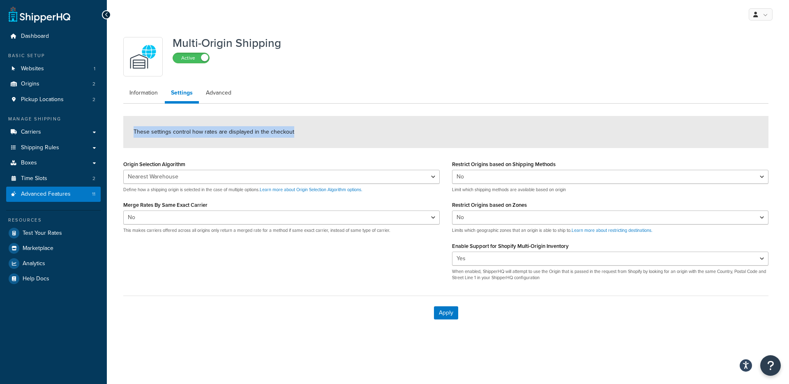
click at [298, 129] on div "These settings control how rates are displayed in the checkout" at bounding box center [445, 132] width 645 height 32
click at [234, 96] on link "Advanced" at bounding box center [219, 93] width 38 height 16
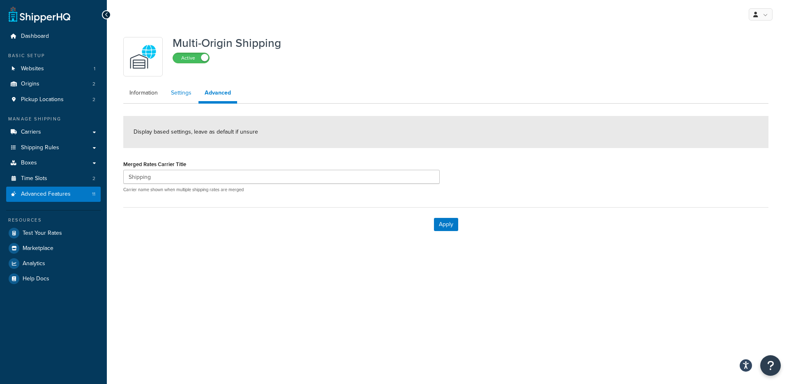
click at [178, 96] on link "Settings" at bounding box center [181, 93] width 33 height 16
select select "false"
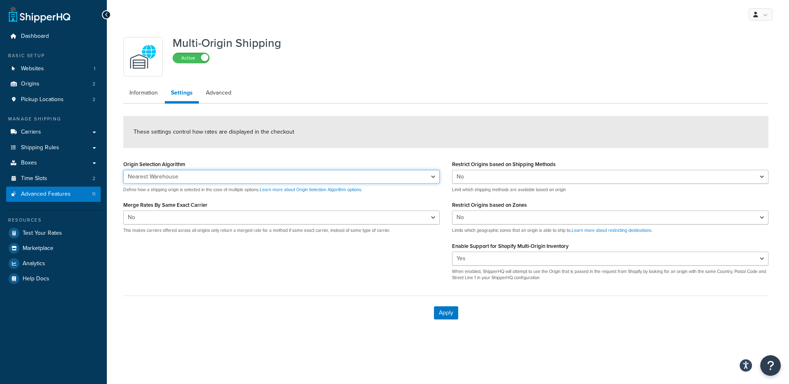
click at [142, 174] on select "Nearest Warehouse Fewest Warehouses" at bounding box center [281, 177] width 316 height 14
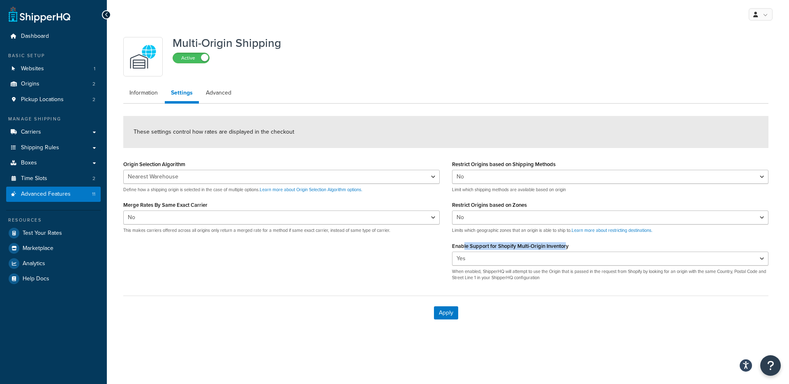
drag, startPoint x: 464, startPoint y: 249, endPoint x: 566, endPoint y: 245, distance: 102.4
click at [566, 245] on label "Enable Support for Shopify Multi-Origin Inventory" at bounding box center [510, 246] width 117 height 6
click at [399, 263] on div "Origin Selection Algorithm Nearest Warehouse Fewest Warehouses Define how a shi…" at bounding box center [445, 222] width 657 height 129
click at [433, 120] on div "These settings control how rates are displayed in the checkout" at bounding box center [445, 132] width 645 height 32
drag, startPoint x: 258, startPoint y: 126, endPoint x: 190, endPoint y: 128, distance: 67.4
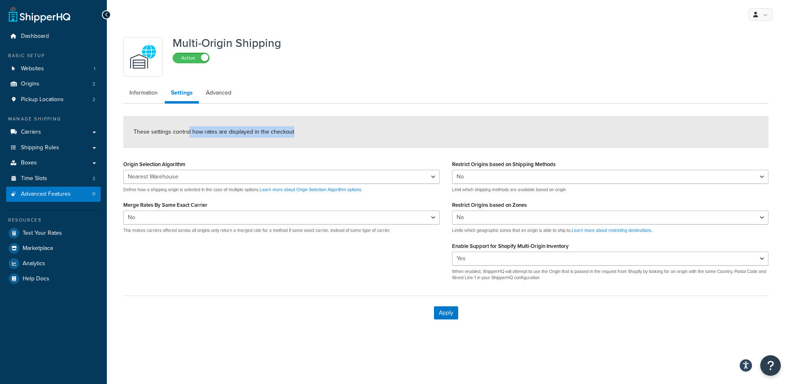
click at [186, 127] on div "These settings control how rates are displayed in the checkout" at bounding box center [445, 132] width 645 height 32
click at [190, 128] on span "These settings control how rates are displayed in the checkout" at bounding box center [214, 131] width 161 height 9
click at [399, 267] on div "Origin Selection Algorithm Nearest Warehouse Fewest Warehouses Define how a shi…" at bounding box center [445, 222] width 657 height 129
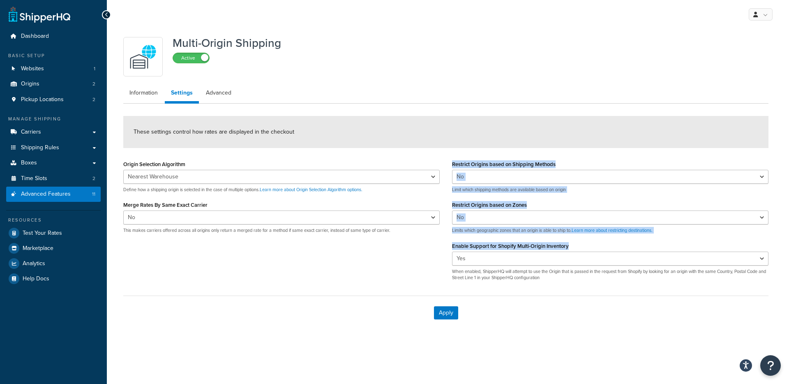
drag, startPoint x: 438, startPoint y: 248, endPoint x: 619, endPoint y: 248, distance: 180.8
click at [618, 247] on div "Origin Selection Algorithm Nearest Warehouse Fewest Warehouses Define how a shi…" at bounding box center [445, 222] width 657 height 129
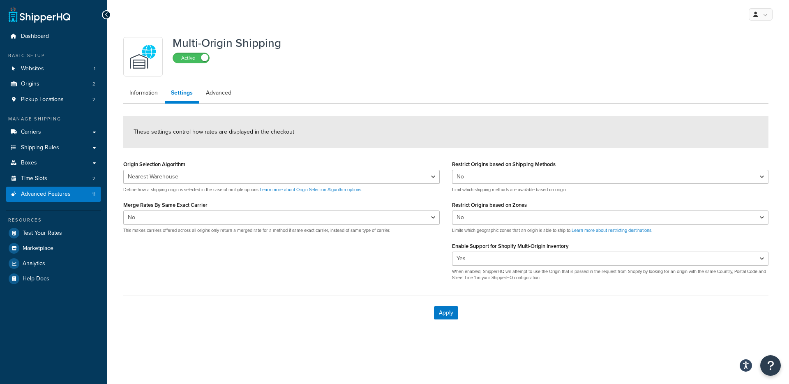
click at [599, 296] on div "Apply" at bounding box center [445, 312] width 645 height 34
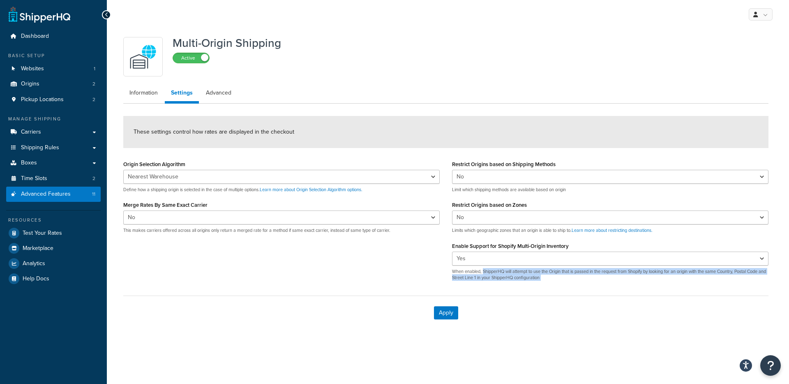
drag, startPoint x: 546, startPoint y: 276, endPoint x: 483, endPoint y: 269, distance: 63.7
click at [483, 269] on form "These settings control how rates are displayed in the checkout Origin Selection…" at bounding box center [445, 223] width 645 height 214
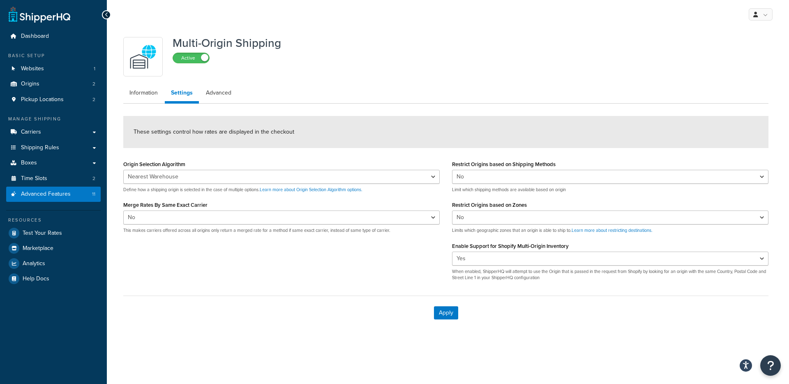
click at [406, 287] on form "These settings control how rates are displayed in the checkout Origin Selection…" at bounding box center [445, 223] width 645 height 214
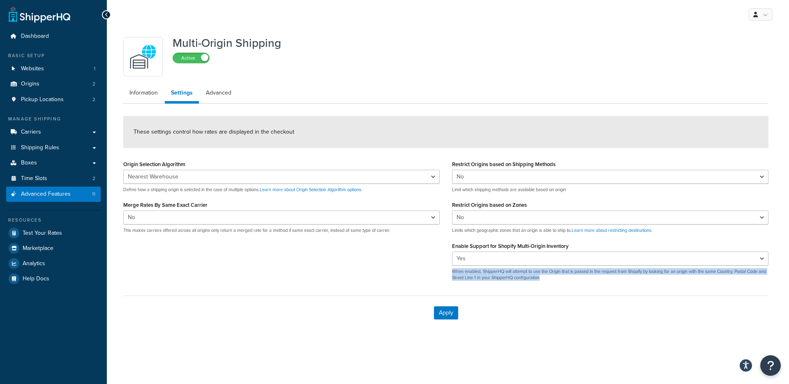
drag, startPoint x: 595, startPoint y: 282, endPoint x: 572, endPoint y: 273, distance: 24.5
click at [568, 269] on div "Restrict Origins based on Shipping Methods Yes No Limit which shipping methods …" at bounding box center [610, 222] width 329 height 129
drag, startPoint x: 572, startPoint y: 273, endPoint x: 637, endPoint y: 281, distance: 65.5
click at [572, 273] on p "When enabled, ShipperHQ will attempt to use the Origin that is passed in the re…" at bounding box center [610, 274] width 316 height 13
drag, startPoint x: 637, startPoint y: 281, endPoint x: 440, endPoint y: 272, distance: 196.6
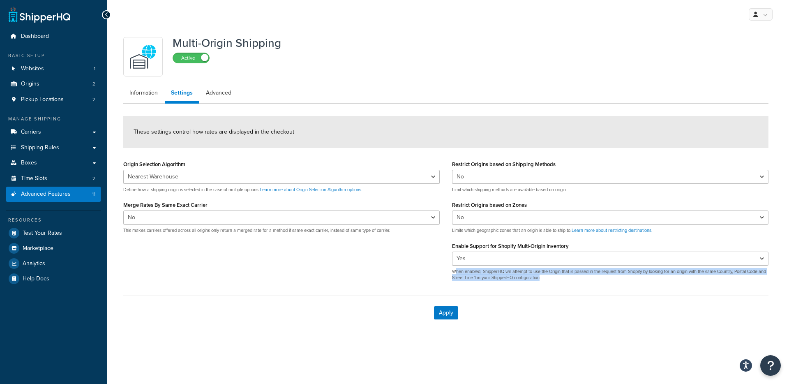
click at [440, 272] on div "Origin Selection Algorithm Nearest Warehouse Fewest Warehouses Define how a shi…" at bounding box center [445, 222] width 657 height 129
click at [441, 274] on div "Origin Selection Algorithm Nearest Warehouse Fewest Warehouses Define how a shi…" at bounding box center [445, 222] width 657 height 129
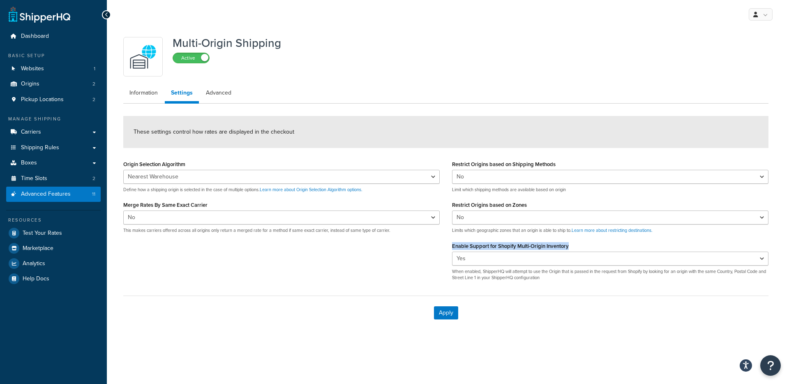
drag, startPoint x: 447, startPoint y: 244, endPoint x: 604, endPoint y: 249, distance: 156.6
click at [604, 247] on div "Restrict Origins based on Shipping Methods Yes No Limit which shipping methods …" at bounding box center [610, 222] width 329 height 129
drag, startPoint x: 567, startPoint y: 272, endPoint x: 563, endPoint y: 276, distance: 5.8
click at [567, 271] on p "When enabled, ShipperHQ will attempt to use the Origin that is passed in the re…" at bounding box center [610, 274] width 316 height 13
drag, startPoint x: 534, startPoint y: 281, endPoint x: 451, endPoint y: 278, distance: 83.1
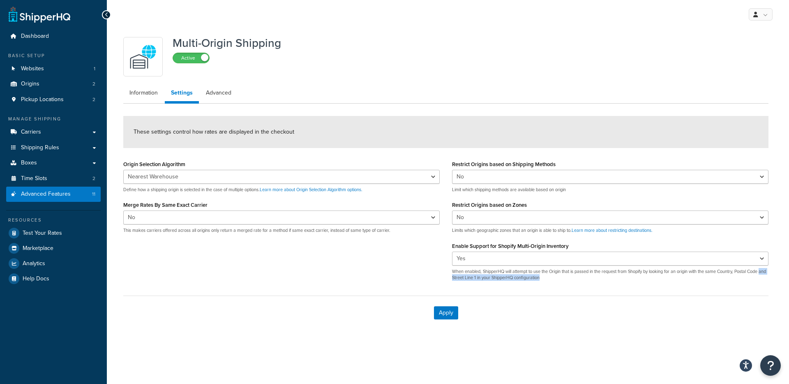
click at [451, 279] on div "Restrict Origins based on Shipping Methods Yes No Limit which shipping methods …" at bounding box center [610, 222] width 329 height 129
click at [471, 259] on select "Yes No" at bounding box center [610, 258] width 316 height 14
click at [466, 274] on p "When enabled, ShipperHQ will attempt to use the Origin that is passed in the re…" at bounding box center [610, 274] width 316 height 13
drag, startPoint x: 482, startPoint y: 273, endPoint x: 600, endPoint y: 272, distance: 118.3
click at [597, 272] on p "When enabled, ShipperHQ will attempt to use the Origin that is passed in the re…" at bounding box center [610, 274] width 316 height 13
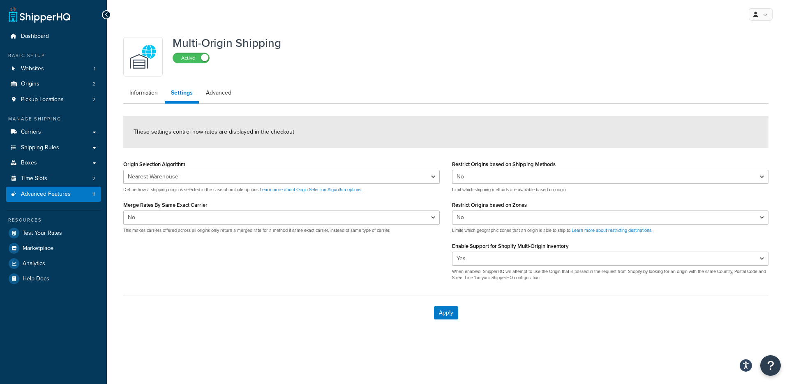
click at [608, 278] on p "When enabled, ShipperHQ will attempt to use the Origin that is passed in the re…" at bounding box center [610, 274] width 316 height 13
drag, startPoint x: 554, startPoint y: 280, endPoint x: 475, endPoint y: 276, distance: 79.4
click at [476, 276] on p "When enabled, ShipperHQ will attempt to use the Origin that is passed in the re…" at bounding box center [610, 274] width 316 height 13
click at [475, 276] on p "When enabled, ShipperHQ will attempt to use the Origin that is passed in the re…" at bounding box center [610, 274] width 316 height 13
drag, startPoint x: 486, startPoint y: 271, endPoint x: 592, endPoint y: 274, distance: 106.0
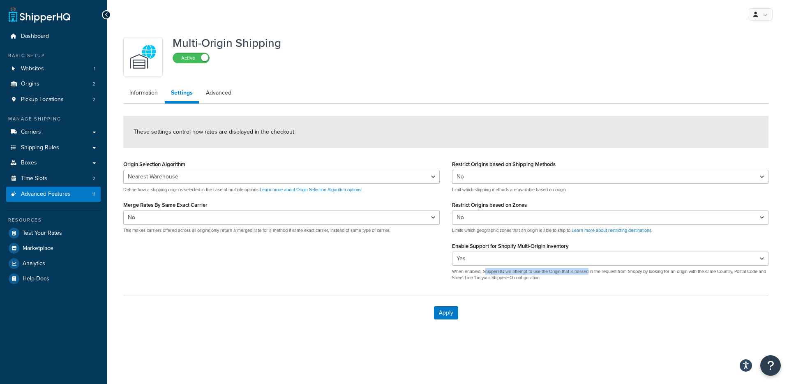
click at [592, 273] on p "When enabled, ShipperHQ will attempt to use the Origin that is passed in the re…" at bounding box center [610, 274] width 316 height 13
click at [592, 274] on p "When enabled, ShipperHQ will attempt to use the Origin that is passed in the re…" at bounding box center [610, 274] width 316 height 13
drag, startPoint x: 547, startPoint y: 270, endPoint x: 613, endPoint y: 269, distance: 65.8
click at [613, 269] on p "When enabled, ShipperHQ will attempt to use the Origin that is passed in the re…" at bounding box center [610, 274] width 316 height 13
click at [613, 273] on p "When enabled, ShipperHQ will attempt to use the Origin that is passed in the re…" at bounding box center [610, 274] width 316 height 13
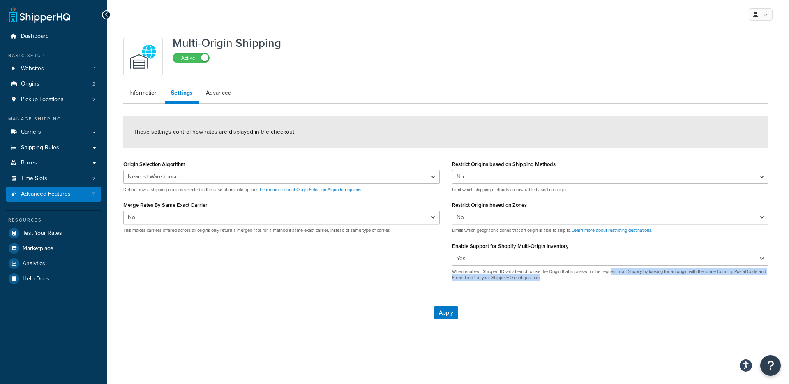
drag, startPoint x: 620, startPoint y: 279, endPoint x: 614, endPoint y: 272, distance: 9.4
click at [614, 272] on p "When enabled, ShipperHQ will attempt to use the Origin that is passed in the re…" at bounding box center [610, 274] width 316 height 13
drag, startPoint x: 671, startPoint y: 271, endPoint x: 745, endPoint y: 276, distance: 74.1
click at [743, 275] on p "When enabled, ShipperHQ will attempt to use the Origin that is passed in the re…" at bounding box center [610, 274] width 316 height 13
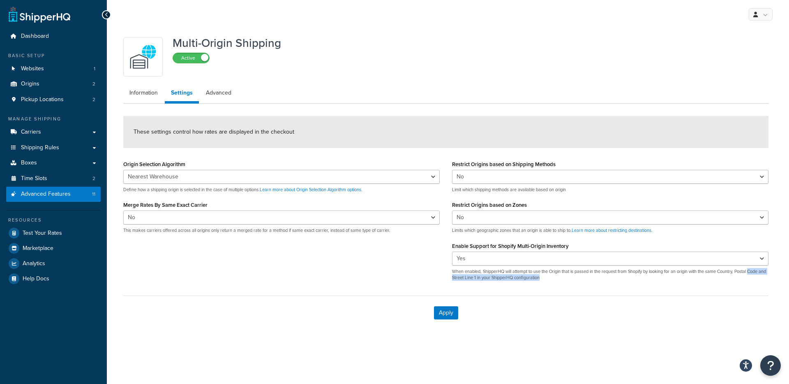
drag, startPoint x: 754, startPoint y: 273, endPoint x: 705, endPoint y: 277, distance: 49.9
click at [706, 276] on p "When enabled, ShipperHQ will attempt to use the Origin that is passed in the re…" at bounding box center [610, 274] width 316 height 13
click at [705, 277] on p "When enabled, ShipperHQ will attempt to use the Origin that is passed in the re…" at bounding box center [610, 274] width 316 height 13
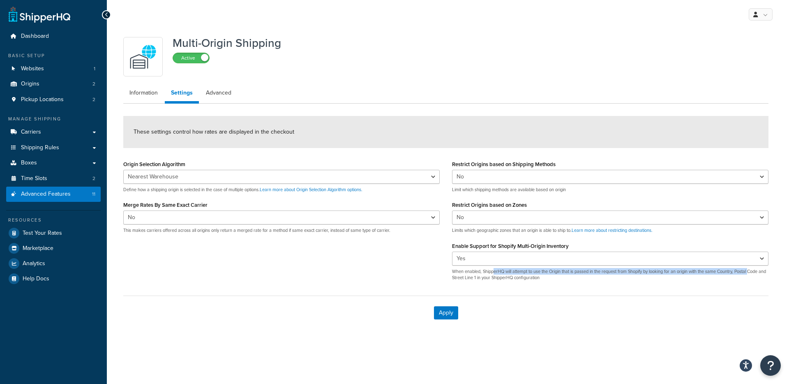
drag, startPoint x: 498, startPoint y: 270, endPoint x: 754, endPoint y: 271, distance: 256.4
click at [754, 271] on p "When enabled, ShipperHQ will attempt to use the Origin that is passed in the re…" at bounding box center [610, 274] width 316 height 13
click at [667, 285] on div "Restrict Origins based on Shipping Methods Yes No Limit which shipping methods …" at bounding box center [610, 222] width 329 height 129
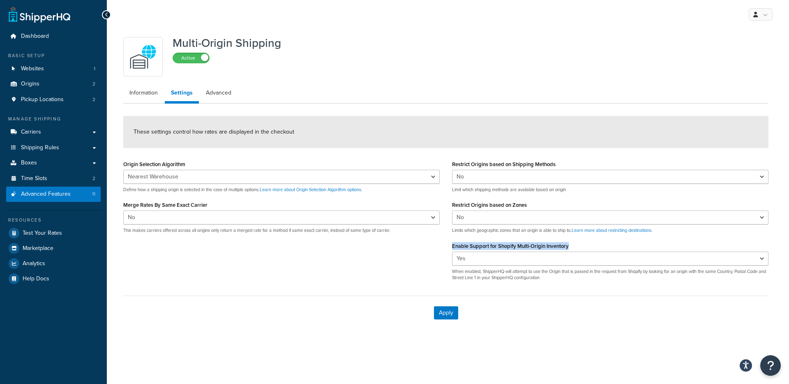
drag, startPoint x: 479, startPoint y: 248, endPoint x: 580, endPoint y: 249, distance: 101.5
click at [580, 249] on div "Enable Support for Shopify Multi-Origin Inventory Yes No When enabled, ShipperH…" at bounding box center [610, 260] width 316 height 41
click at [441, 101] on ul "Information Settings Advanced" at bounding box center [445, 94] width 645 height 19
click at [432, 66] on div "Multi-Origin Shipping Active" at bounding box center [445, 56] width 645 height 39
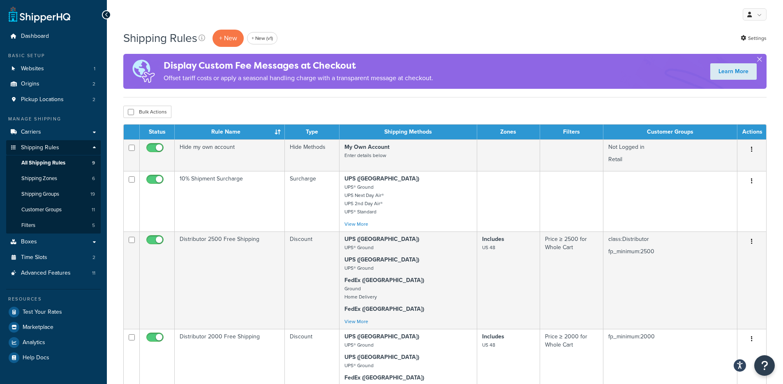
scroll to position [469, 0]
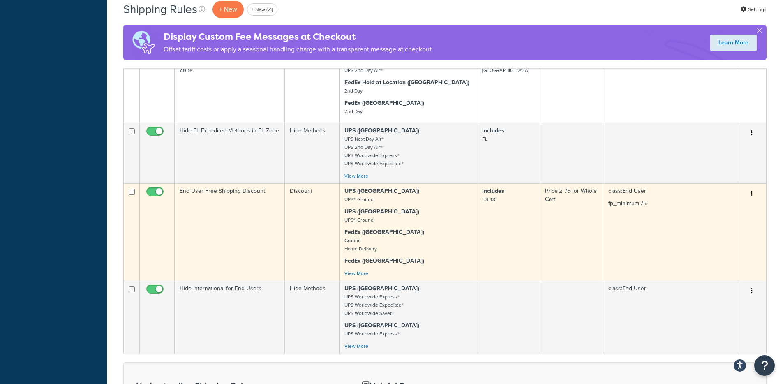
click at [637, 210] on td "class:End User fp_minimum:75" at bounding box center [670, 231] width 134 height 97
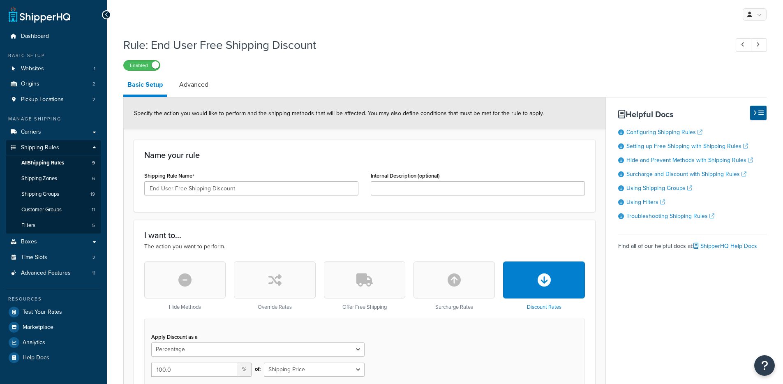
select select "PERCENTAGE"
click at [200, 84] on link "Advanced" at bounding box center [193, 85] width 37 height 20
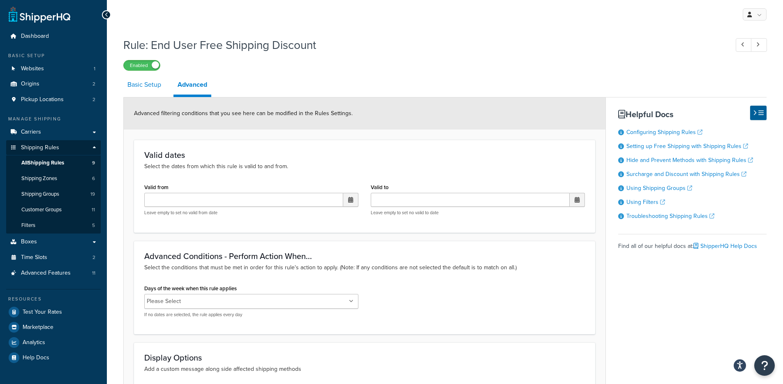
click at [139, 93] on link "Basic Setup" at bounding box center [144, 85] width 42 height 20
select select "PERCENTAGE"
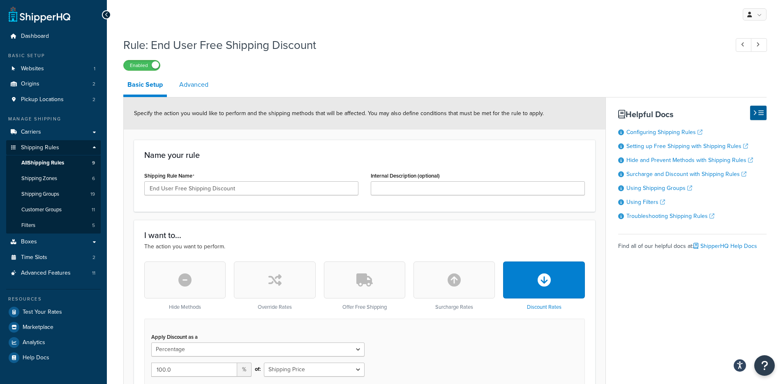
click at [203, 84] on link "Advanced" at bounding box center [193, 85] width 37 height 20
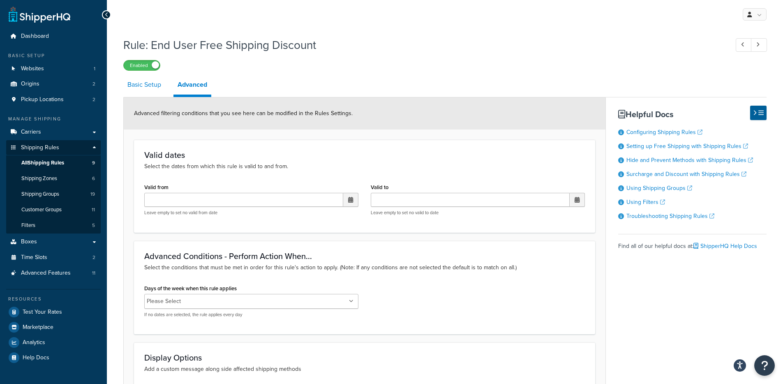
click at [139, 86] on link "Basic Setup" at bounding box center [144, 85] width 42 height 20
select select "PERCENTAGE"
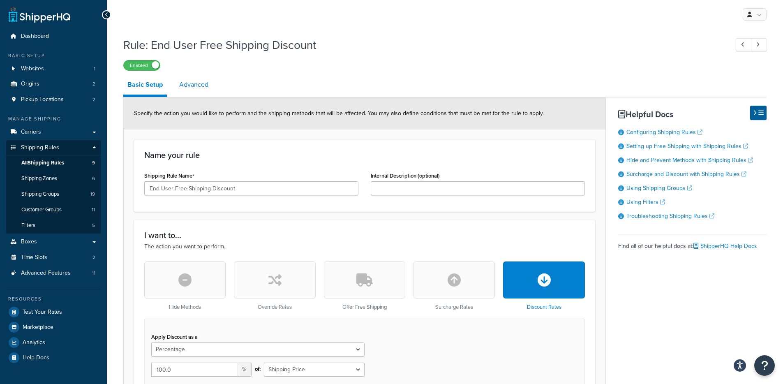
click at [200, 92] on link "Advanced" at bounding box center [193, 85] width 37 height 20
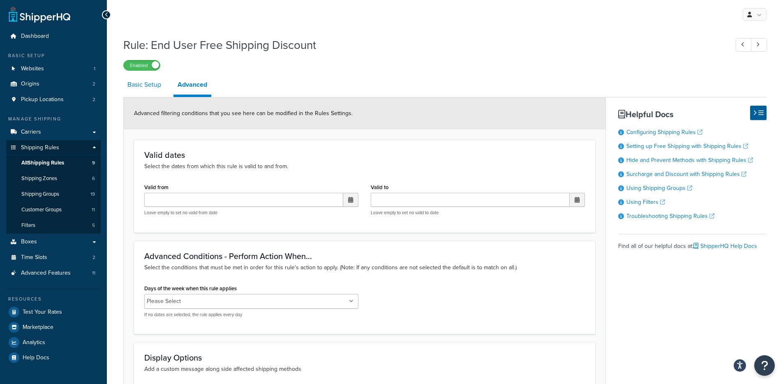
click at [155, 90] on link "Basic Setup" at bounding box center [144, 85] width 42 height 20
select select "PERCENTAGE"
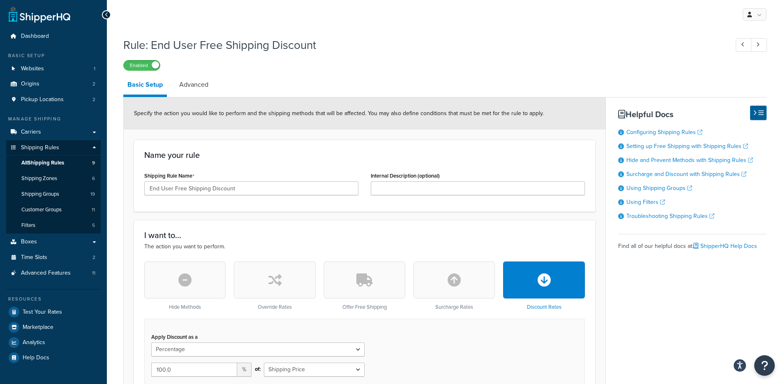
click at [194, 93] on link "Advanced" at bounding box center [193, 85] width 37 height 20
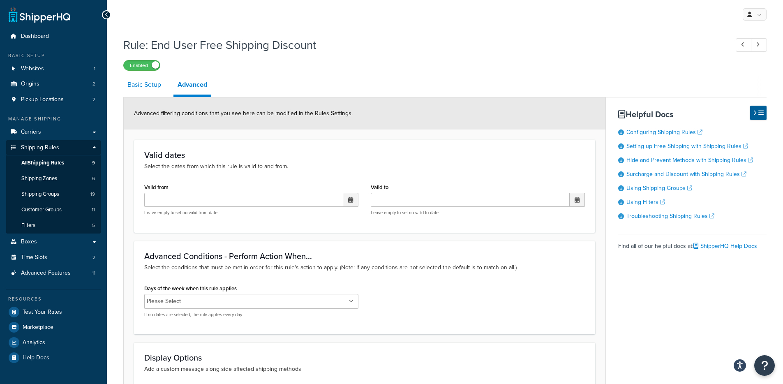
click at [159, 90] on link "Basic Setup" at bounding box center [144, 85] width 42 height 20
select select "PERCENTAGE"
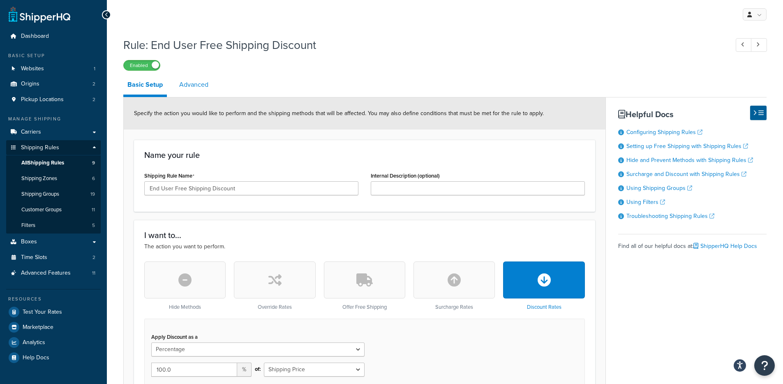
click at [208, 90] on link "Advanced" at bounding box center [193, 85] width 37 height 20
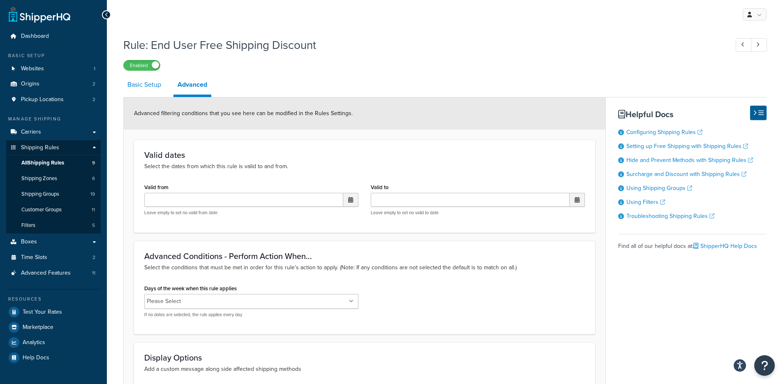
click at [143, 88] on link "Basic Setup" at bounding box center [144, 85] width 42 height 20
select select "PERCENTAGE"
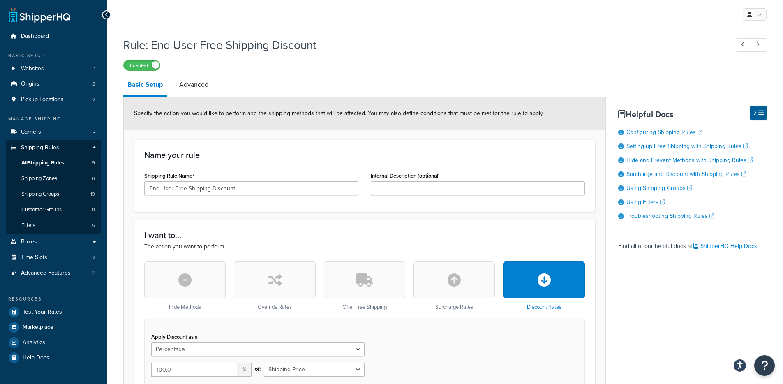
click at [411, 109] on div "Specify the action you would like to perform and the shipping methods that will…" at bounding box center [365, 113] width 482 height 32
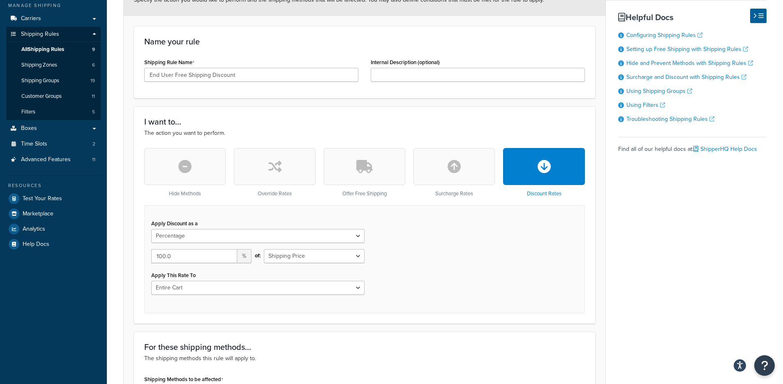
scroll to position [104, 0]
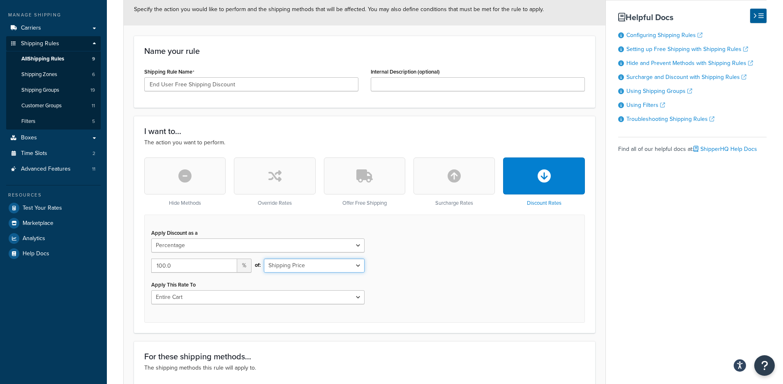
click at [329, 265] on select "Shipping Price Order Value" at bounding box center [314, 265] width 100 height 14
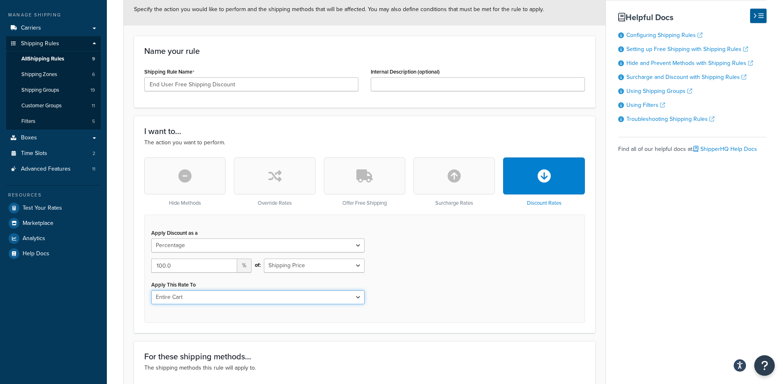
click at [316, 292] on select "Entire Cart Each Shipment in the Cart Each Origin in the Cart Each Shipping Gro…" at bounding box center [257, 297] width 213 height 14
click at [151, 291] on select "Entire Cart Each Shipment in the Cart Each Origin in the Cart Each Shipping Gro…" at bounding box center [257, 297] width 213 height 14
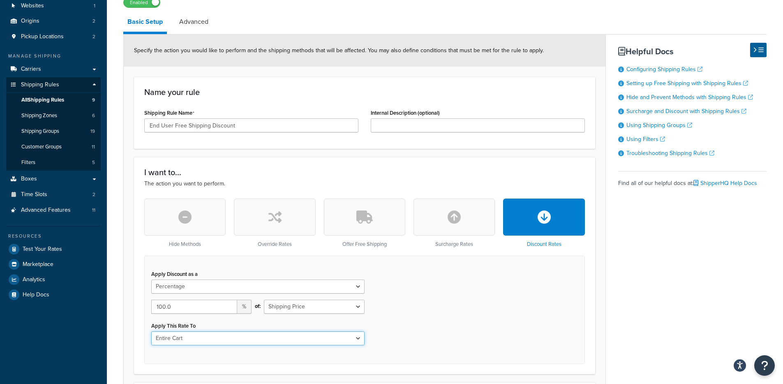
scroll to position [6, 0]
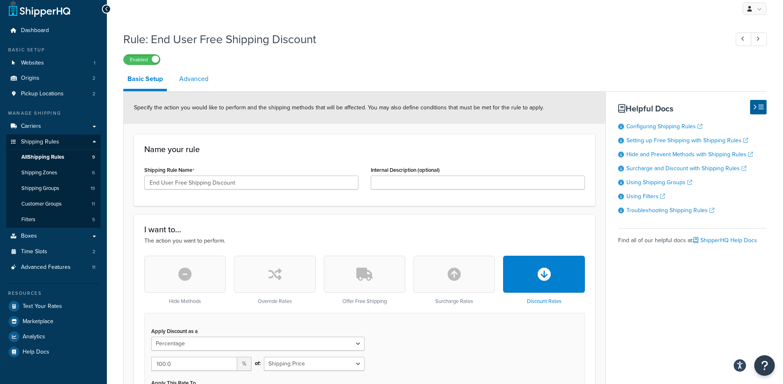
click at [199, 83] on link "Advanced" at bounding box center [193, 79] width 37 height 20
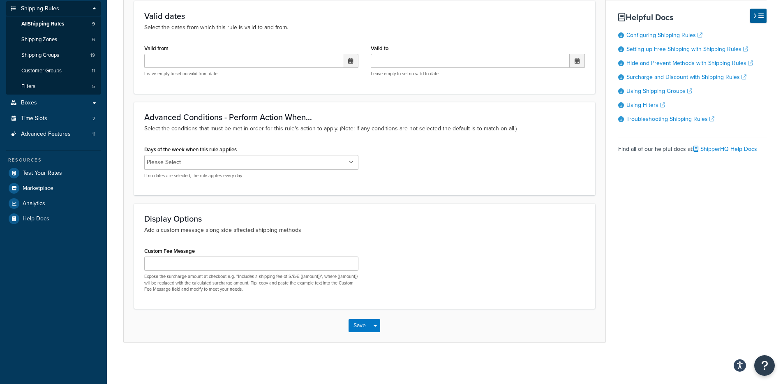
scroll to position [140, 0]
click at [178, 159] on li "Please Select" at bounding box center [164, 163] width 34 height 12
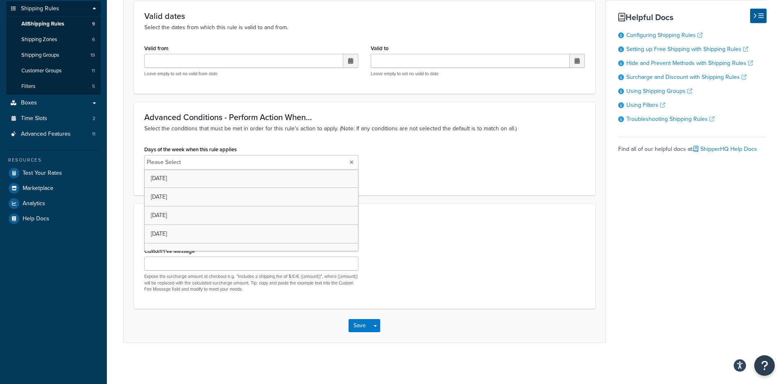
click at [307, 159] on ul "Please Select" at bounding box center [251, 162] width 214 height 15
click at [452, 168] on div "Days of the week when this rule applies Please Select Monday Tuesday Wednesday …" at bounding box center [364, 164] width 453 height 42
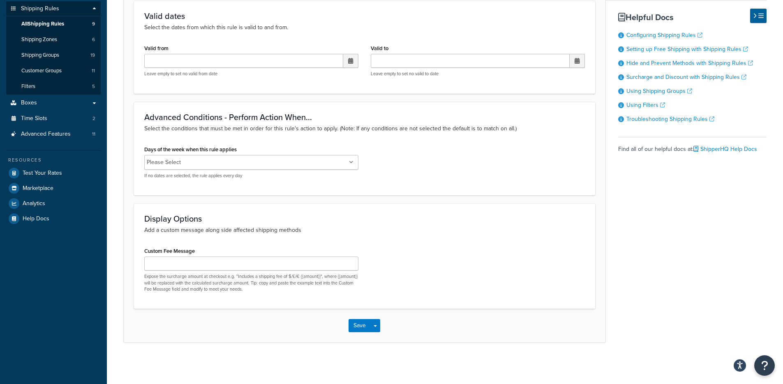
scroll to position [0, 0]
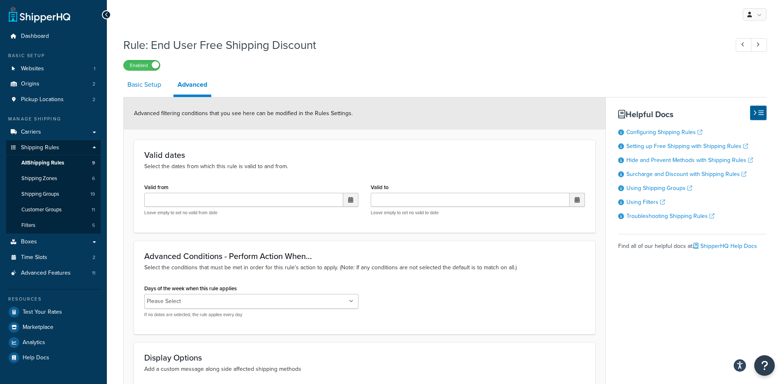
click at [159, 88] on link "Basic Setup" at bounding box center [144, 85] width 42 height 20
select select "PERCENTAGE"
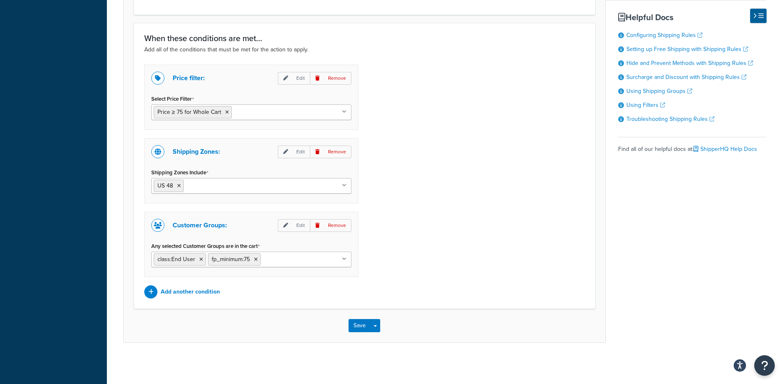
scroll to position [701, 0]
click at [307, 191] on ul "US 48" at bounding box center [251, 186] width 200 height 16
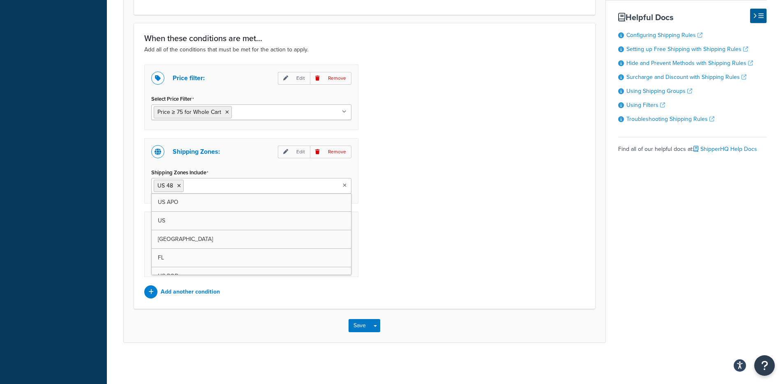
click at [285, 121] on div "Price filter: Edit Remove Select Price Filter Price ≥ 75 for Whole Cart Price ≥…" at bounding box center [251, 97] width 214 height 65
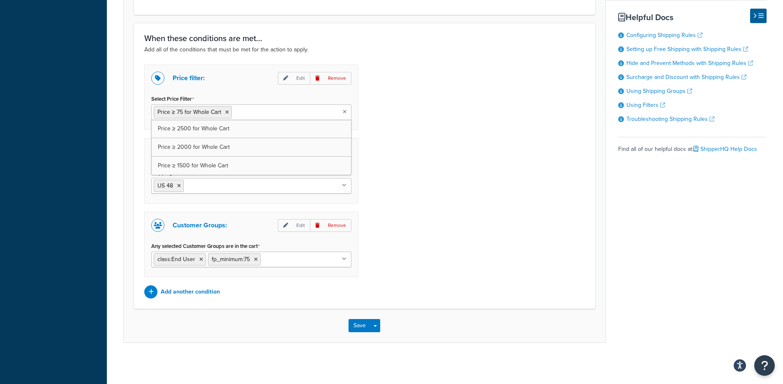
click at [288, 115] on input "Select Price Filter" at bounding box center [270, 111] width 73 height 9
click at [437, 139] on div "Price filter: Edit Remove Select Price Filter Price ≥ 75 for Whole Cart Price ≥…" at bounding box center [364, 182] width 453 height 234
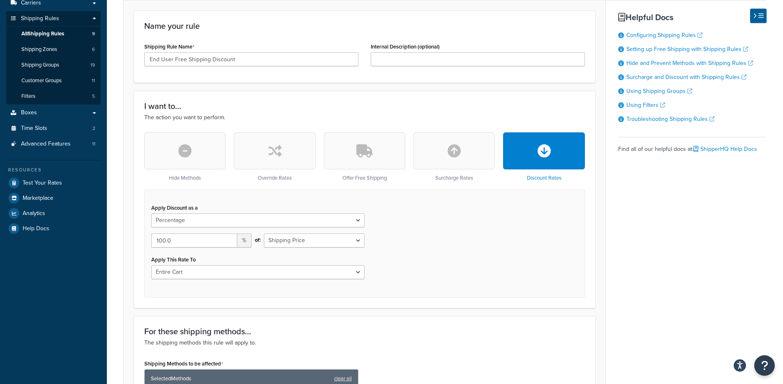
scroll to position [127, 0]
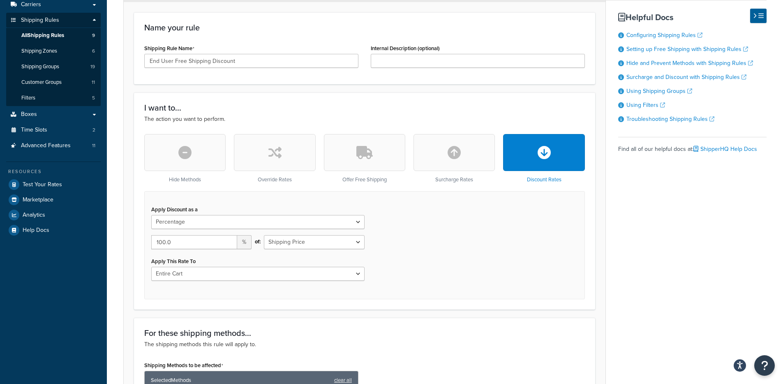
click at [325, 95] on div "I want to... The action you want to perform. Hide Methods Override Rates Offer …" at bounding box center [364, 200] width 461 height 217
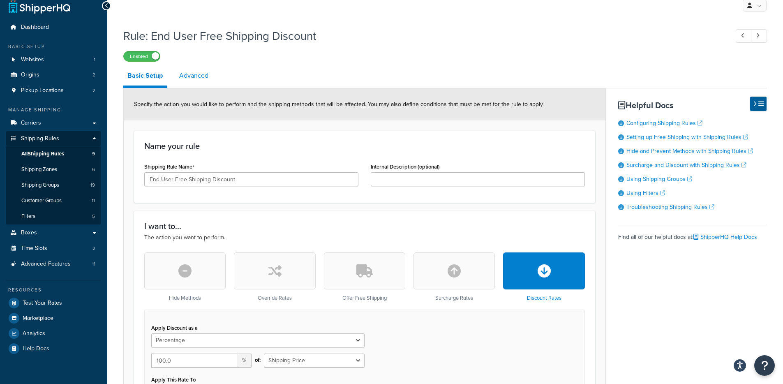
scroll to position [0, 0]
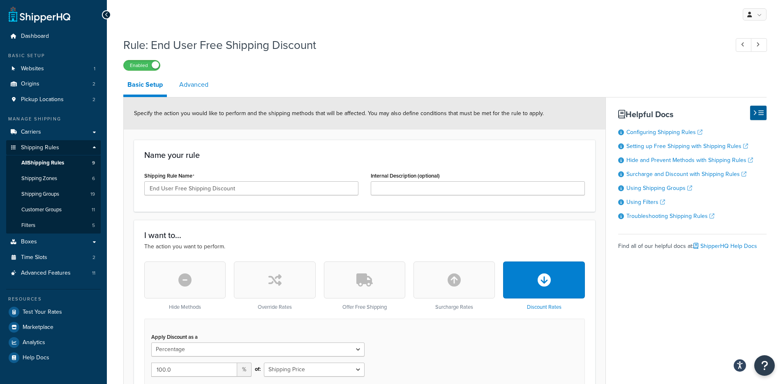
click at [205, 92] on link "Advanced" at bounding box center [193, 85] width 37 height 20
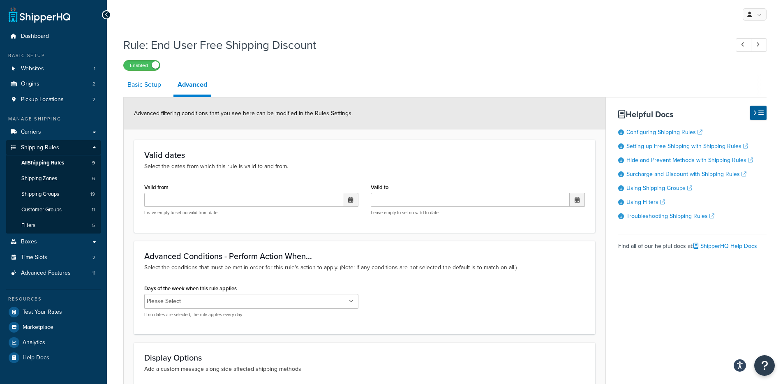
click at [136, 90] on link "Basic Setup" at bounding box center [144, 85] width 42 height 20
select select "PERCENTAGE"
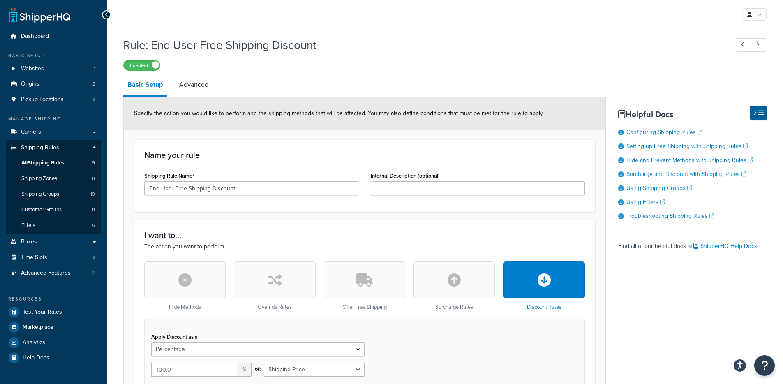
drag, startPoint x: 131, startPoint y: 208, endPoint x: 149, endPoint y: 221, distance: 22.8
drag, startPoint x: 150, startPoint y: 222, endPoint x: 265, endPoint y: 250, distance: 118.5
click at [258, 250] on div "I want to... The action you want to perform. Hide Methods Override Rates Offer …" at bounding box center [364, 328] width 461 height 217
click at [270, 251] on p "The action you want to perform." at bounding box center [364, 246] width 440 height 9
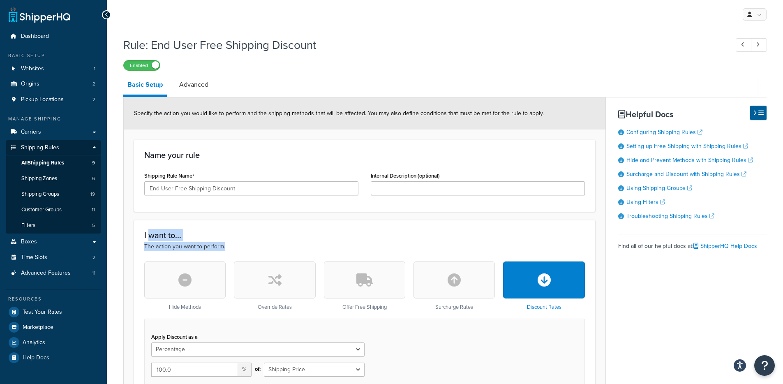
drag, startPoint x: 249, startPoint y: 248, endPoint x: 145, endPoint y: 230, distance: 104.7
click at [145, 231] on div "I want to... The action you want to perform." at bounding box center [364, 241] width 440 height 21
click at [145, 231] on h3 "I want to..." at bounding box center [364, 235] width 440 height 9
drag, startPoint x: 144, startPoint y: 231, endPoint x: 309, endPoint y: 240, distance: 164.6
click at [305, 239] on h3 "I want to..." at bounding box center [364, 235] width 440 height 9
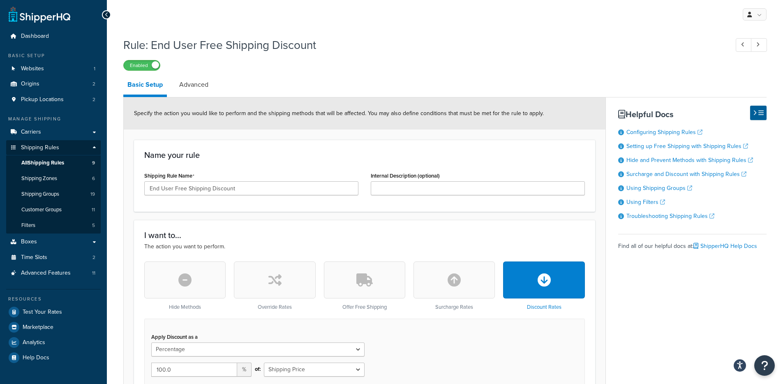
click at [308, 240] on h3 "I want to..." at bounding box center [364, 235] width 440 height 9
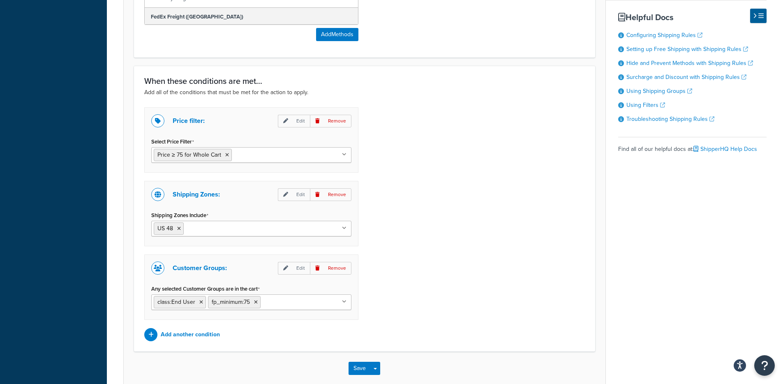
scroll to position [658, 0]
click at [265, 158] on input "Select Price Filter" at bounding box center [270, 153] width 73 height 9
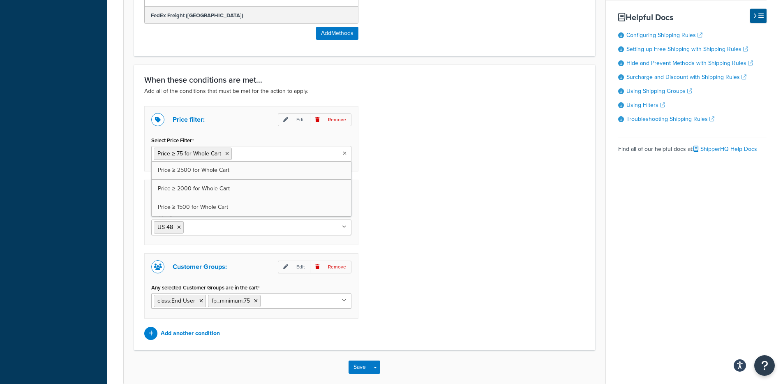
click at [473, 171] on div "Price filter: Edit Remove Select Price Filter Price ≥ 75 for Whole Cart Price ≥…" at bounding box center [364, 223] width 453 height 234
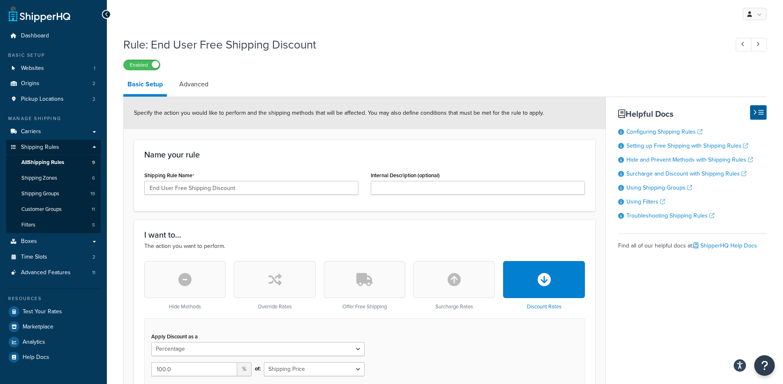
scroll to position [0, 0]
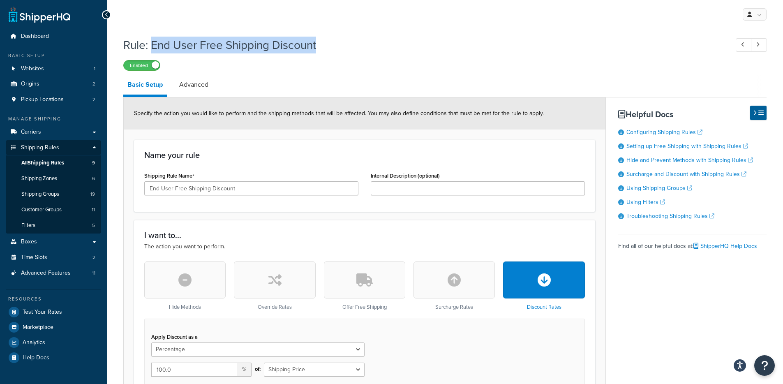
drag, startPoint x: 310, startPoint y: 41, endPoint x: 151, endPoint y: 44, distance: 159.1
click at [151, 44] on h1 "Rule: End User Free Shipping Discount" at bounding box center [421, 45] width 597 height 16
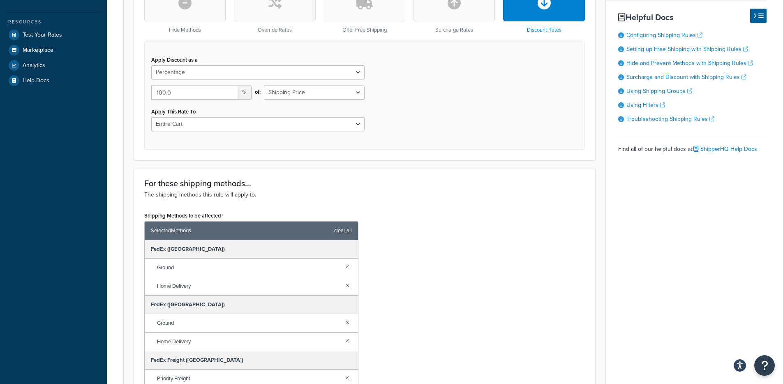
scroll to position [275, 0]
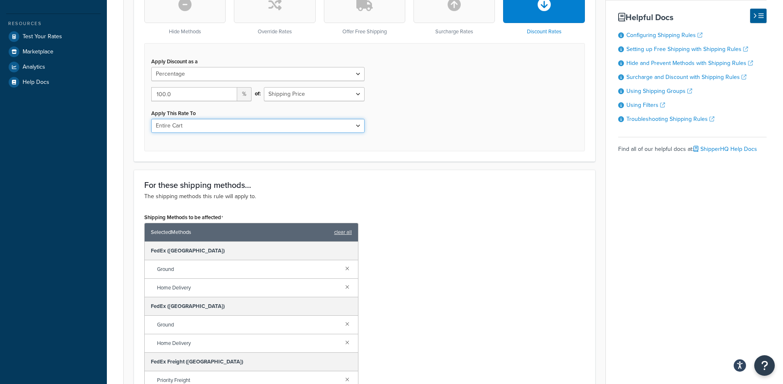
click at [207, 124] on select "Entire Cart Each Shipment in the Cart Each Origin in the Cart Each Shipping Gro…" at bounding box center [257, 126] width 213 height 14
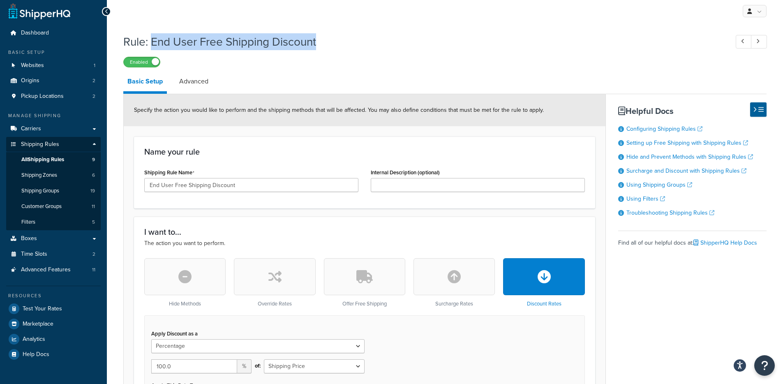
scroll to position [0, 0]
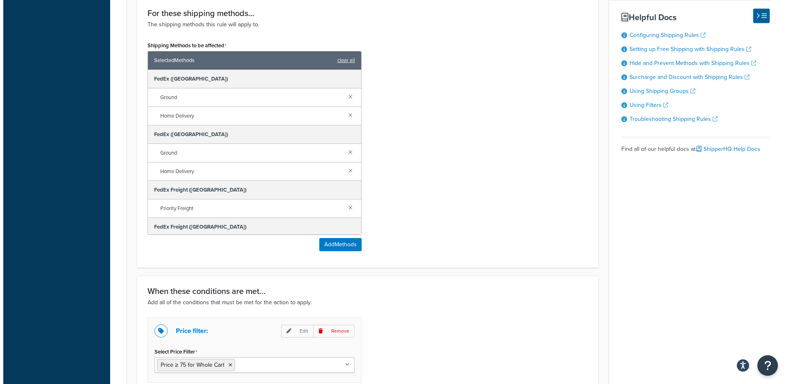
scroll to position [447, 0]
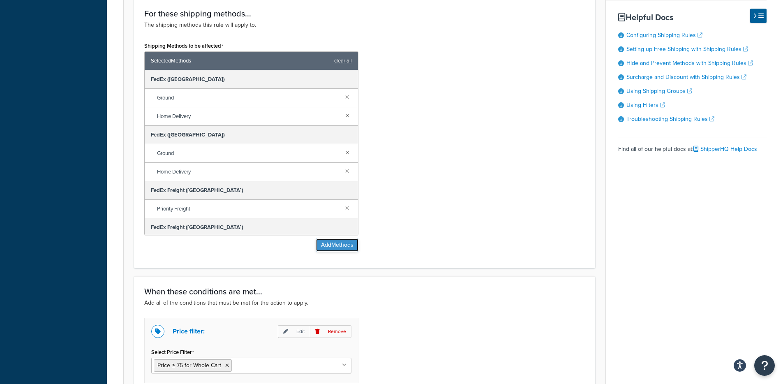
click at [337, 248] on button "Add Methods" at bounding box center [337, 244] width 42 height 13
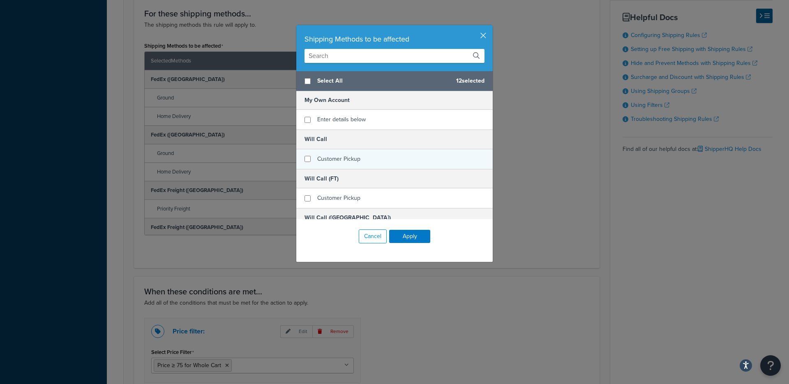
scroll to position [0, 0]
click at [360, 55] on input "text" at bounding box center [394, 56] width 180 height 14
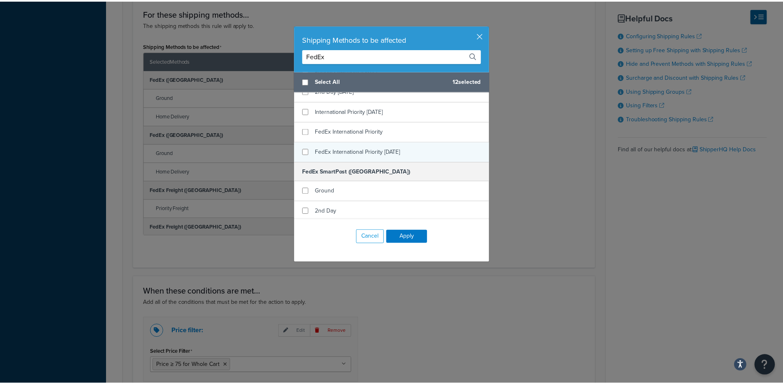
scroll to position [1955, 0]
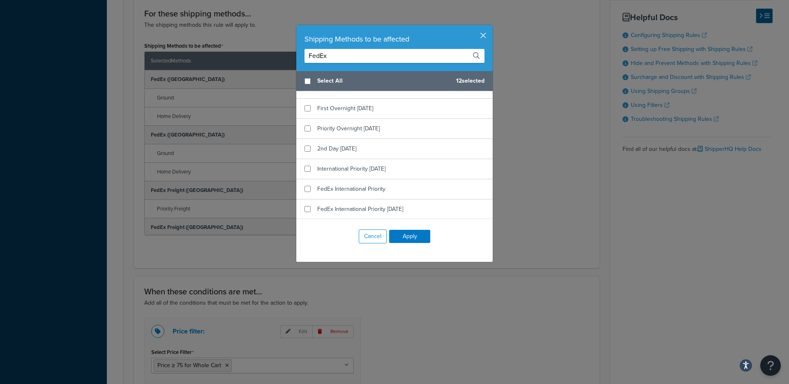
type input "FedEx"
click at [491, 27] on button "button" at bounding box center [492, 26] width 2 height 2
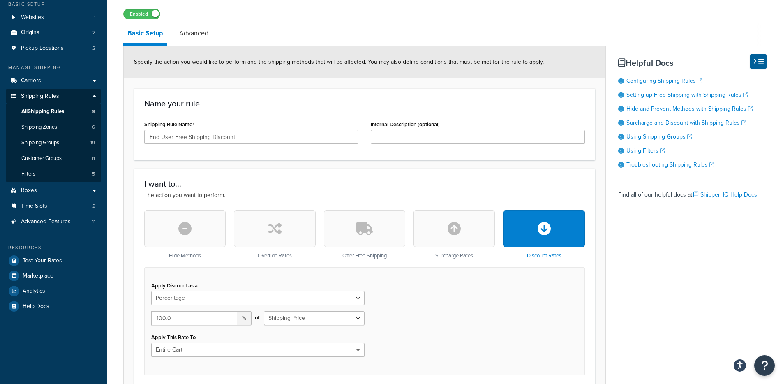
scroll to position [0, 0]
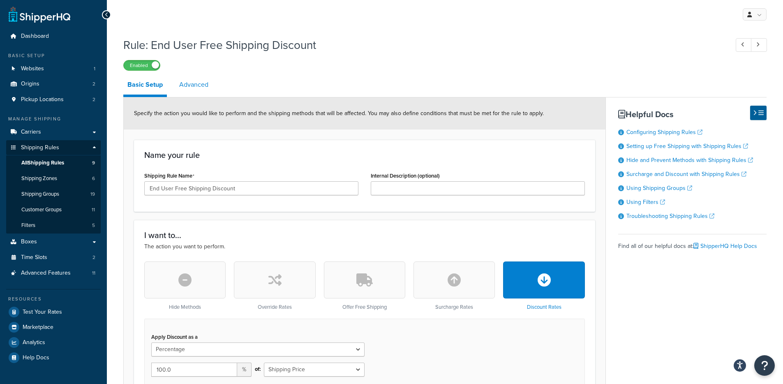
click at [200, 87] on link "Advanced" at bounding box center [193, 85] width 37 height 20
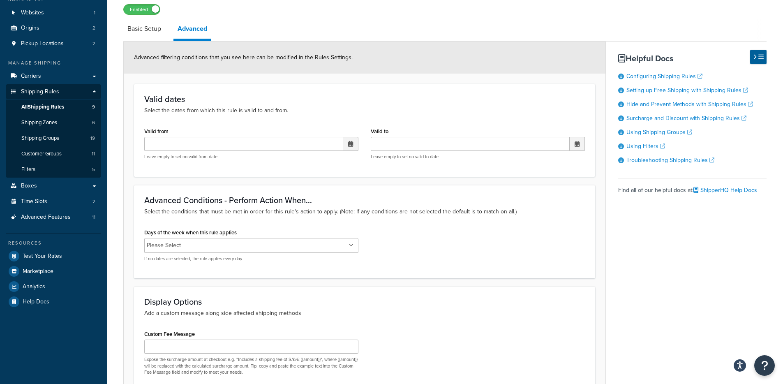
scroll to position [140, 0]
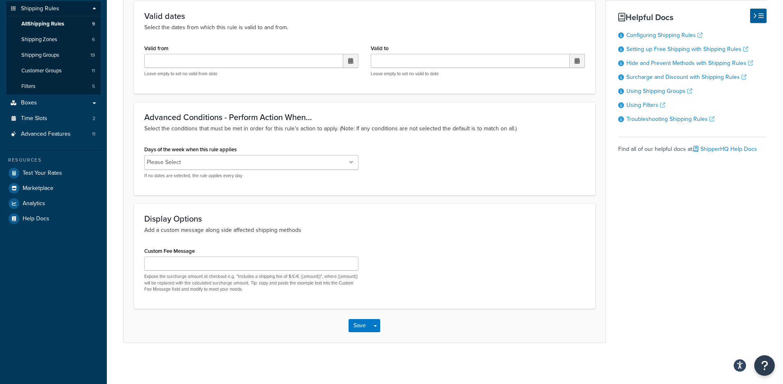
click at [245, 168] on ul "Please Select" at bounding box center [251, 162] width 214 height 15
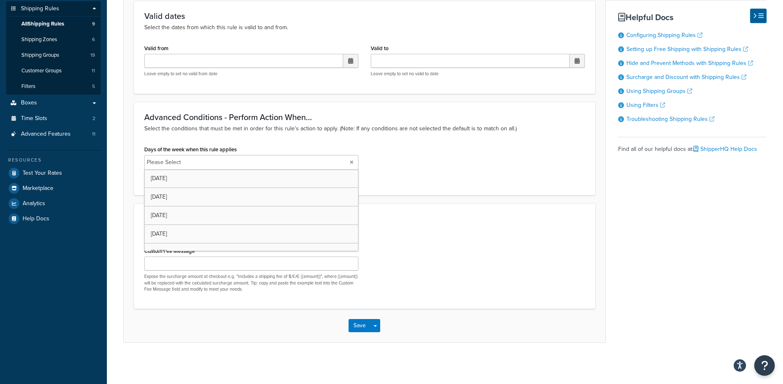
click at [471, 183] on div "Days of the week when this rule applies Please Select Monday Tuesday Wednesday …" at bounding box center [364, 164] width 453 height 42
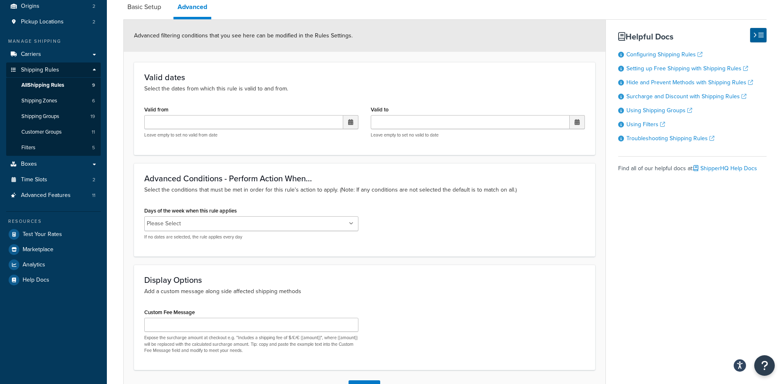
scroll to position [0, 0]
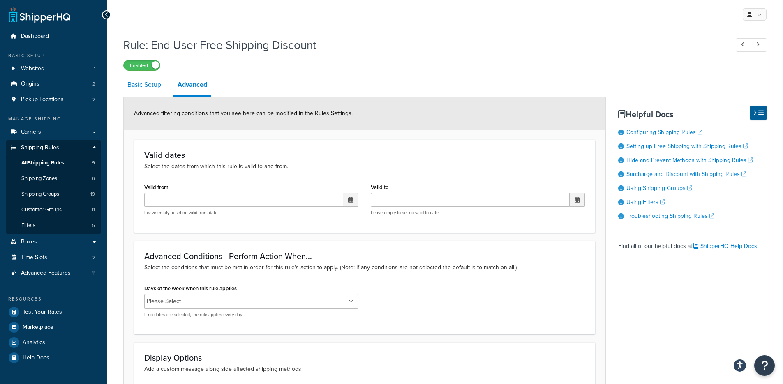
click at [157, 90] on link "Basic Setup" at bounding box center [144, 85] width 42 height 20
select select "PERCENTAGE"
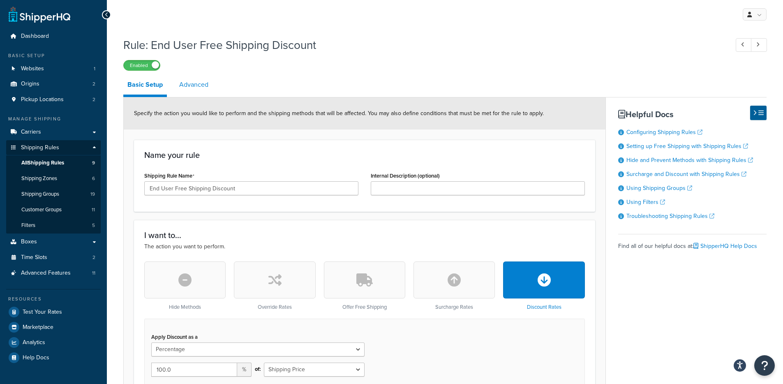
click at [205, 90] on link "Advanced" at bounding box center [193, 85] width 37 height 20
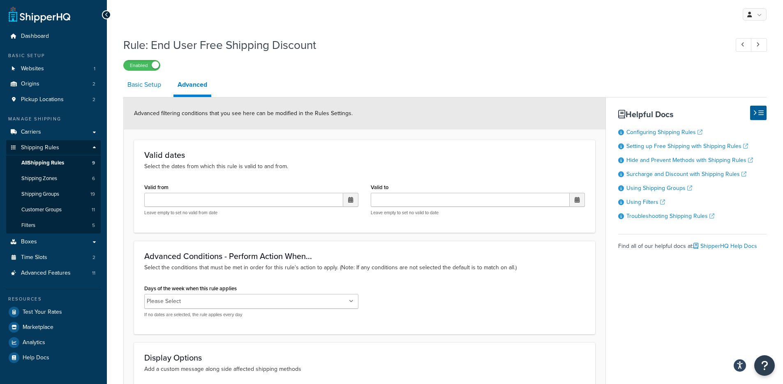
click at [160, 90] on link "Basic Setup" at bounding box center [144, 85] width 42 height 20
select select "PERCENTAGE"
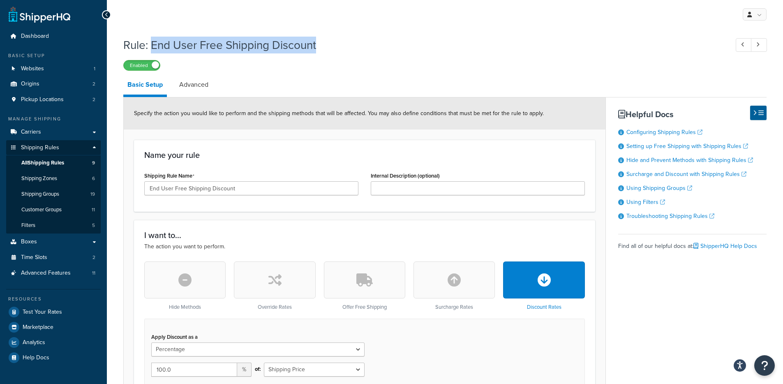
drag, startPoint x: 348, startPoint y: 47, endPoint x: 150, endPoint y: 48, distance: 198.5
click at [150, 48] on h1 "Rule: End User Free Shipping Discount" at bounding box center [421, 45] width 597 height 16
copy h1 "End User Free Shipping Discount"
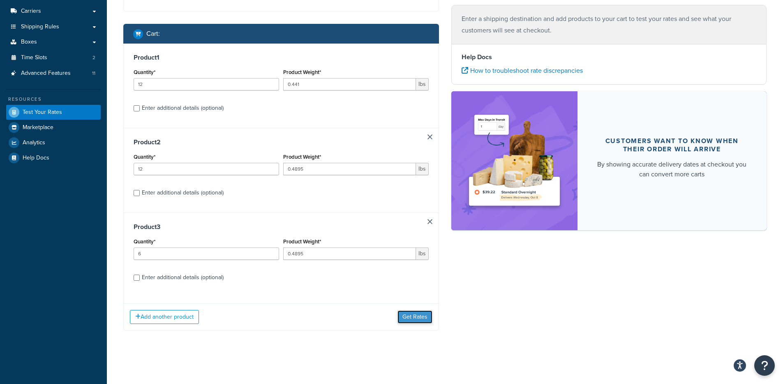
click at [415, 316] on button "Get Rates" at bounding box center [414, 316] width 35 height 13
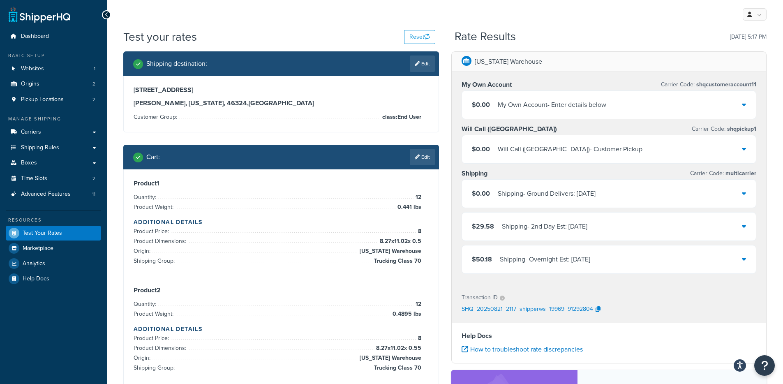
click at [540, 191] on div "Shipping - Ground Delivers: [DATE]" at bounding box center [547, 194] width 98 height 12
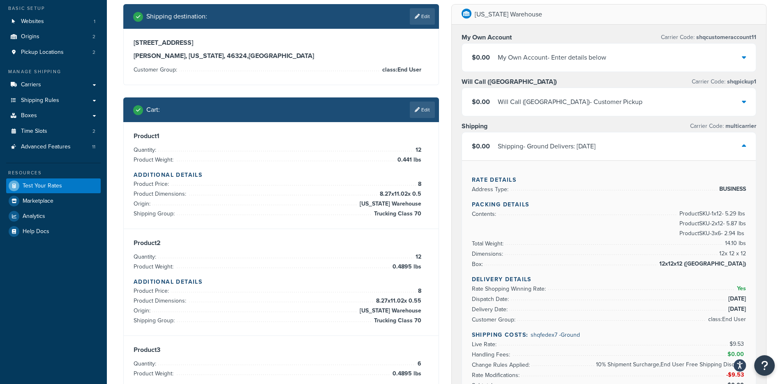
scroll to position [57, 0]
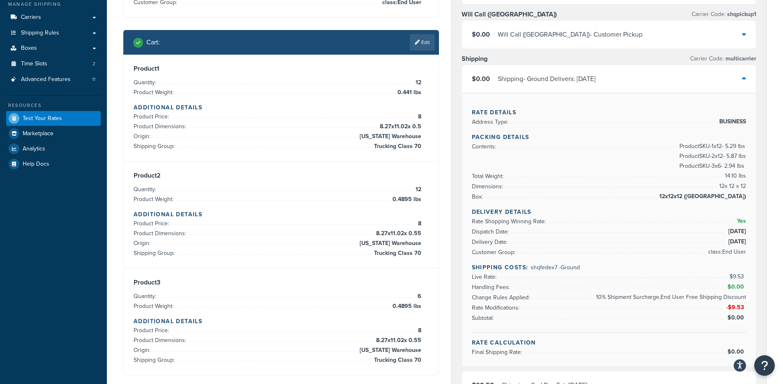
click at [349, 122] on li "Product Dimensions: 8.27 x 11.02 x 0.5" at bounding box center [278, 127] width 288 height 10
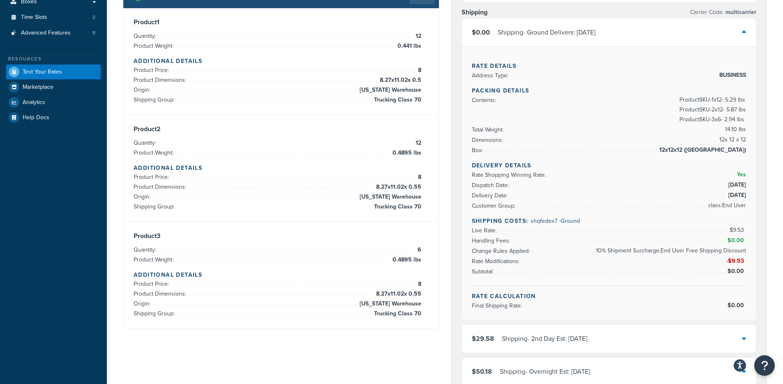
scroll to position [141, 0]
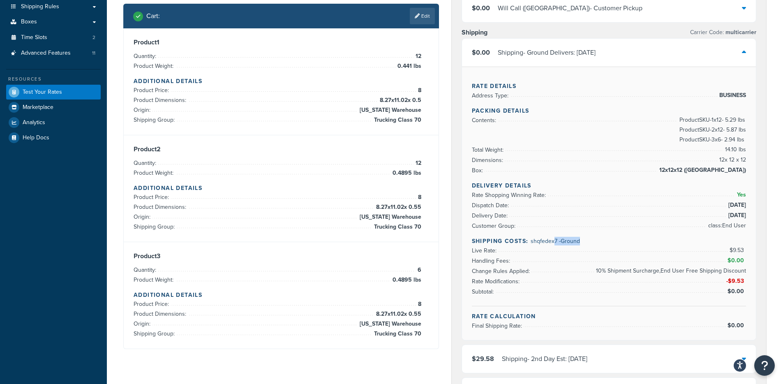
drag, startPoint x: 585, startPoint y: 244, endPoint x: 553, endPoint y: 241, distance: 31.4
click at [553, 241] on h4 "Shipping Costs: shqfedex7 - Ground" at bounding box center [609, 241] width 274 height 9
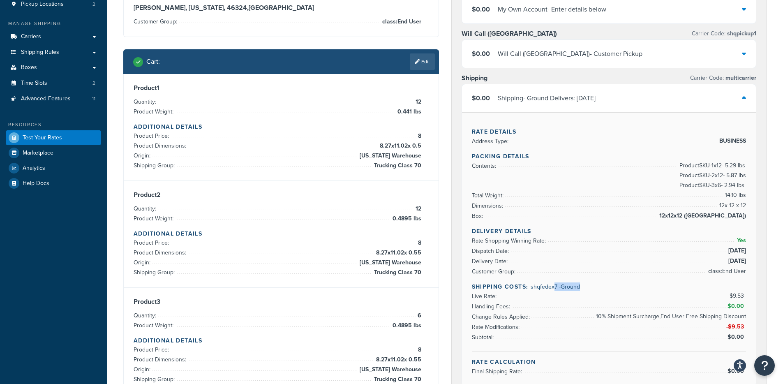
scroll to position [93, 0]
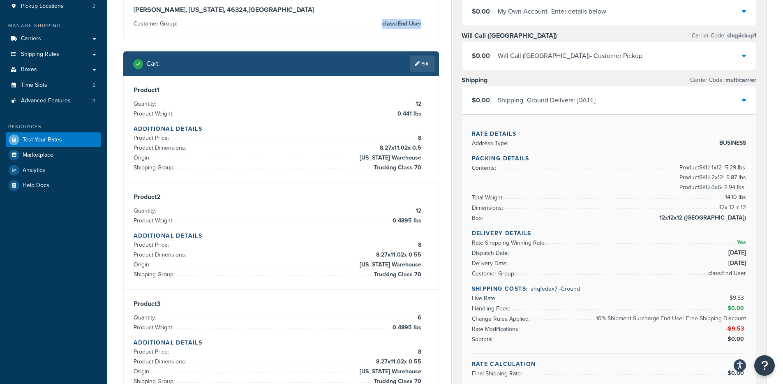
drag, startPoint x: 426, startPoint y: 22, endPoint x: 421, endPoint y: 21, distance: 4.9
click at [421, 21] on div "[STREET_ADDRESS][US_STATE] Customer Group: class:End User" at bounding box center [281, 11] width 295 height 36
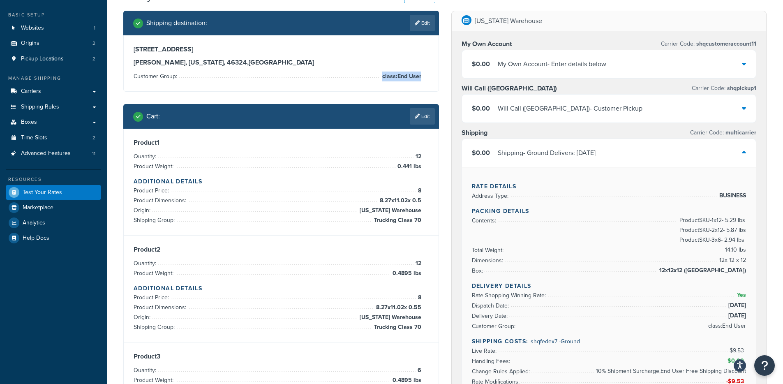
scroll to position [0, 0]
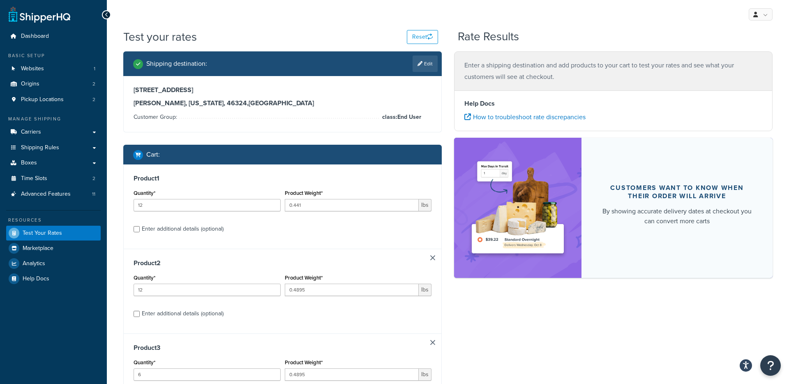
select select "IN"
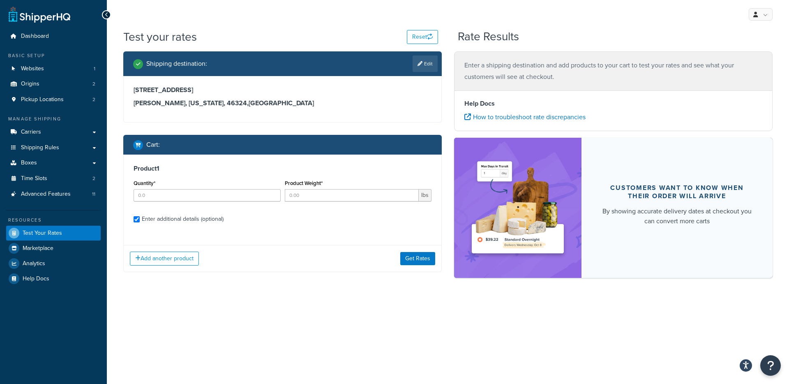
checkbox input "true"
type input "6"
type input "0.4895"
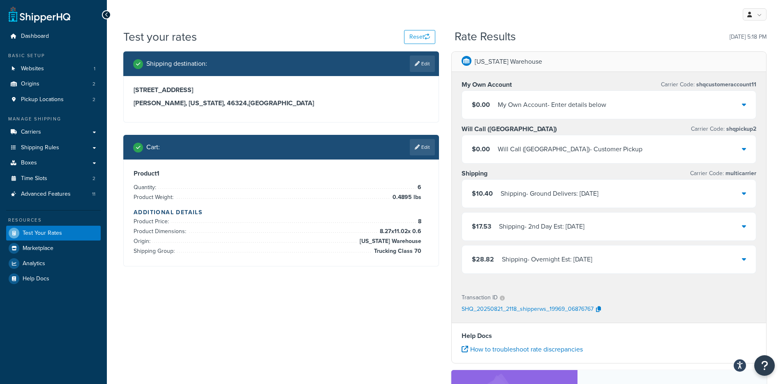
click at [367, 177] on h3 "Product 1" at bounding box center [281, 173] width 295 height 8
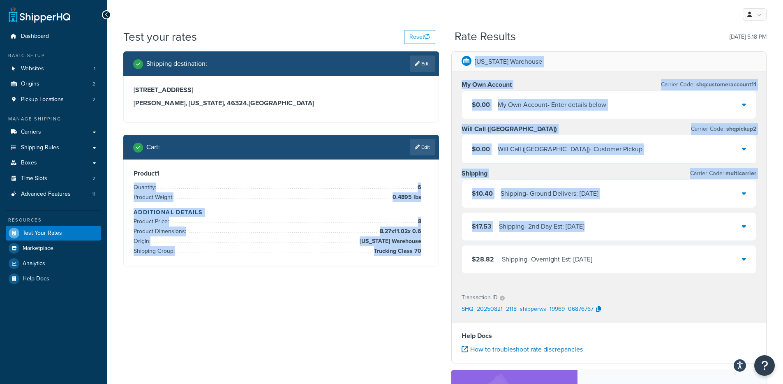
drag, startPoint x: 443, startPoint y: 203, endPoint x: 465, endPoint y: 271, distance: 70.8
click at [468, 268] on div "Shipping destination : Edit [STREET_ADDRESS][US_STATE] Cart : Edit Product 1 Qu…" at bounding box center [444, 284] width 655 height 466
click at [465, 271] on div "$28.82 Shipping - Overnight Est: [DATE]" at bounding box center [609, 259] width 294 height 28
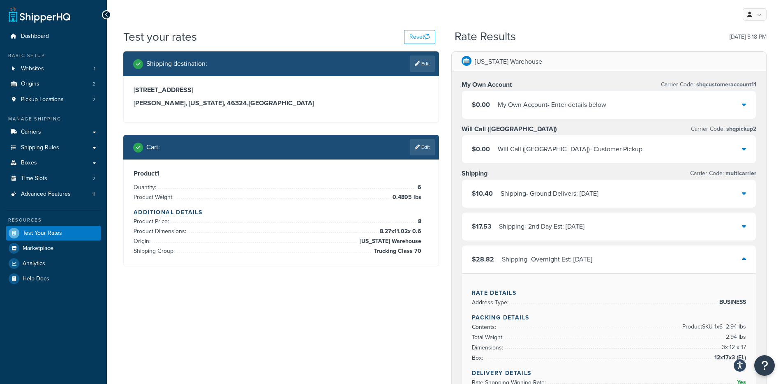
click at [429, 255] on div "Product 1 Quantity: 6 Product Weight: 0.4895 lbs Additional Details Product Pri…" at bounding box center [281, 212] width 315 height 106
click at [484, 256] on span "$28.82" at bounding box center [483, 258] width 22 height 9
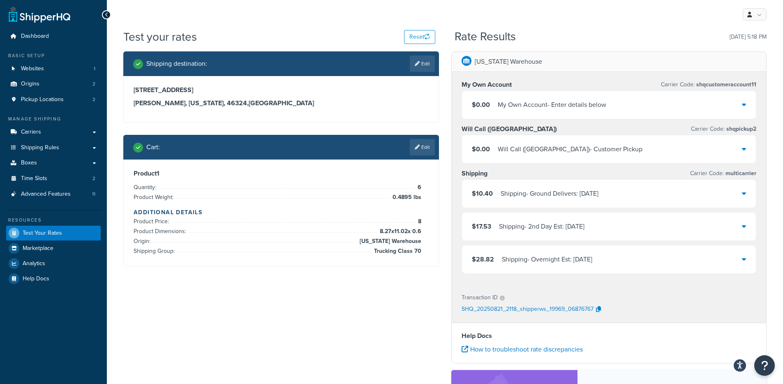
click at [546, 191] on div "Shipping - Ground Delivers: [DATE]" at bounding box center [549, 194] width 98 height 12
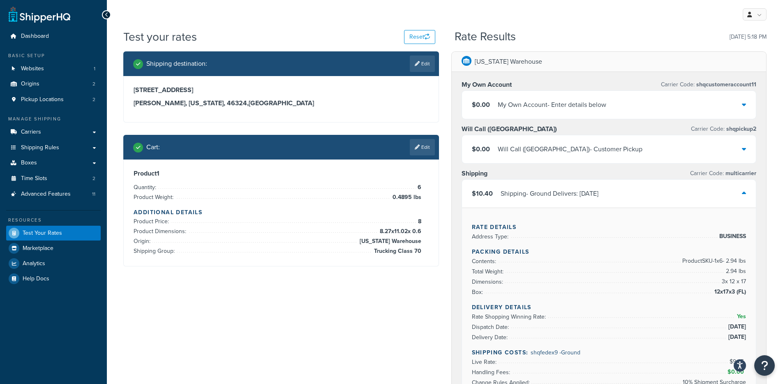
click at [546, 191] on div "Shipping - Ground Delivers: [DATE]" at bounding box center [549, 194] width 98 height 12
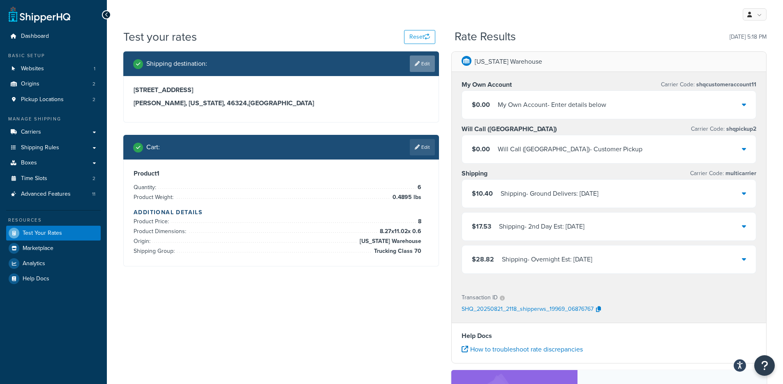
click at [425, 63] on link "Edit" at bounding box center [422, 63] width 25 height 16
select select "IN"
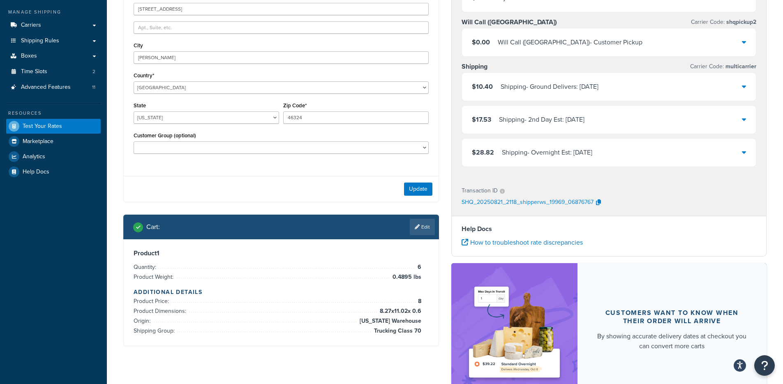
scroll to position [97, 0]
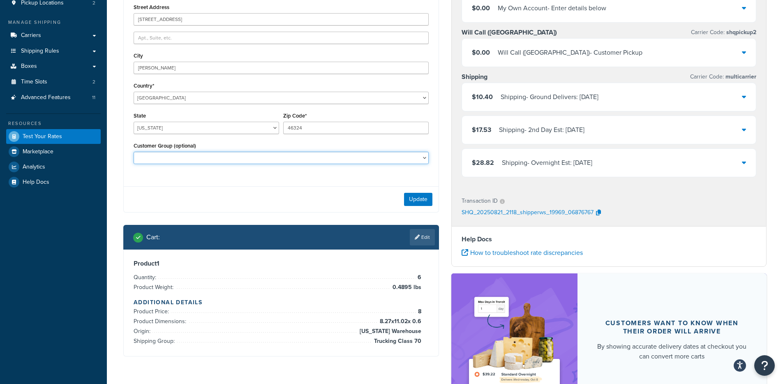
click at [220, 158] on select "class:Distributor class:End User fp_minimum:1500 fp_minimum:2000 fp_minimum:250…" at bounding box center [281, 158] width 295 height 12
select select "class:End User"
click at [134, 152] on select "class:Distributor class:End User fp_minimum:1500 fp_minimum:2000 fp_minimum:250…" at bounding box center [281, 158] width 295 height 12
click at [421, 201] on button "Update" at bounding box center [418, 199] width 28 height 13
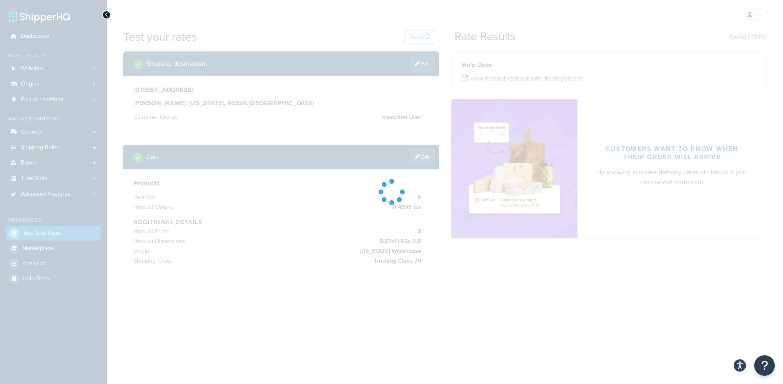
scroll to position [0, 0]
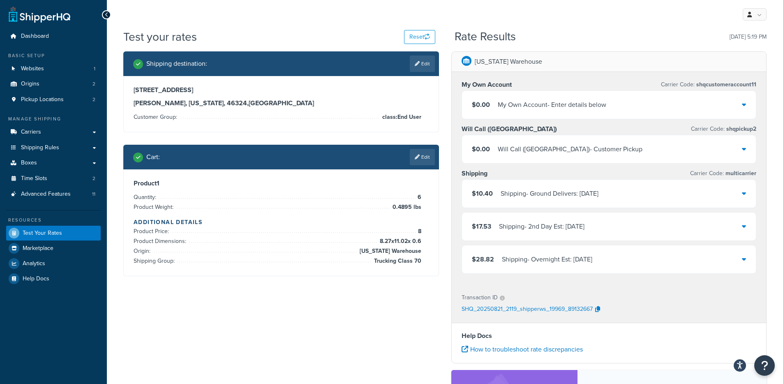
click at [284, 211] on li "Product Weight: 0.4895 lbs" at bounding box center [278, 207] width 288 height 10
click at [285, 211] on li "Product Weight: 0.4895 lbs" at bounding box center [278, 207] width 288 height 10
click at [355, 245] on li "Product Dimensions: 8.27 x 11.02 x 0.6" at bounding box center [278, 241] width 288 height 10
click at [561, 196] on div "Shipping - Ground Delivers: [DATE]" at bounding box center [549, 194] width 98 height 12
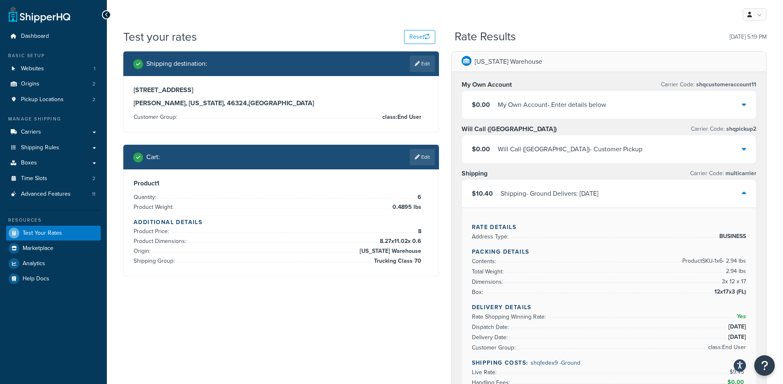
click at [558, 199] on div "Shipping - Ground Delivers: [DATE]" at bounding box center [549, 194] width 98 height 12
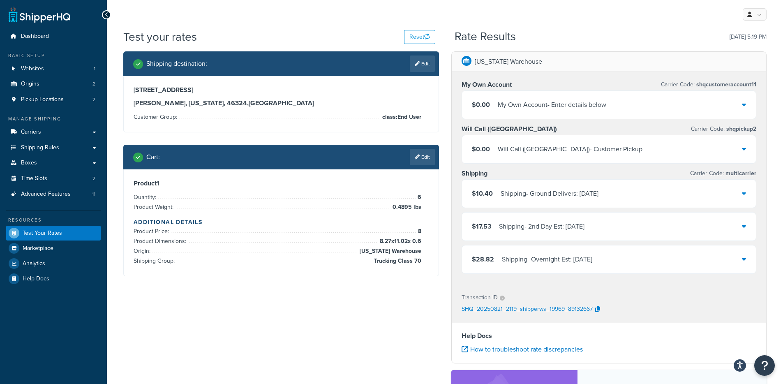
click at [560, 200] on div "$10.40 Shipping - Ground Delivers: [DATE]" at bounding box center [609, 194] width 294 height 28
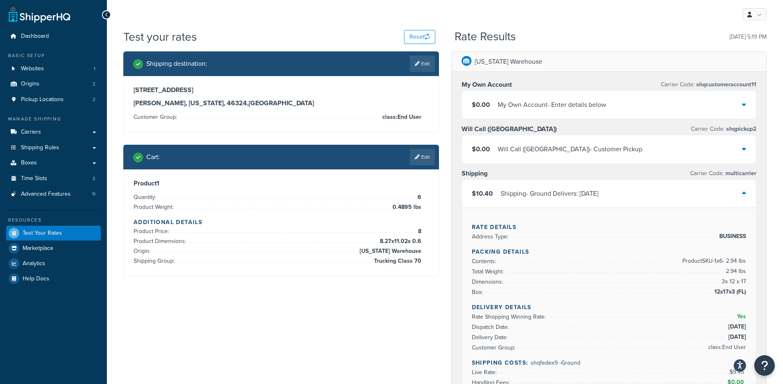
click at [560, 200] on div "$10.40 Shipping - Ground Delivers: [DATE]" at bounding box center [609, 194] width 294 height 28
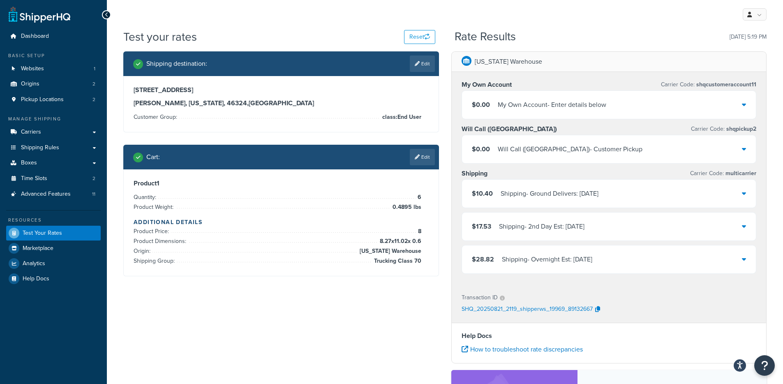
click at [499, 191] on div "$10.40 Shipping - Ground Delivers: [DATE]" at bounding box center [535, 194] width 127 height 12
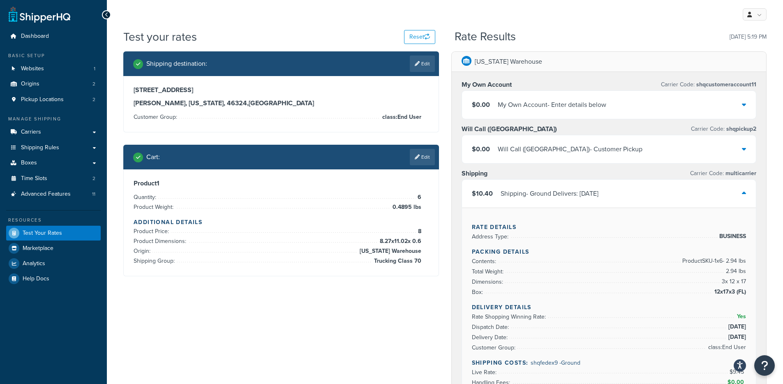
click at [499, 191] on div "$10.40 Shipping - Ground Delivers: [DATE]" at bounding box center [535, 194] width 127 height 12
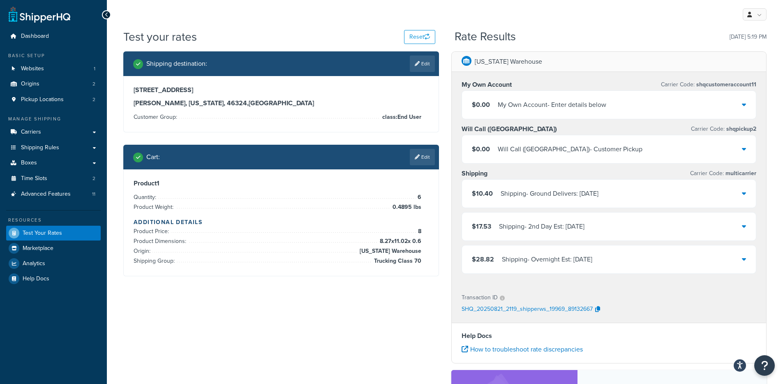
click at [498, 192] on div "$10.40 Shipping - Ground Delivers: Wed, 8/27" at bounding box center [535, 194] width 127 height 12
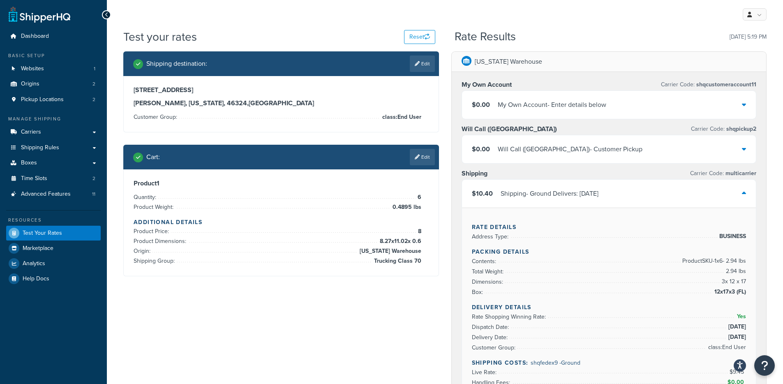
click at [498, 192] on div "$10.40 Shipping - Ground Delivers: Wed, 8/27" at bounding box center [535, 194] width 127 height 12
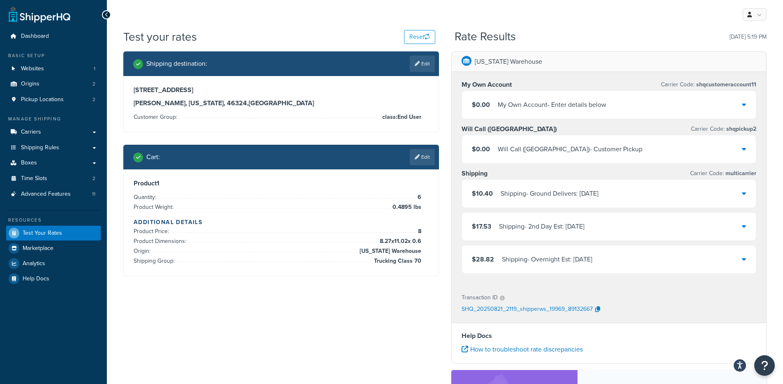
click at [454, 228] on div "My Own Account Carrier Code: shqcustomeraccount11 $0.00 My Own Account - Enter …" at bounding box center [609, 178] width 315 height 213
click at [450, 223] on div "Florida Warehouse My Own Account Carrier Code: shqcustomeraccount11 $0.00 My Ow…" at bounding box center [609, 284] width 328 height 466
click at [445, 225] on div "Florida Warehouse My Own Account Carrier Code: shqcustomeraccount11 $0.00 My Ow…" at bounding box center [609, 284] width 328 height 466
click at [445, 231] on div "Florida Warehouse My Own Account Carrier Code: shqcustomeraccount11 $0.00 My Ow…" at bounding box center [609, 284] width 328 height 466
drag, startPoint x: 418, startPoint y: 212, endPoint x: 367, endPoint y: 183, distance: 58.9
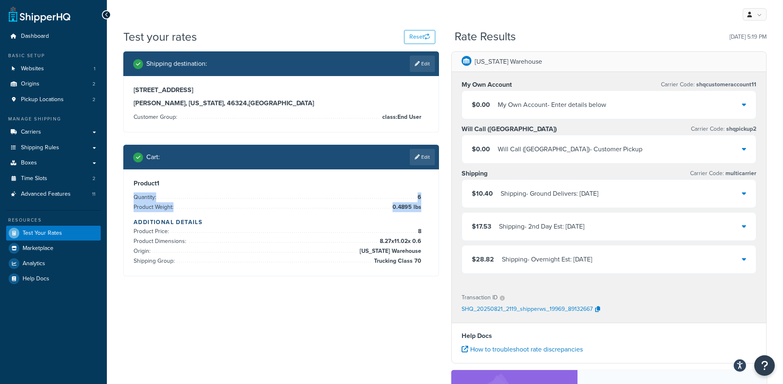
click at [367, 183] on div "Product 1 Quantity: 6 Product Weight: 0.4895 lbs Additional Details Product Pri…" at bounding box center [281, 222] width 295 height 87
click at [374, 193] on li "Quantity: 6" at bounding box center [278, 197] width 288 height 10
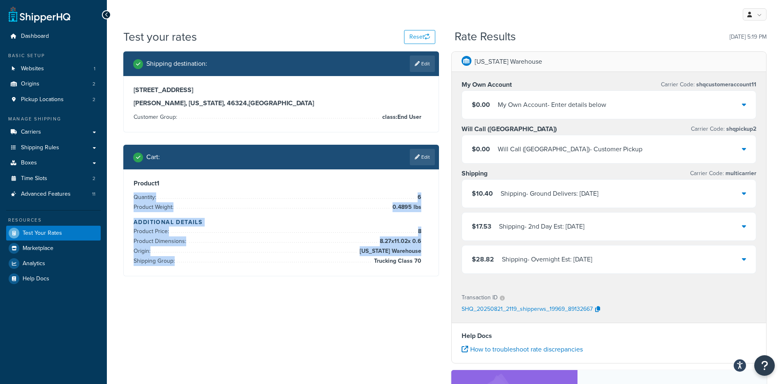
drag, startPoint x: 383, startPoint y: 195, endPoint x: 420, endPoint y: 284, distance: 96.5
click at [420, 281] on div "Shipping destination : Edit 7205 Indianapolis Blvd Hammond, Indiana, 46324 , Un…" at bounding box center [281, 169] width 328 height 237
click at [420, 284] on div "Shipping destination : Edit 7205 Indianapolis Blvd Hammond, Indiana, 46324 , Un…" at bounding box center [281, 169] width 328 height 237
drag, startPoint x: 413, startPoint y: 255, endPoint x: 331, endPoint y: 181, distance: 110.5
click at [333, 152] on div "Cart : Edit Product 1 Quantity: 6 Product Weight: 0.4895 lbs Additional Details…" at bounding box center [281, 210] width 316 height 131
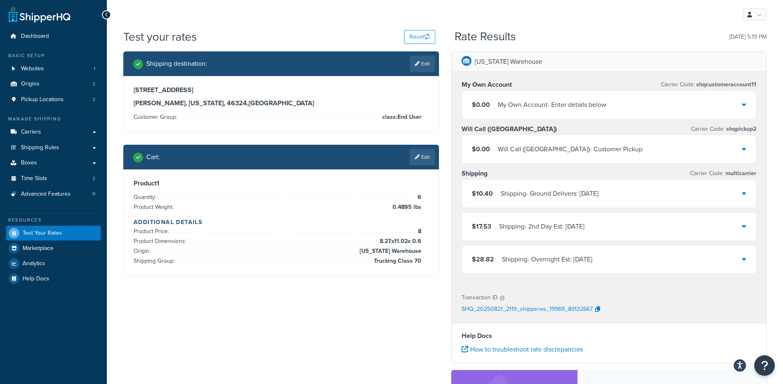
drag, startPoint x: 309, startPoint y: 228, endPoint x: 293, endPoint y: 222, distance: 17.6
click at [309, 228] on li "Product Price: 8" at bounding box center [278, 231] width 288 height 10
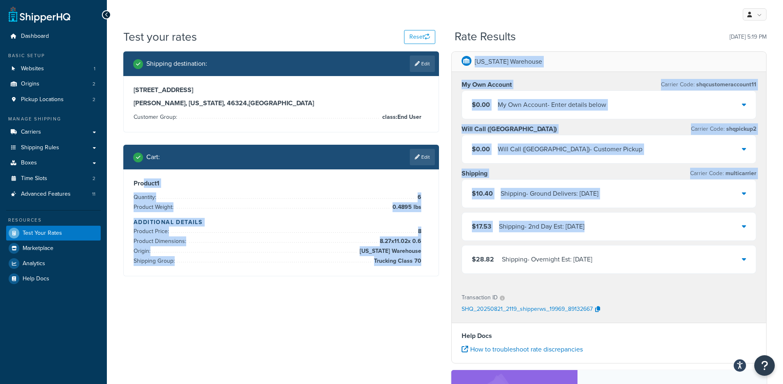
drag, startPoint x: 145, startPoint y: 182, endPoint x: 458, endPoint y: 251, distance: 320.2
click at [457, 251] on div "Shipping destination : Edit 7205 Indianapolis Blvd Hammond, Indiana, 46324 , Un…" at bounding box center [444, 284] width 655 height 466
click at [430, 256] on div "Product 1 Quantity: 6 Product Weight: 0.4895 lbs Additional Details Product Pri…" at bounding box center [281, 222] width 315 height 106
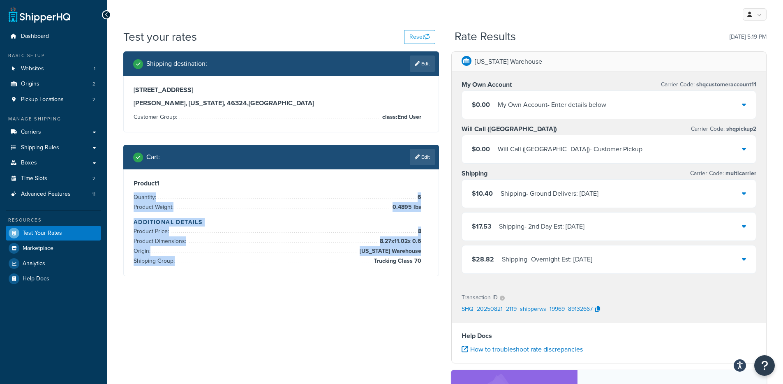
drag, startPoint x: 426, startPoint y: 261, endPoint x: 329, endPoint y: 191, distance: 119.2
click at [331, 185] on div "Product 1 Quantity: 6 Product Weight: 0.4895 lbs Additional Details Product Pri…" at bounding box center [281, 222] width 295 height 87
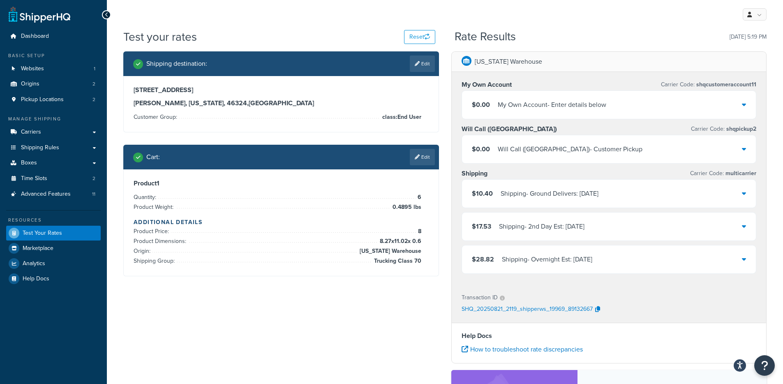
click at [320, 194] on li "Quantity: 6" at bounding box center [278, 197] width 288 height 10
drag, startPoint x: 155, startPoint y: 189, endPoint x: 309, endPoint y: 248, distance: 165.2
click at [284, 247] on div "Product 1 Quantity: 6 Product Weight: 0.4895 lbs Additional Details Product Pri…" at bounding box center [281, 222] width 295 height 87
click at [379, 253] on span "[US_STATE] Warehouse" at bounding box center [389, 251] width 64 height 10
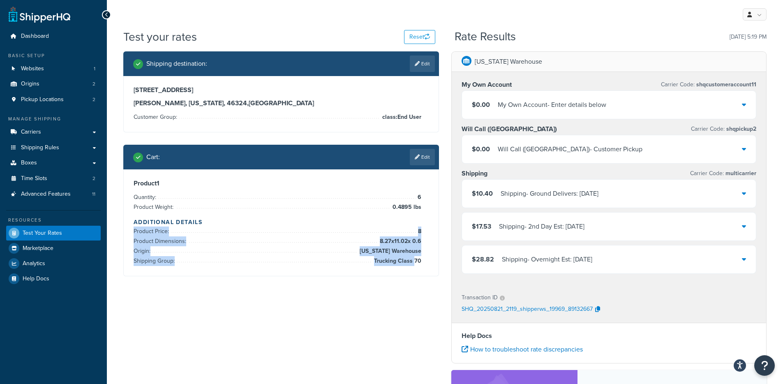
drag, startPoint x: 383, startPoint y: 242, endPoint x: 416, endPoint y: 263, distance: 39.2
click at [415, 261] on div "Product 1 Quantity: 6 Product Weight: 0.4895 lbs Additional Details Product Pri…" at bounding box center [281, 222] width 295 height 87
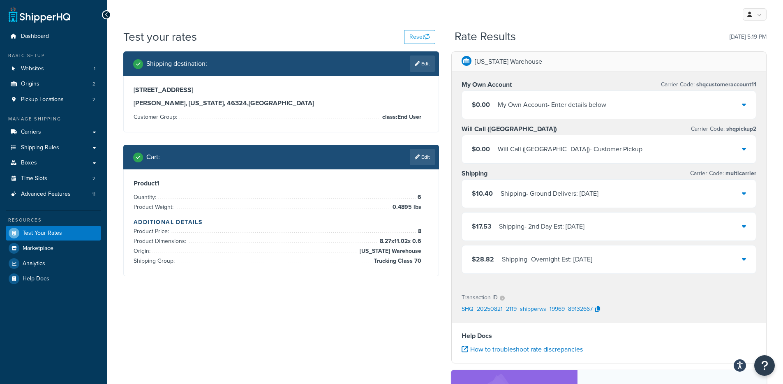
drag, startPoint x: 416, startPoint y: 263, endPoint x: 431, endPoint y: 266, distance: 14.6
click at [417, 263] on span "Trucking Class 70" at bounding box center [396, 261] width 49 height 10
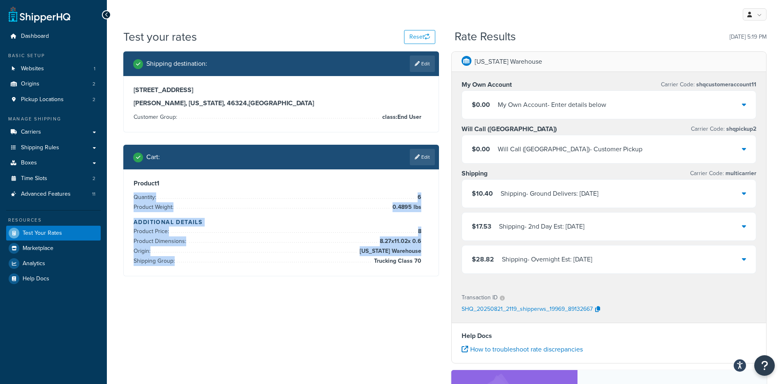
drag, startPoint x: 431, startPoint y: 266, endPoint x: 168, endPoint y: 187, distance: 274.4
click at [170, 187] on div "Product 1 Quantity: 6 Product Weight: 0.4895 lbs Additional Details Product Pri…" at bounding box center [281, 222] width 315 height 106
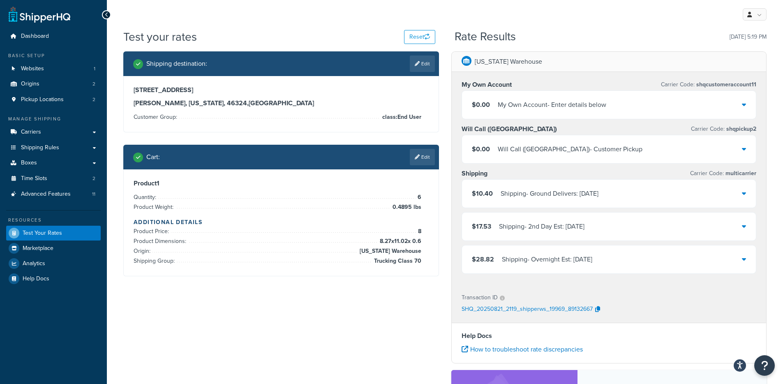
click at [161, 187] on h3 "Product 1" at bounding box center [281, 183] width 295 height 8
drag, startPoint x: 140, startPoint y: 104, endPoint x: 377, endPoint y: 122, distance: 237.3
click at [333, 121] on div "7205 Indianapolis Blvd Hammond, Indiana, 46324 , United States Customer Group: …" at bounding box center [281, 104] width 295 height 36
click at [388, 120] on li "Customer Group: class:End User" at bounding box center [278, 117] width 288 height 10
drag, startPoint x: 431, startPoint y: 122, endPoint x: 449, endPoint y: 120, distance: 18.5
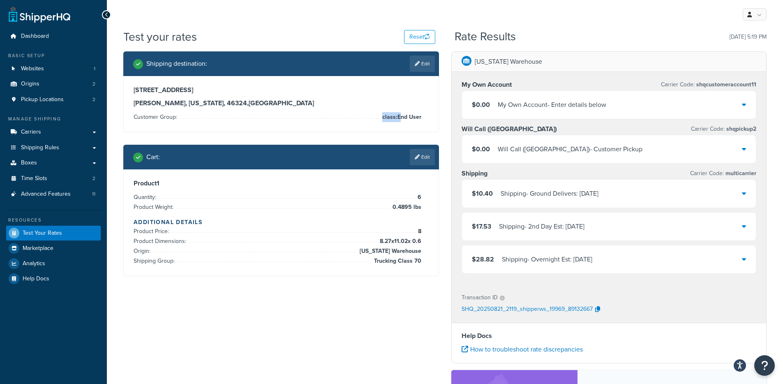
click at [399, 115] on div "7205 Indianapolis Blvd Hammond, Indiana, 46324 , United States Customer Group: …" at bounding box center [281, 104] width 315 height 56
click at [449, 120] on div "Florida Warehouse My Own Account Carrier Code: shqcustomeraccount11 $0.00 My Ow…" at bounding box center [609, 284] width 328 height 466
drag, startPoint x: 448, startPoint y: 123, endPoint x: 447, endPoint y: 103, distance: 20.2
click at [448, 122] on div "Florida Warehouse My Own Account Carrier Code: shqcustomeraccount11 $0.00 My Ow…" at bounding box center [609, 284] width 328 height 466
drag, startPoint x: 461, startPoint y: 62, endPoint x: 545, endPoint y: 63, distance: 83.8
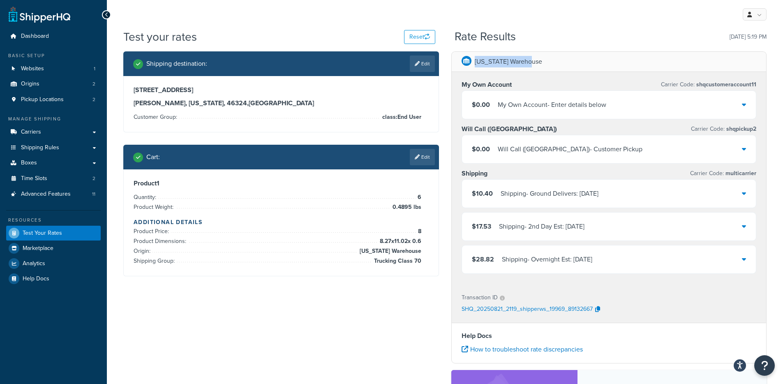
click at [545, 63] on div "[US_STATE] Warehouse" at bounding box center [609, 62] width 315 height 20
drag, startPoint x: 535, startPoint y: 62, endPoint x: 487, endPoint y: 51, distance: 49.8
click at [488, 52] on div "[US_STATE] Warehouse" at bounding box center [609, 62] width 315 height 20
click at [452, 30] on div "Test your rates Reset Rate Results 08/21/2025, 5:19 PM" at bounding box center [444, 40] width 643 height 23
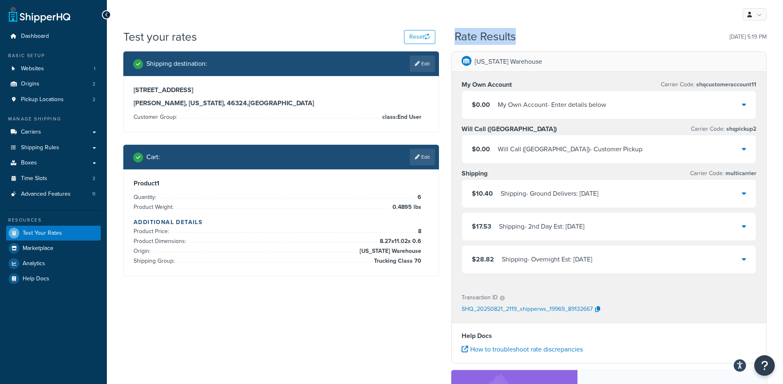
drag, startPoint x: 456, startPoint y: 33, endPoint x: 538, endPoint y: 55, distance: 85.2
click at [530, 49] on div "Test your rates Reset Rate Results 08/21/2025, 5:19 PM" at bounding box center [444, 40] width 643 height 23
click at [538, 55] on div "[US_STATE] Warehouse" at bounding box center [609, 62] width 315 height 20
drag, startPoint x: 528, startPoint y: 45, endPoint x: 506, endPoint y: 47, distance: 21.4
click at [482, 31] on div "Test your rates Reset Rate Results 08/21/2025, 5:19 PM" at bounding box center [444, 40] width 643 height 23
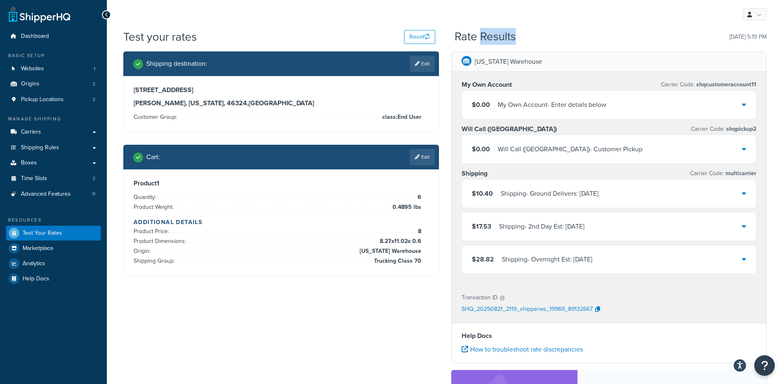
click at [506, 47] on div "Test your rates Reset Rate Results 08/21/2025, 5:19 PM" at bounding box center [444, 40] width 643 height 23
click at [372, 270] on div "Product 1 Quantity: 6 Product Weight: 0.4895 lbs Additional Details Product Pri…" at bounding box center [281, 222] width 315 height 106
click at [358, 265] on div "Product 1 Quantity: 6 Product Weight: 0.4895 lbs Additional Details Product Pri…" at bounding box center [281, 222] width 315 height 106
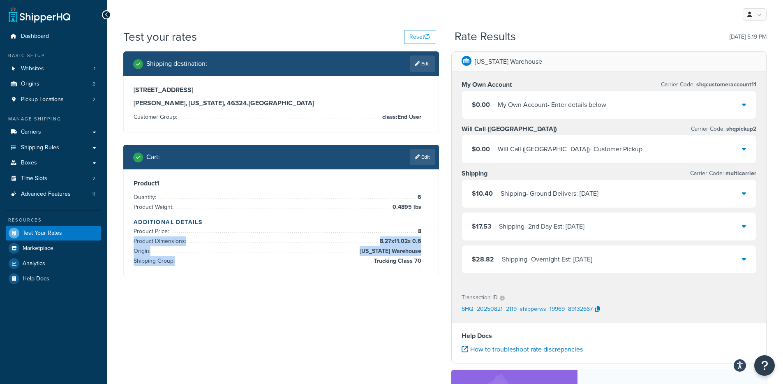
drag, startPoint x: 371, startPoint y: 243, endPoint x: 410, endPoint y: 282, distance: 55.5
click at [410, 282] on div "Shipping destination : Edit 7205 Indianapolis Blvd Hammond, Indiana, 46324 , Un…" at bounding box center [281, 169] width 328 height 237
click at [413, 280] on div "Shipping destination : Edit 7205 Indianapolis Blvd Hammond, Indiana, 46324 , Un…" at bounding box center [281, 169] width 328 height 237
click at [524, 187] on div "$10.40 Shipping - Ground Delivers: Wed, 8/27" at bounding box center [609, 194] width 294 height 28
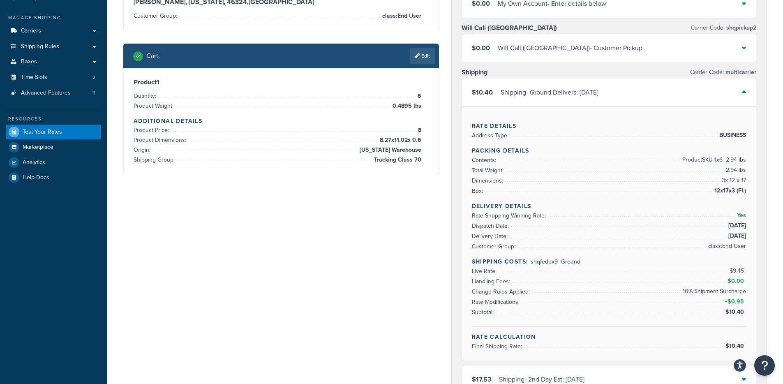
scroll to position [114, 0]
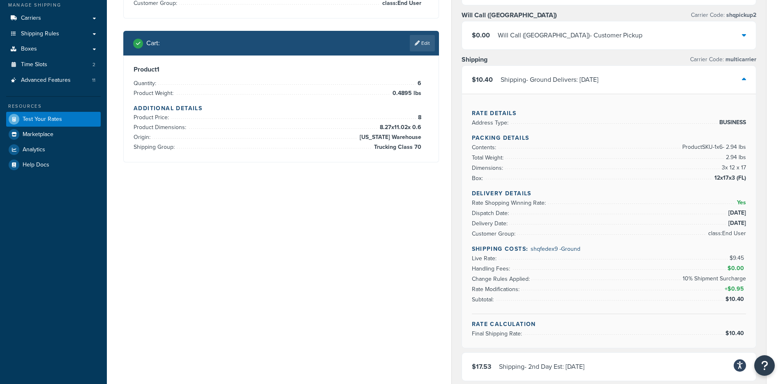
drag, startPoint x: 316, startPoint y: 47, endPoint x: 318, endPoint y: 70, distance: 23.1
click at [317, 53] on div "Cart : Edit" at bounding box center [281, 43] width 316 height 25
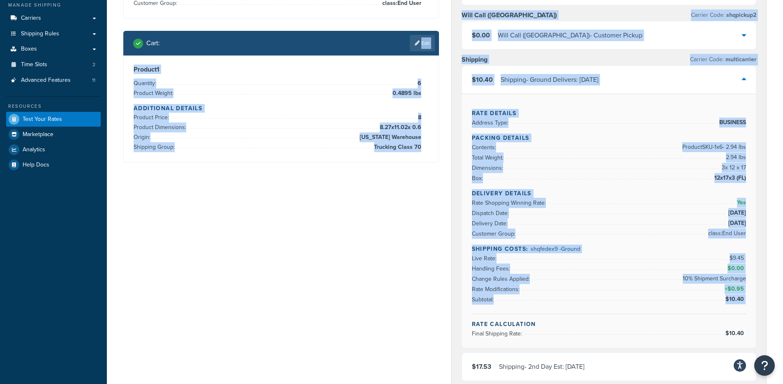
drag, startPoint x: 258, startPoint y: 75, endPoint x: 450, endPoint y: 314, distance: 306.1
click at [447, 324] on div "Shipping destination : Edit 7205 Indianapolis Blvd Hammond, Indiana, 46324 , Un…" at bounding box center [444, 298] width 655 height 720
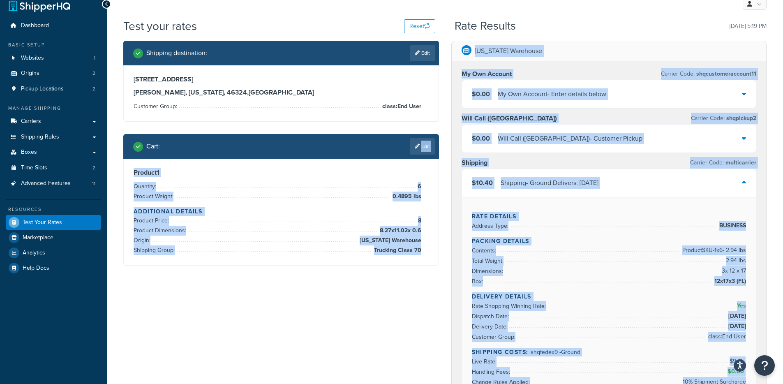
scroll to position [0, 0]
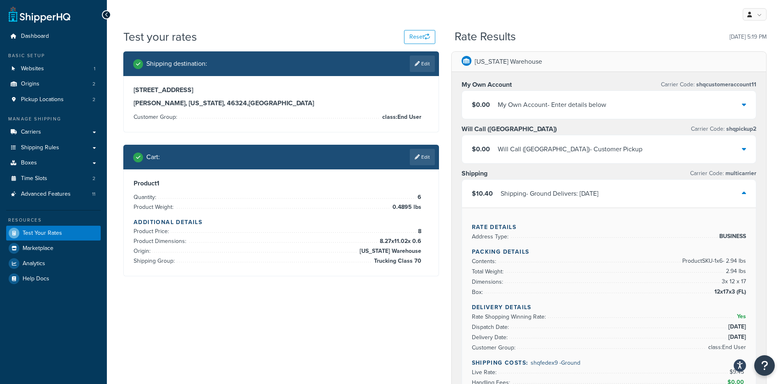
click at [397, 270] on div "Product 1 Quantity: 6 Product Weight: 0.4895 lbs Additional Details Product Pri…" at bounding box center [281, 222] width 315 height 106
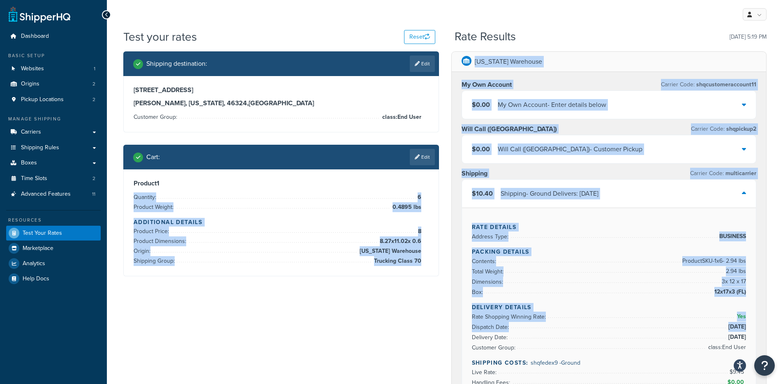
drag, startPoint x: 405, startPoint y: 282, endPoint x: 454, endPoint y: 335, distance: 72.4
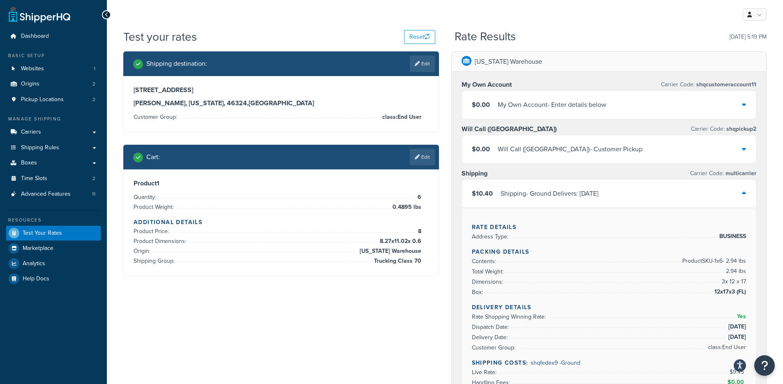
click at [323, 182] on h3 "Product 1" at bounding box center [281, 183] width 295 height 8
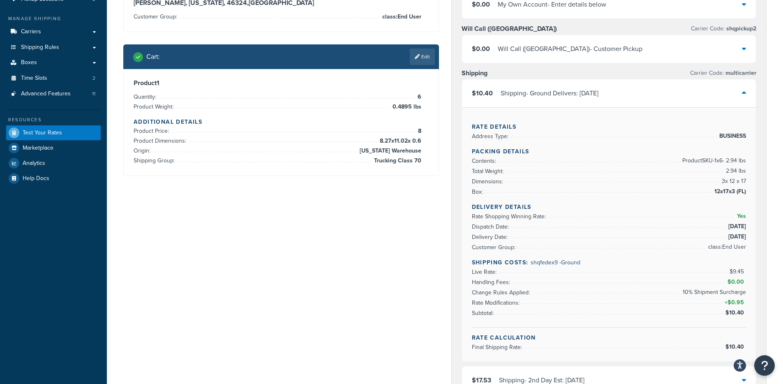
scroll to position [107, 0]
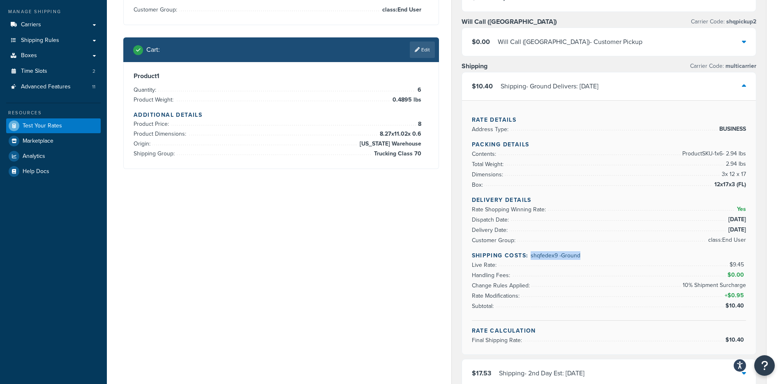
drag, startPoint x: 542, startPoint y: 259, endPoint x: 530, endPoint y: 260, distance: 11.9
click at [530, 260] on div "Delivery Details Rate Shopping Winning Rate: Yes Dispatch Date: 8/22/2025 Deliv…" at bounding box center [609, 258] width 274 height 125
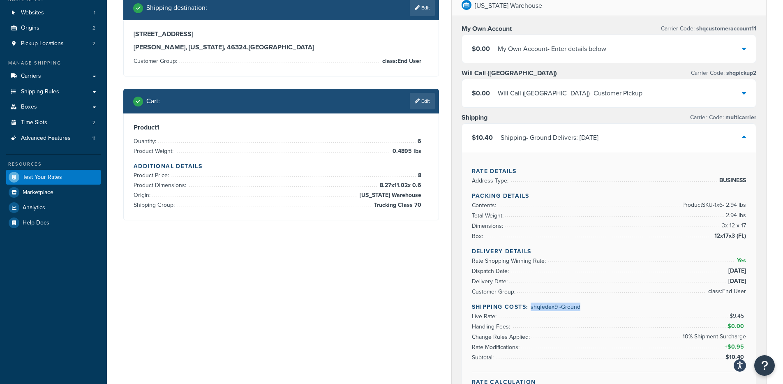
scroll to position [51, 0]
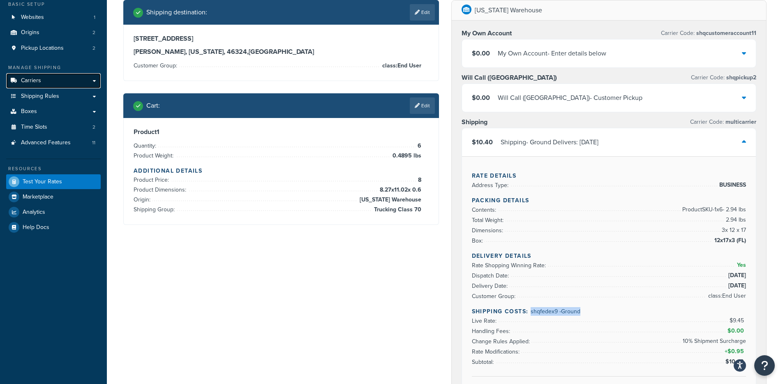
click at [82, 83] on link "Carriers" at bounding box center [53, 80] width 95 height 15
click at [414, 65] on span "class:End User" at bounding box center [400, 66] width 41 height 10
click at [420, 67] on div "7205 Indianapolis Blvd Hammond, Indiana, 46324 , United States Customer Group: …" at bounding box center [281, 53] width 295 height 36
click at [422, 68] on div "7205 Indianapolis Blvd Hammond, Indiana, 46324 , United States Customer Group: …" at bounding box center [281, 53] width 295 height 36
click at [421, 65] on div "7205 Indianapolis Blvd Hammond, Indiana, 46324 , United States Customer Group: …" at bounding box center [281, 53] width 295 height 36
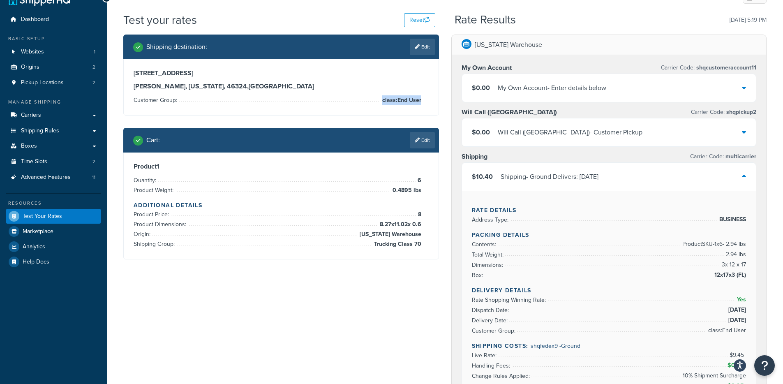
scroll to position [0, 0]
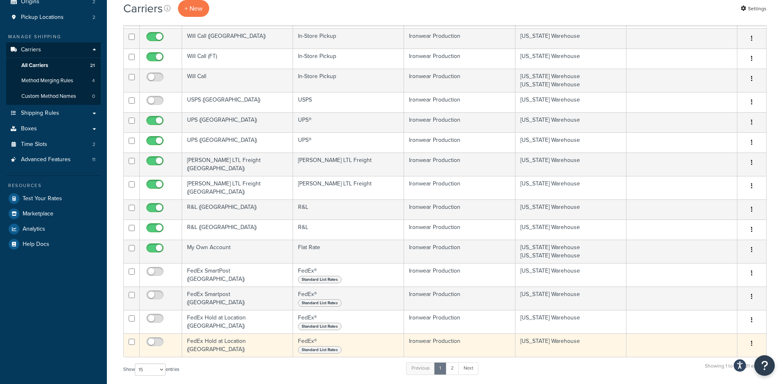
scroll to position [95, 0]
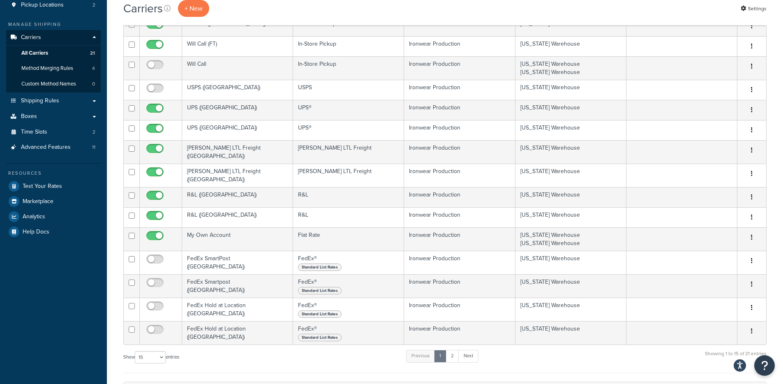
click at [145, 359] on label "Show 10 15 25 50 100 entries" at bounding box center [151, 357] width 56 height 12
click at [145, 359] on select "10 15 25 50 100" at bounding box center [150, 357] width 31 height 12
click at [150, 355] on select "10 15 25 50 100" at bounding box center [150, 357] width 31 height 12
select select "50"
click at [136, 363] on select "10 15 25 50 100" at bounding box center [150, 357] width 31 height 12
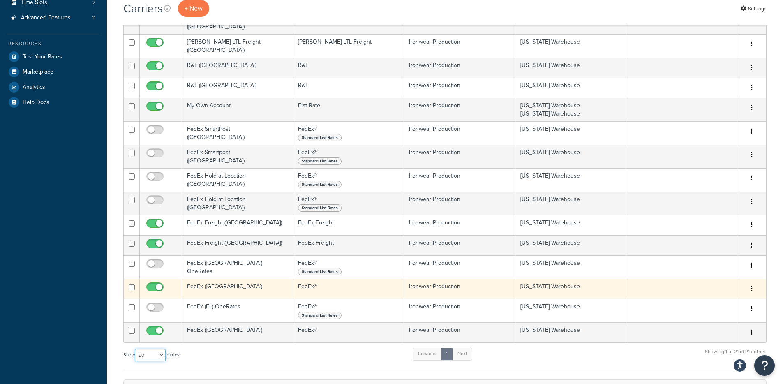
scroll to position [226, 0]
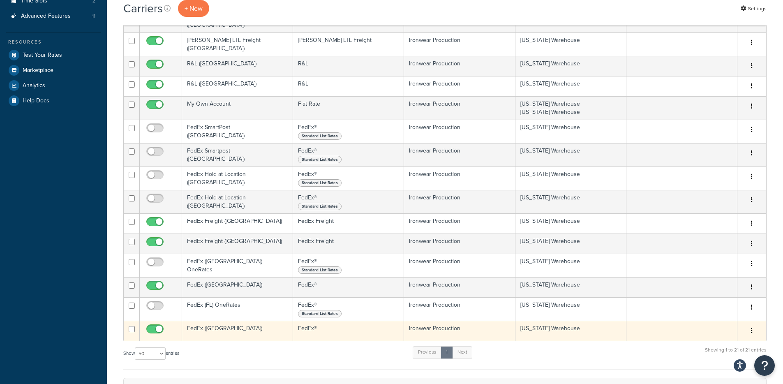
click at [260, 333] on td "FedEx ([GEOGRAPHIC_DATA])" at bounding box center [237, 331] width 111 height 20
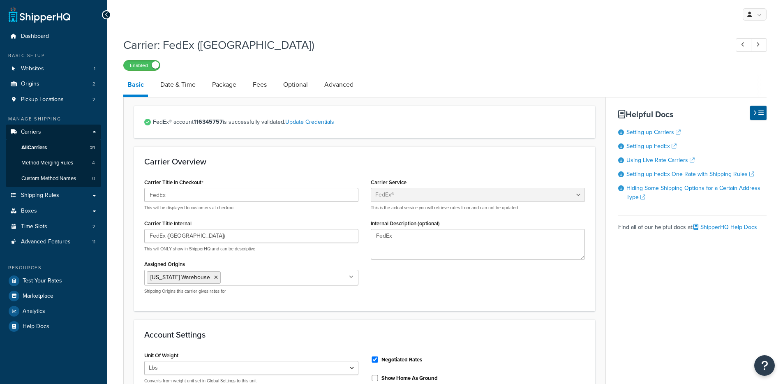
select select "fedEx"
select select "REGULAR_PICKUP"
select select "YOUR_PACKAGING"
click at [335, 83] on link "Advanced" at bounding box center [338, 85] width 37 height 20
select select "false"
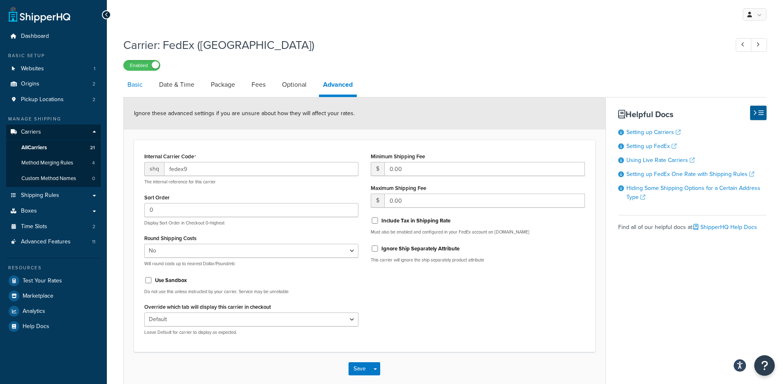
click at [131, 87] on link "Basic" at bounding box center [134, 85] width 23 height 20
select select "fedEx"
select select "REGULAR_PICKUP"
select select "YOUR_PACKAGING"
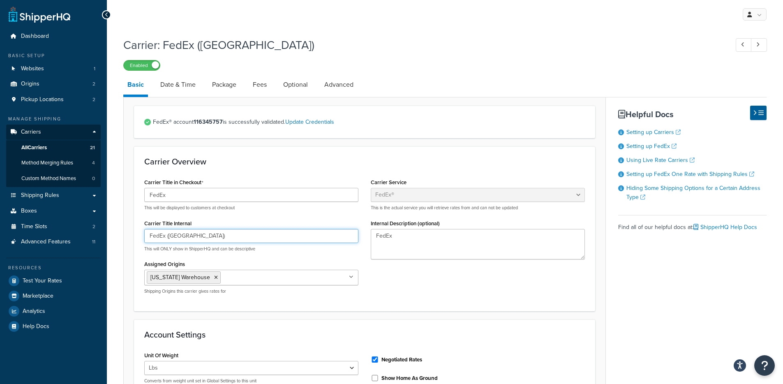
drag, startPoint x: 195, startPoint y: 237, endPoint x: 111, endPoint y: 235, distance: 83.4
